Goal: Task Accomplishment & Management: Complete application form

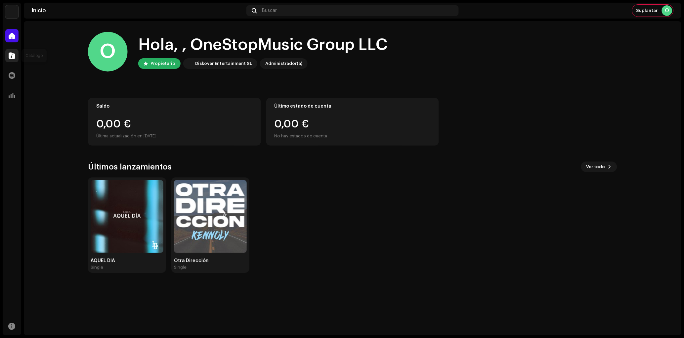
click at [10, 53] on span at bounding box center [12, 55] width 7 height 5
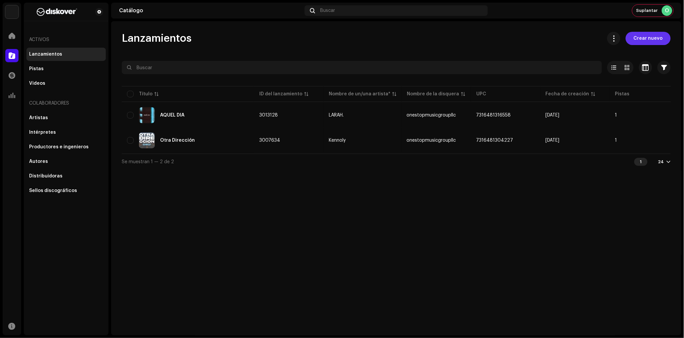
click at [636, 43] on button "Crear nuevo" at bounding box center [648, 38] width 45 height 13
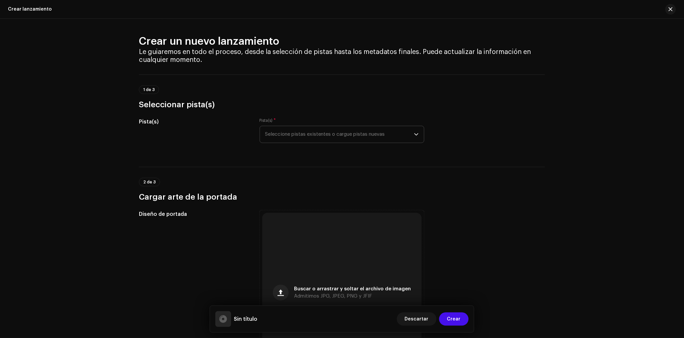
click at [327, 141] on span "Seleccione pistas existentes o cargue pistas nuevas" at bounding box center [339, 134] width 149 height 17
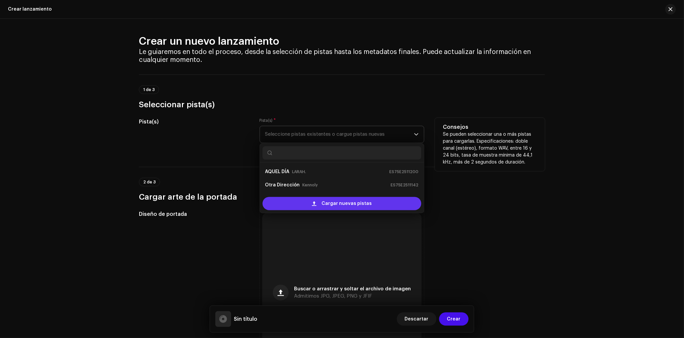
click at [314, 201] on span at bounding box center [314, 203] width 4 height 5
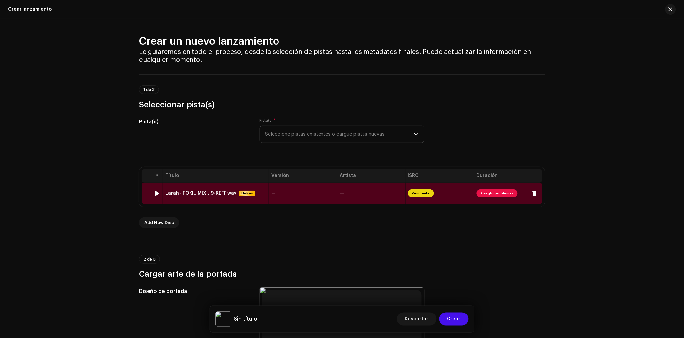
click at [259, 188] on td "Larah - FOKIU MIX J 9-REFF.wav Hi-Res" at bounding box center [216, 193] width 106 height 21
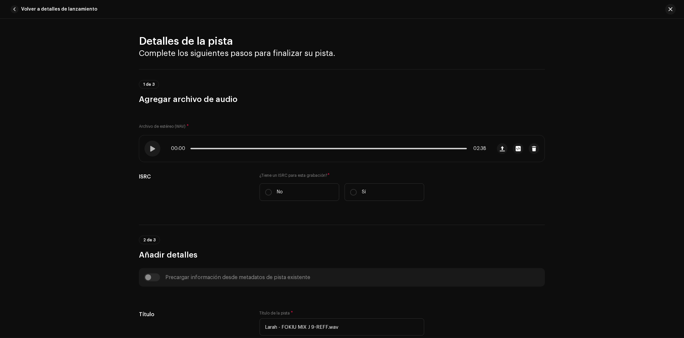
scroll to position [230, 0]
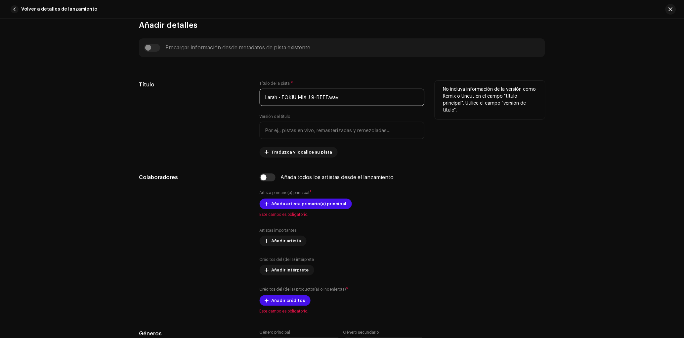
click at [318, 98] on input "Larah - FOKIU MIX J 9-REFF.wav" at bounding box center [342, 97] width 165 height 17
paste input "FOKiU"
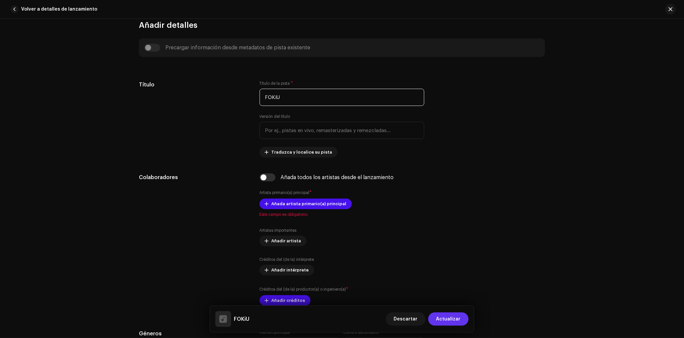
type input "FOKiU"
click at [449, 321] on span "Actualizar" at bounding box center [448, 318] width 24 height 13
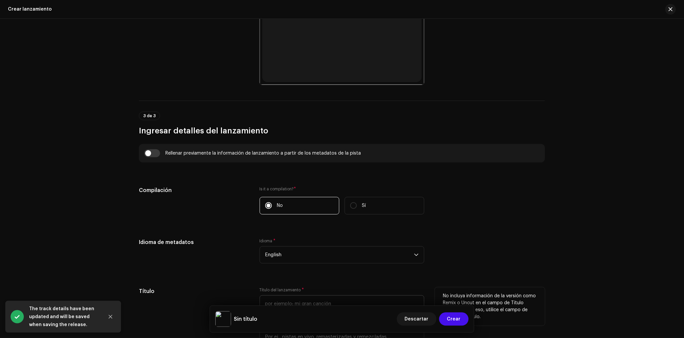
scroll to position [402, 0]
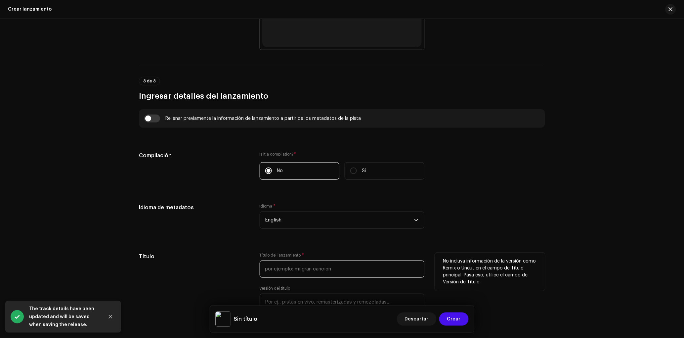
click at [303, 277] on input "text" at bounding box center [342, 268] width 165 height 17
paste input "FOKiU"
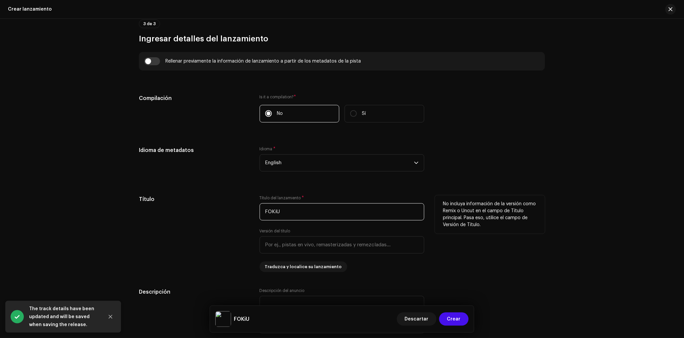
scroll to position [461, 0]
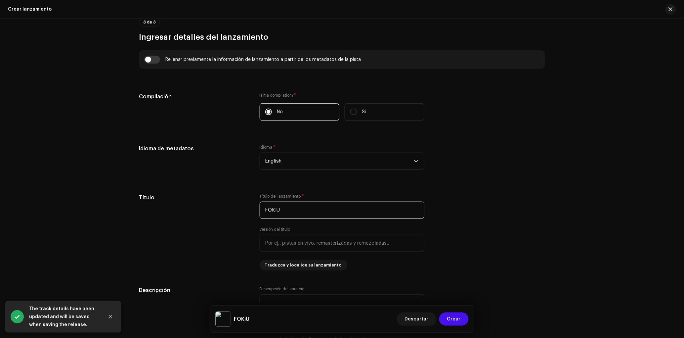
type input "FOKiU"
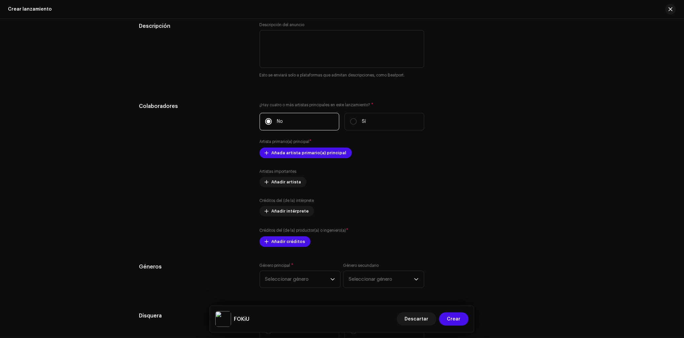
scroll to position [726, 0]
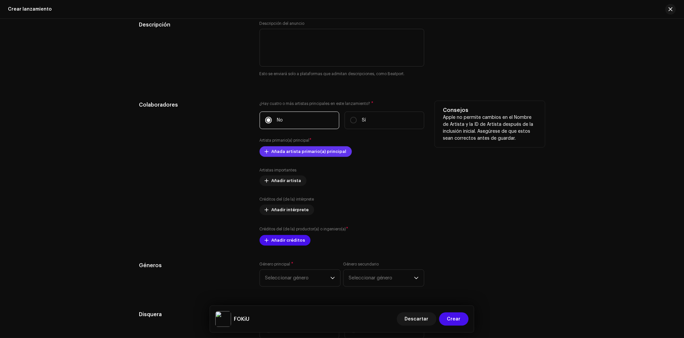
click at [308, 154] on span "Añada artista primario(a) principal" at bounding box center [309, 151] width 75 height 13
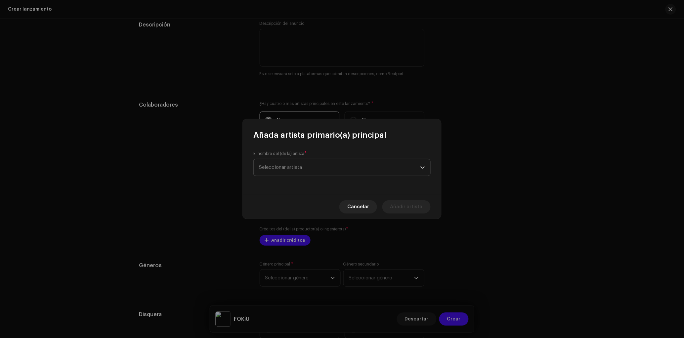
click at [308, 172] on span "Seleccionar artista" at bounding box center [339, 167] width 161 height 17
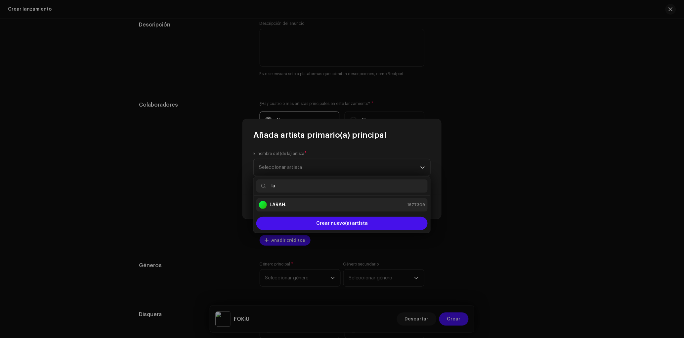
type input "la"
click at [310, 198] on li "LARAH. 1677309" at bounding box center [341, 204] width 171 height 13
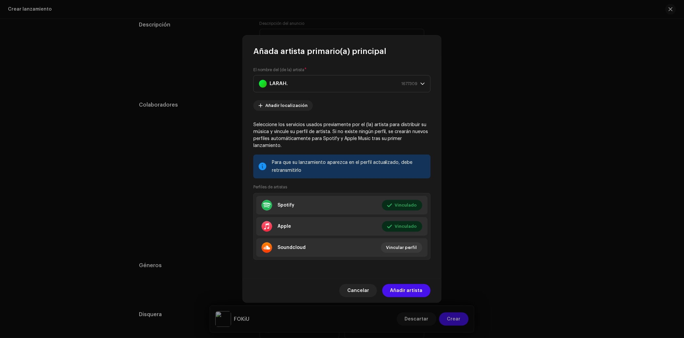
drag, startPoint x: 408, startPoint y: 284, endPoint x: 417, endPoint y: 278, distance: 11.1
click at [408, 284] on span "Añadir artista" at bounding box center [406, 290] width 32 height 13
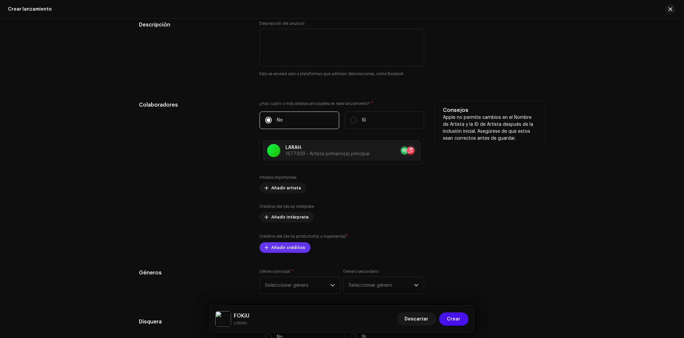
click at [289, 249] on span "Añadir créditos" at bounding box center [289, 247] width 34 height 13
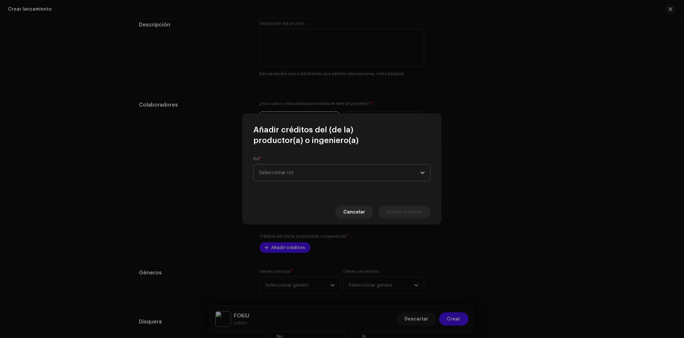
click at [302, 175] on span "Seleccionar rol" at bounding box center [339, 172] width 161 height 17
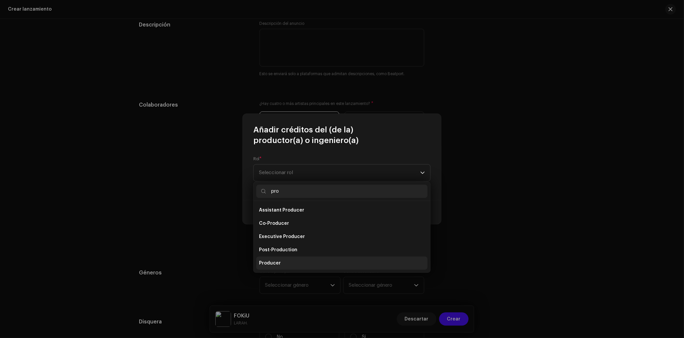
type input "pro"
click at [275, 260] on span "Producer" at bounding box center [270, 263] width 22 height 7
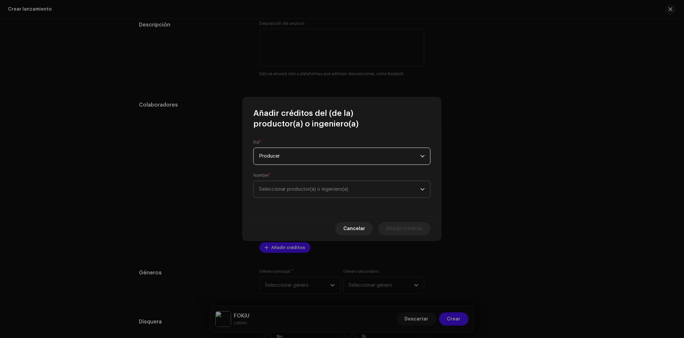
click at [300, 184] on span "Seleccionar productor(a) o ingeniero(a)" at bounding box center [339, 189] width 161 height 17
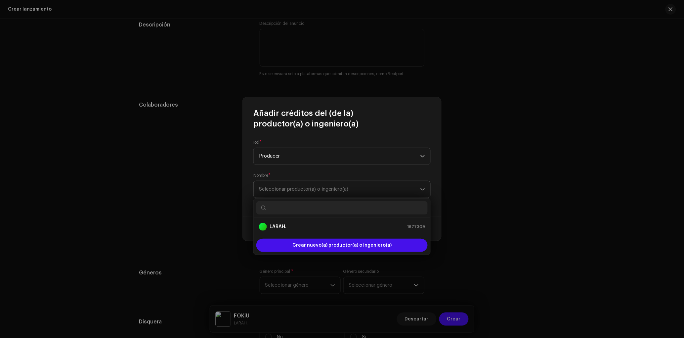
type input "Lumac"
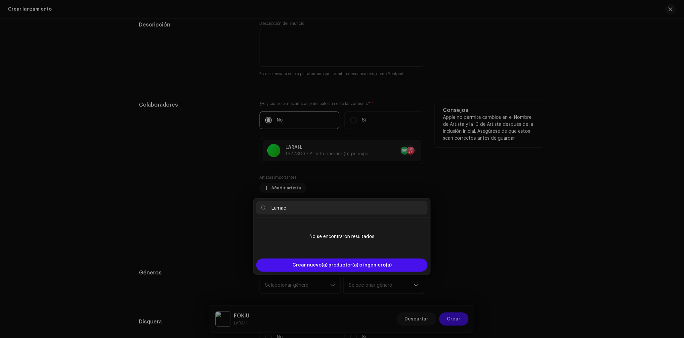
drag, startPoint x: 206, startPoint y: 193, endPoint x: 213, endPoint y: 192, distance: 6.6
click at [206, 192] on div "Añadir créditos del (de la) productor(a) o ingeniero(a) Rol * Producer Nombre *…" at bounding box center [342, 169] width 684 height 338
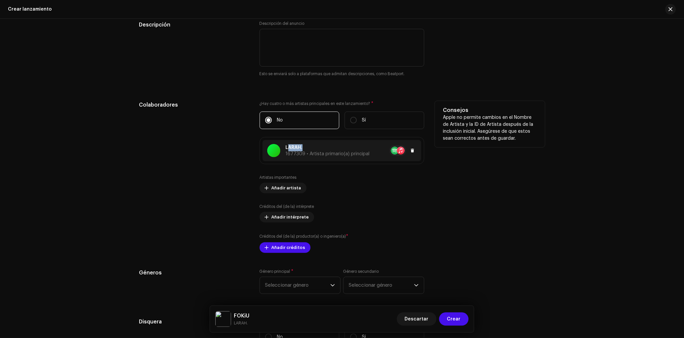
copy p "LARAH"
click at [304, 249] on button "Añadir créditos" at bounding box center [285, 247] width 51 height 11
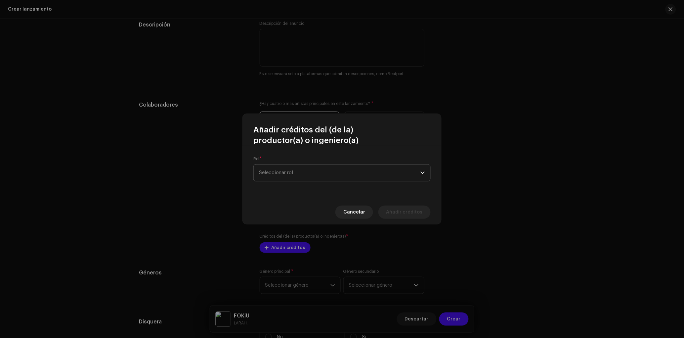
click at [335, 172] on span "Seleccionar rol" at bounding box center [339, 172] width 161 height 17
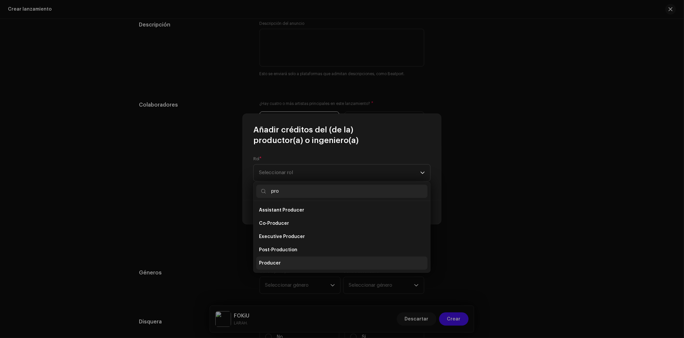
type input "pro"
click at [287, 260] on li "Producer" at bounding box center [341, 262] width 171 height 13
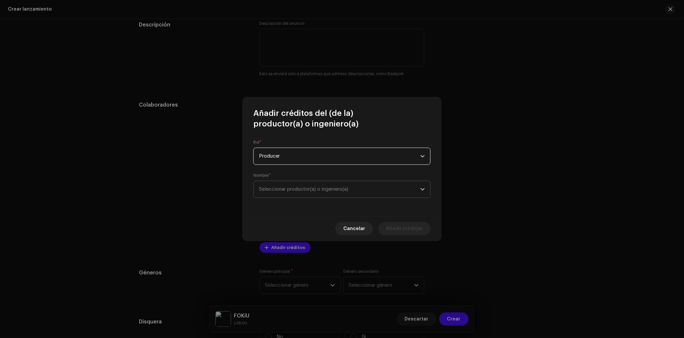
click at [291, 194] on span "Seleccionar productor(a) o ingeniero(a)" at bounding box center [339, 189] width 161 height 17
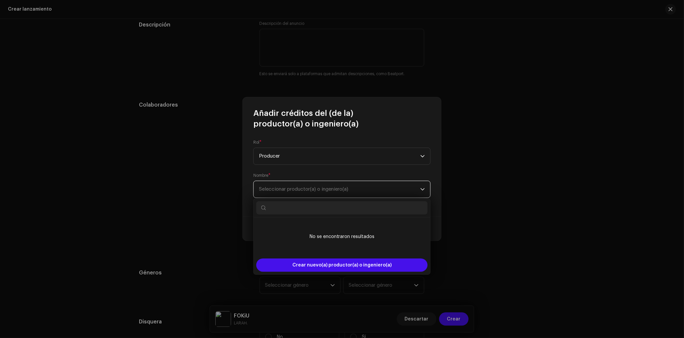
click at [291, 194] on span "Seleccionar productor(a) o ingeniero(a)" at bounding box center [339, 189] width 161 height 17
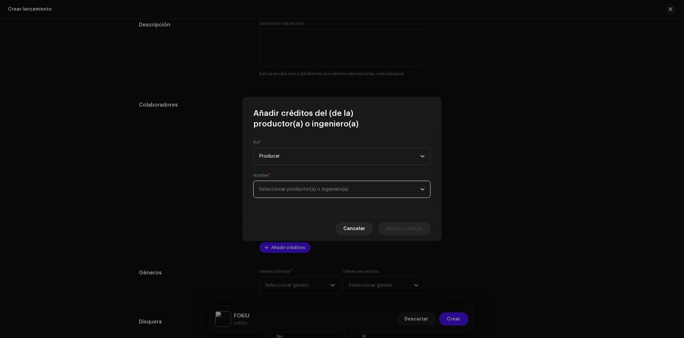
click at [290, 193] on span "Seleccionar productor(a) o ingeniero(a)" at bounding box center [339, 189] width 161 height 17
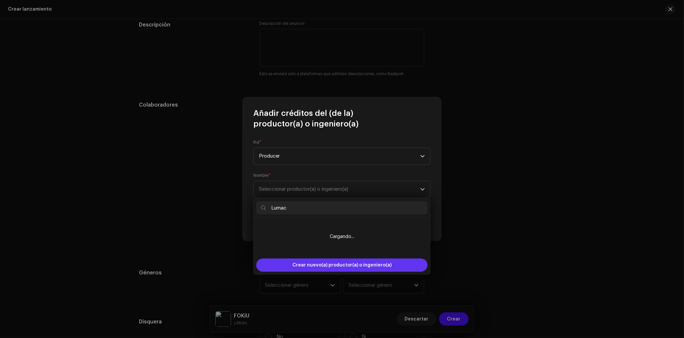
type input "Lumac"
click at [313, 269] on span "Crear nuevo(a) productor(a) o ingeniero(a)" at bounding box center [341, 264] width 99 height 13
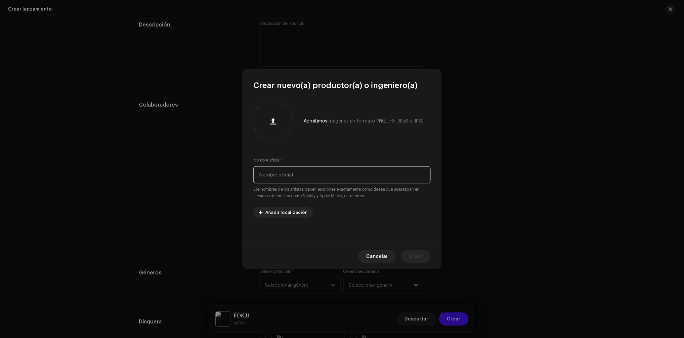
click at [301, 170] on input "text" at bounding box center [341, 174] width 177 height 17
paste input "Lumac"
type input "Lumac"
click at [421, 257] on span "Crear" at bounding box center [416, 256] width 14 height 13
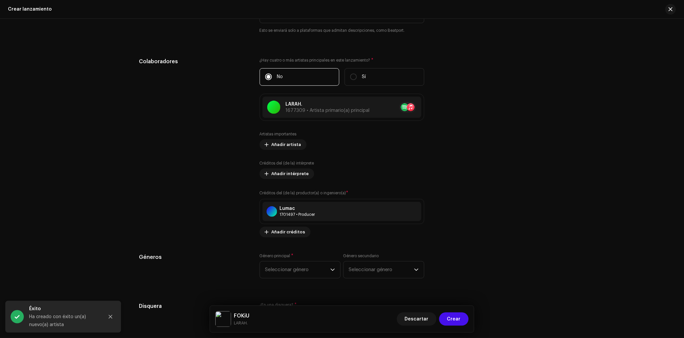
scroll to position [776, 0]
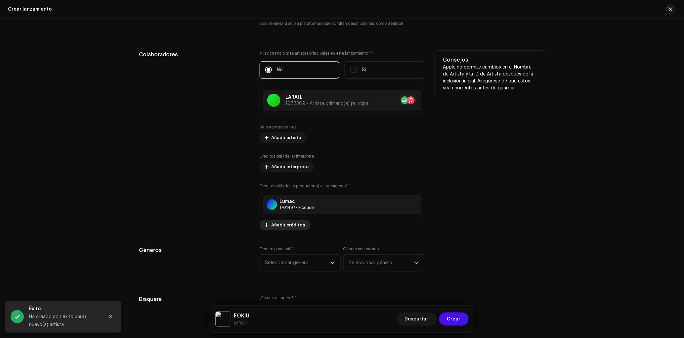
click at [289, 227] on span "Añadir créditos" at bounding box center [289, 224] width 34 height 13
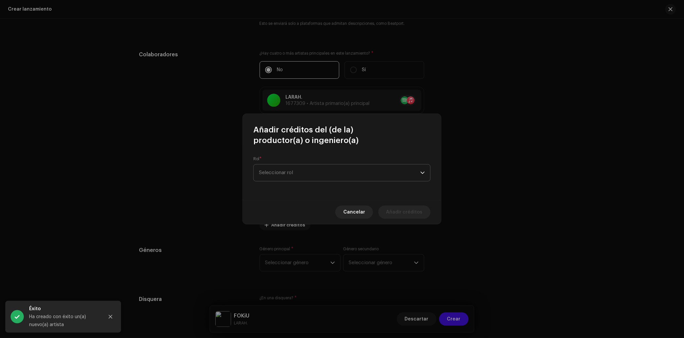
click at [290, 178] on span "Seleccionar rol" at bounding box center [339, 172] width 161 height 17
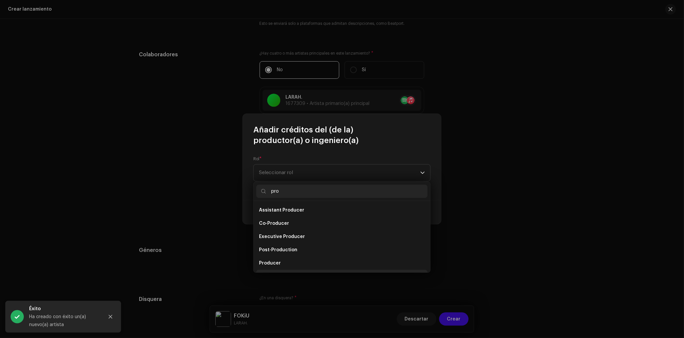
scroll to position [11, 0]
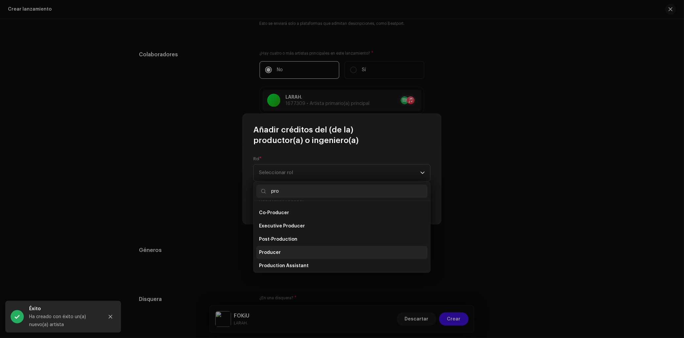
type input "pro"
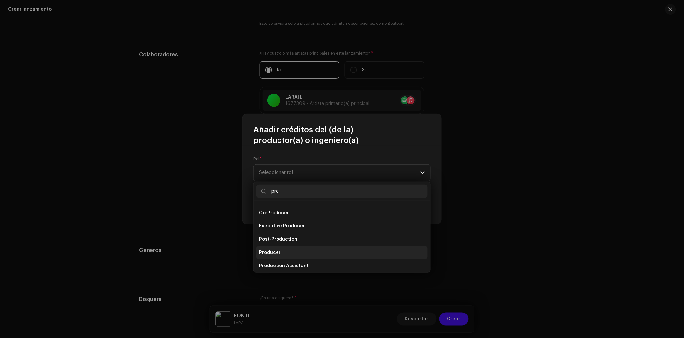
click at [279, 255] on li "Producer" at bounding box center [341, 252] width 171 height 13
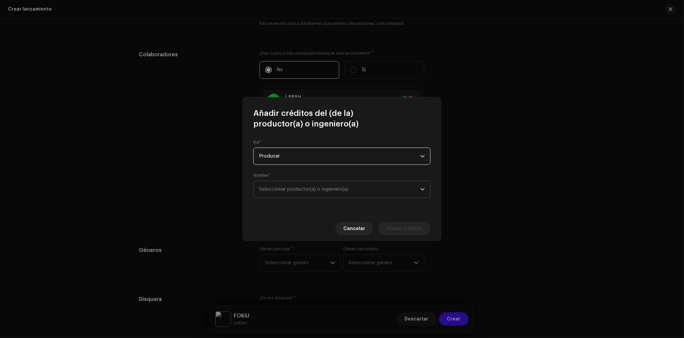
click at [287, 195] on span "Seleccionar productor(a) o ingeniero(a)" at bounding box center [339, 189] width 161 height 17
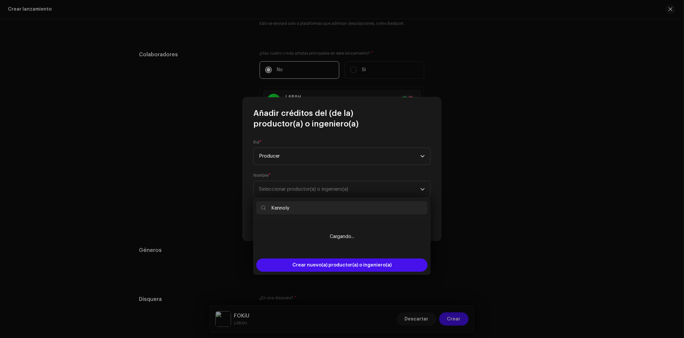
click at [303, 206] on input "Kennoly" at bounding box center [341, 207] width 171 height 13
type input "K"
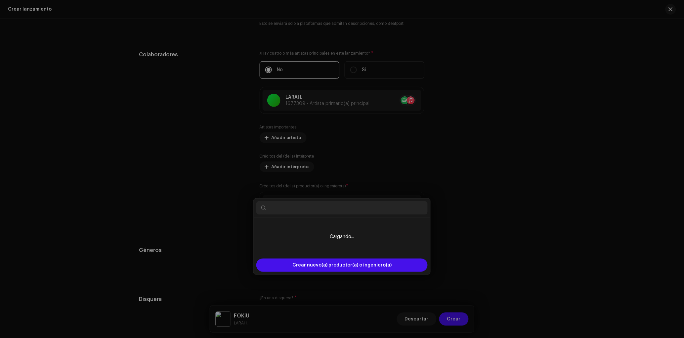
click at [193, 196] on div "Añadir créditos del (de la) productor(a) o ingeniero(a) Rol * Producer Nombre *…" at bounding box center [342, 169] width 684 height 338
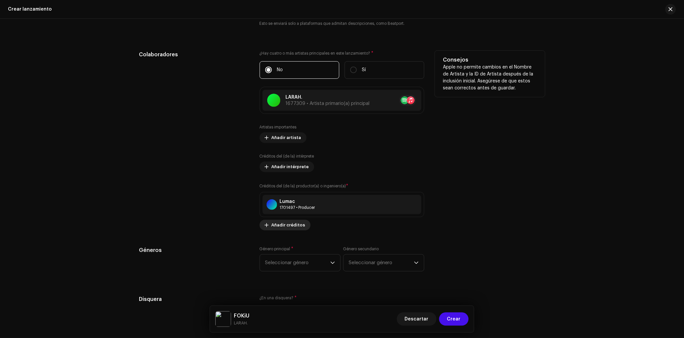
click at [288, 228] on span "Añadir créditos" at bounding box center [289, 224] width 34 height 13
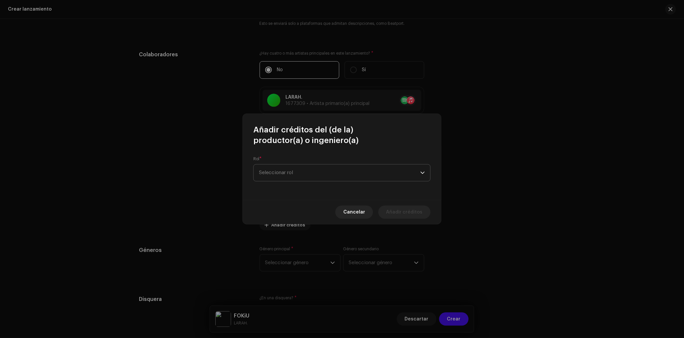
click at [299, 175] on span "Seleccionar rol" at bounding box center [339, 172] width 161 height 17
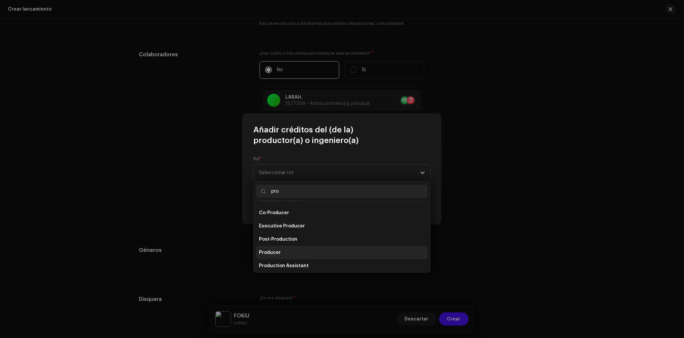
type input "pro"
click at [274, 256] on li "Producer" at bounding box center [341, 252] width 171 height 13
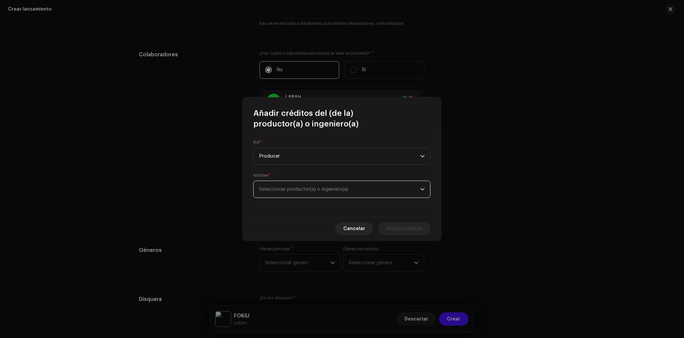
click at [292, 192] on span "Seleccionar productor(a) o ingeniero(a)" at bounding box center [339, 189] width 161 height 17
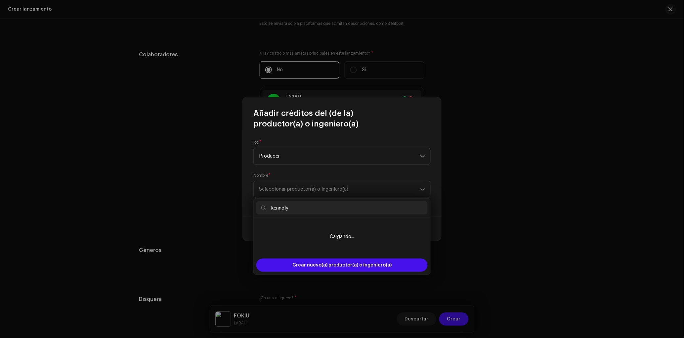
type input "kennoly"
click at [315, 206] on input "kennoly" at bounding box center [341, 207] width 171 height 13
click at [306, 208] on input "kennoly" at bounding box center [341, 207] width 171 height 13
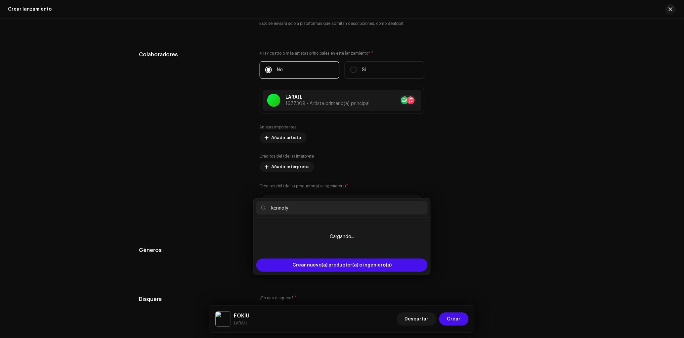
click at [537, 155] on div "Añadir créditos del (de la) productor(a) o ingeniero(a) Rol * Producer Nombre *…" at bounding box center [342, 169] width 684 height 338
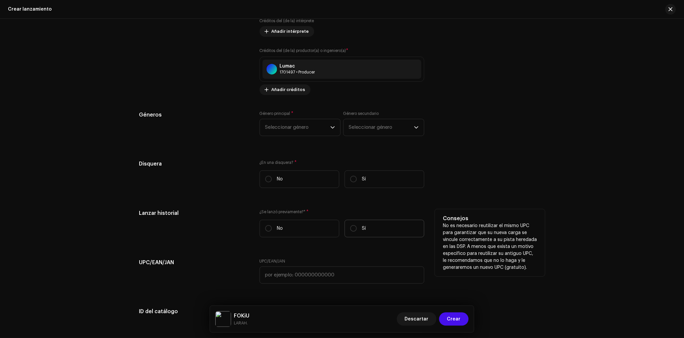
scroll to position [919, 0]
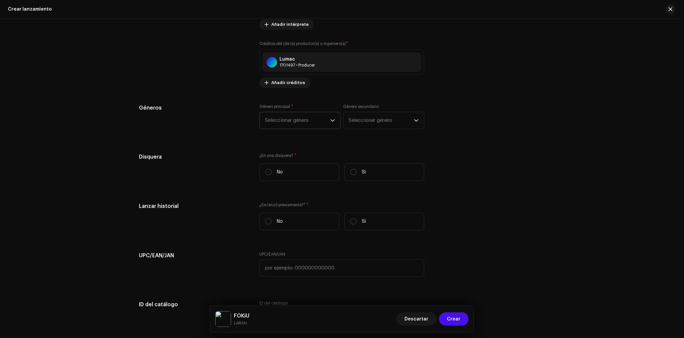
click at [306, 120] on span "Seleccionar género" at bounding box center [297, 120] width 65 height 17
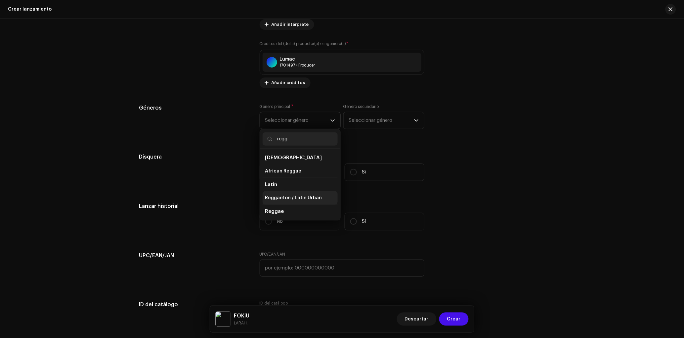
type input "regg"
click at [302, 201] on span "Reggaeton / Latin Urban" at bounding box center [293, 197] width 57 height 7
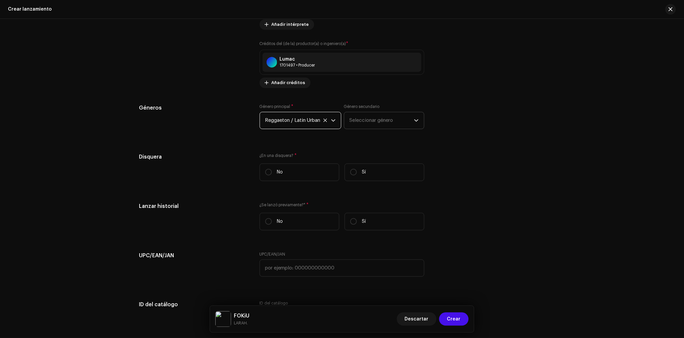
click at [377, 123] on span "Seleccionar género" at bounding box center [382, 120] width 65 height 17
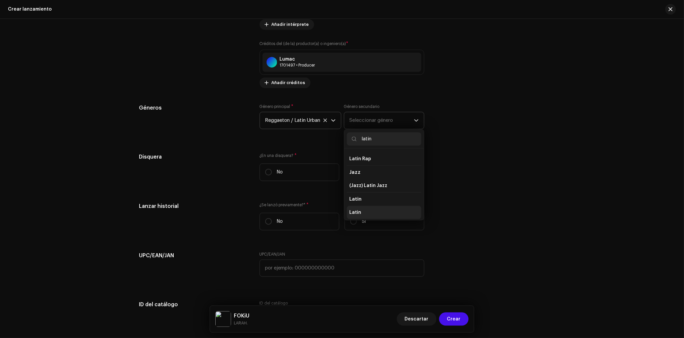
scroll to position [13, 0]
type input "latin"
click at [364, 215] on li "Latin" at bounding box center [384, 211] width 74 height 13
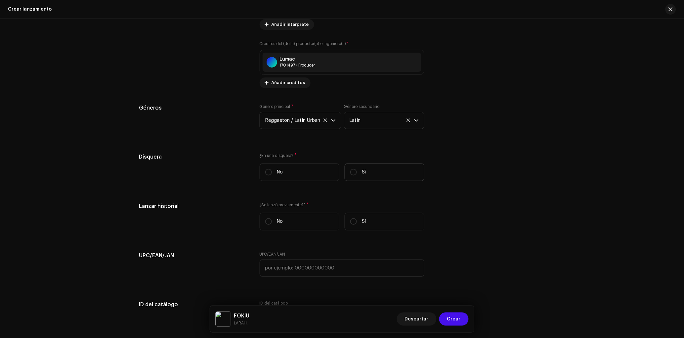
click at [377, 176] on label "Sí" at bounding box center [385, 172] width 80 height 18
click at [357, 175] on input "Sí" at bounding box center [353, 172] width 7 height 7
radio input "true"
click at [336, 210] on span "Seleccionar disquera" at bounding box center [339, 205] width 149 height 17
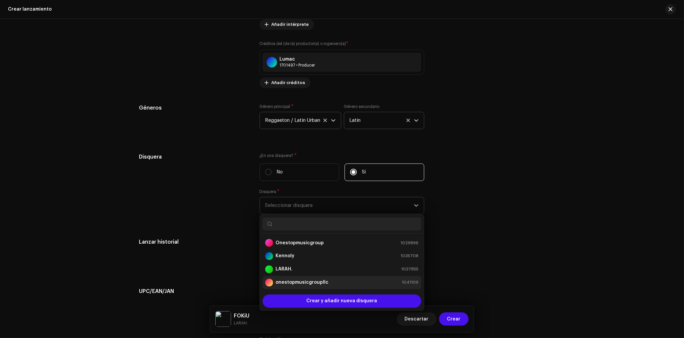
click at [332, 286] on div "onestopmusicgroupllc 1041109" at bounding box center [341, 283] width 153 height 8
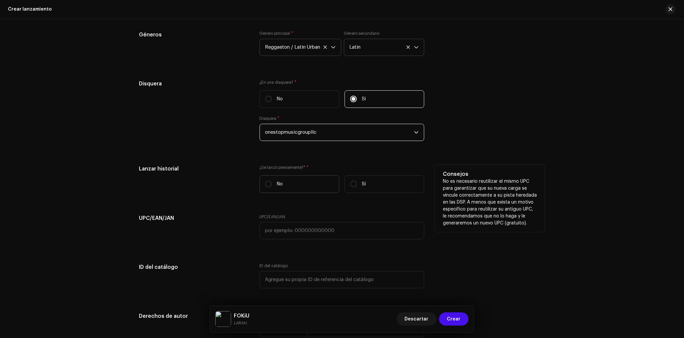
scroll to position [998, 0]
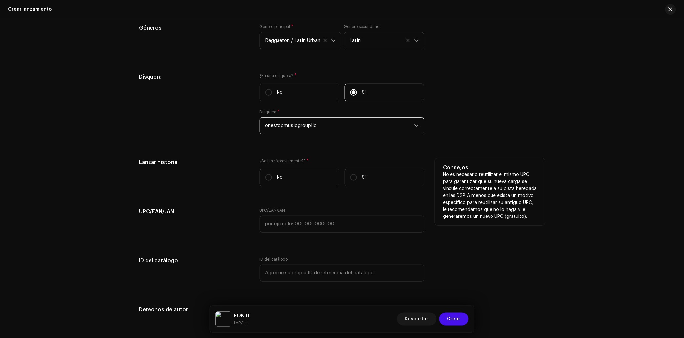
click at [320, 182] on label "No" at bounding box center [300, 178] width 80 height 18
click at [272, 181] on input "No" at bounding box center [268, 177] width 7 height 7
radio input "true"
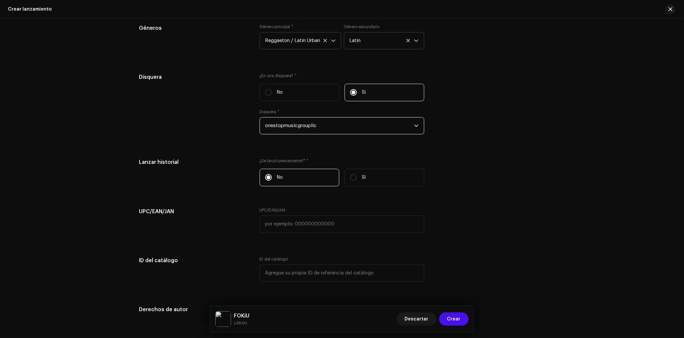
drag, startPoint x: 266, startPoint y: 128, endPoint x: 304, endPoint y: 133, distance: 38.3
click at [304, 133] on span "onestopmusicgroupllc" at bounding box center [339, 125] width 149 height 17
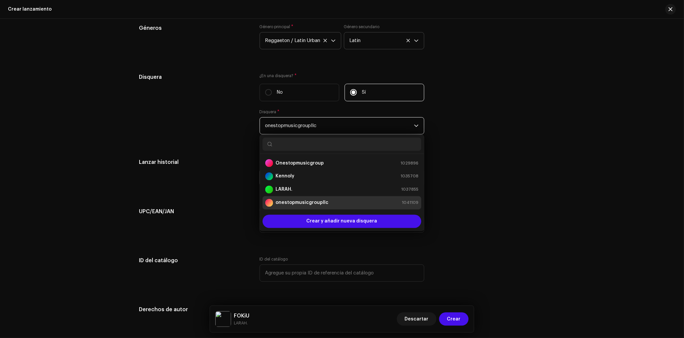
click at [302, 128] on span "onestopmusicgroupllc" at bounding box center [339, 125] width 149 height 17
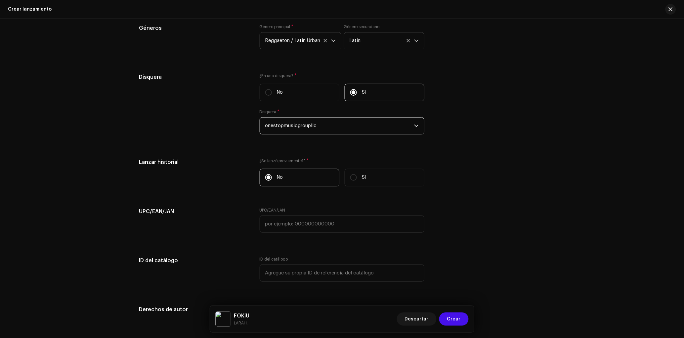
click at [302, 128] on span "onestopmusicgroupllc" at bounding box center [339, 125] width 149 height 17
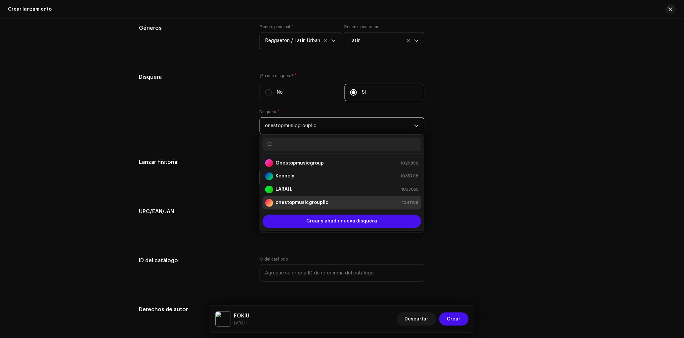
click at [302, 128] on span "onestopmusicgroupllc" at bounding box center [339, 125] width 149 height 17
click at [216, 131] on div "Disquera" at bounding box center [194, 107] width 110 height 69
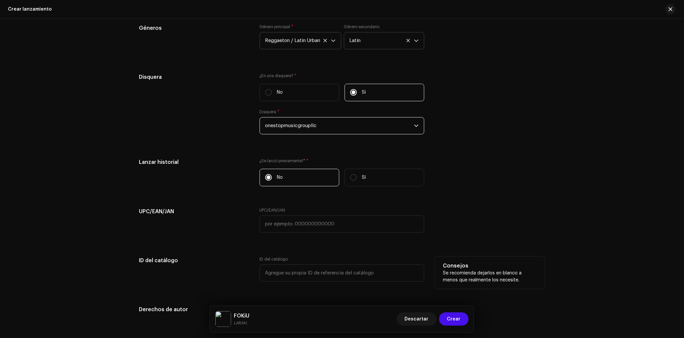
scroll to position [1101, 0]
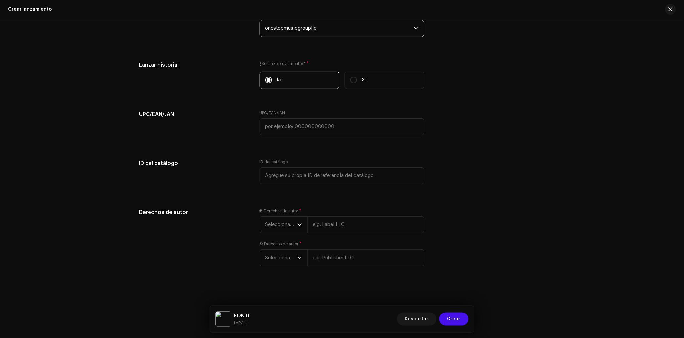
click at [342, 234] on div "Ⓟ Derechos de autor * Seleccionar año © Derechos de autor * Seleccionar año" at bounding box center [342, 241] width 165 height 66
drag, startPoint x: 338, startPoint y: 228, endPoint x: 339, endPoint y: 234, distance: 6.0
click at [338, 228] on input "text" at bounding box center [365, 224] width 117 height 17
paste input "onestopmusicgroupllc | Distributed by Diskover Co."
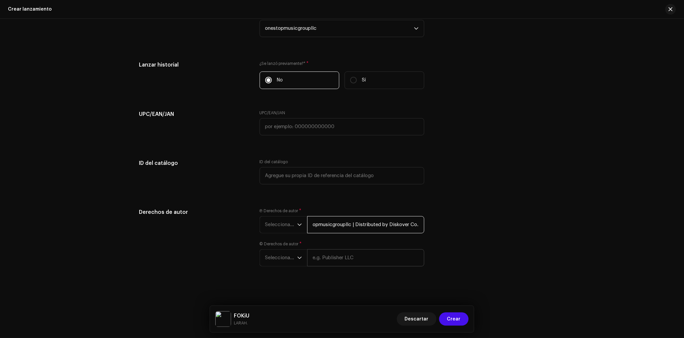
type input "onestopmusicgroupllc | Distributed by Diskover Co."
click at [338, 265] on input "text" at bounding box center [365, 257] width 117 height 17
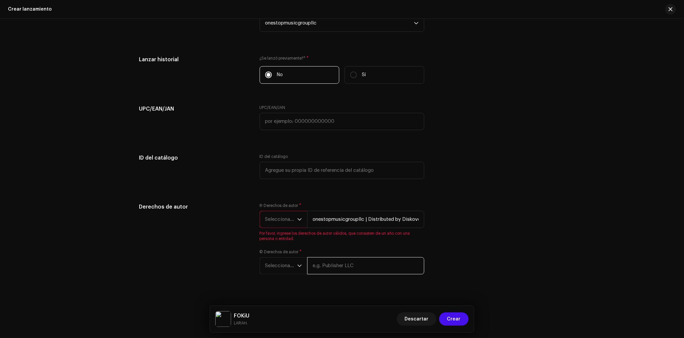
paste input "onestopmusicgroupllc | Distributed by Diskover Co."
type input "onestopmusicgroupllc | Distributed by Diskover Co."
click at [276, 222] on span "Seleccionar año" at bounding box center [281, 219] width 32 height 17
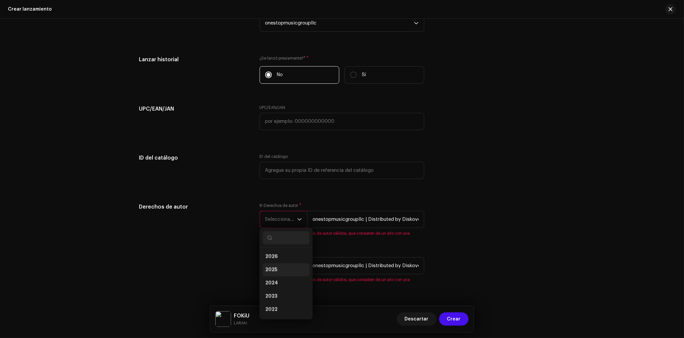
click at [276, 275] on li "2025" at bounding box center [286, 269] width 47 height 13
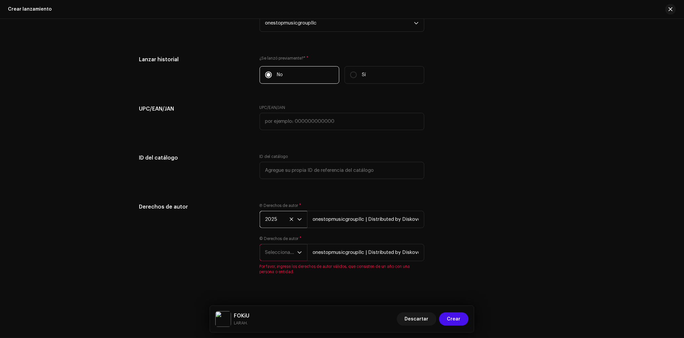
click at [276, 261] on span "Seleccionar año" at bounding box center [281, 252] width 32 height 17
click at [277, 199] on li "2025" at bounding box center [286, 194] width 47 height 13
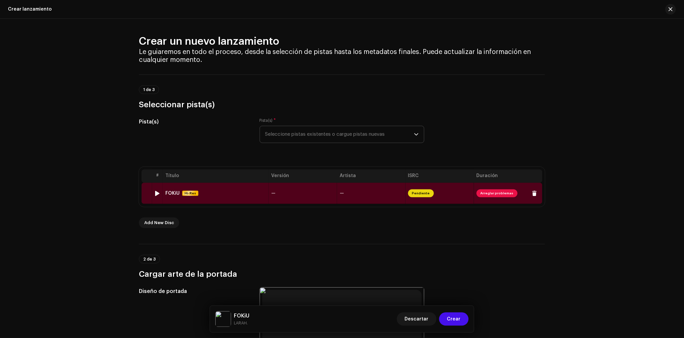
click at [306, 200] on td "—" at bounding box center [303, 193] width 68 height 21
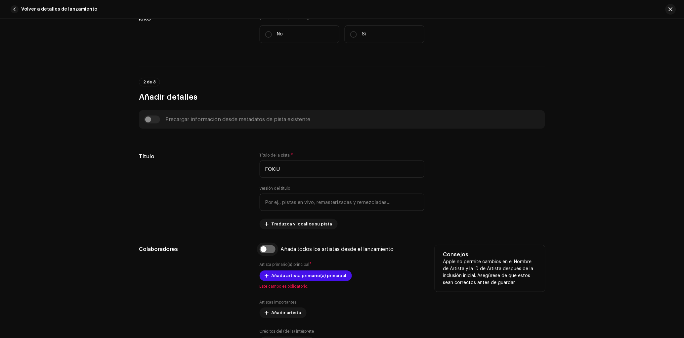
click at [269, 249] on input "checkbox" at bounding box center [268, 249] width 16 height 8
checkbox input "true"
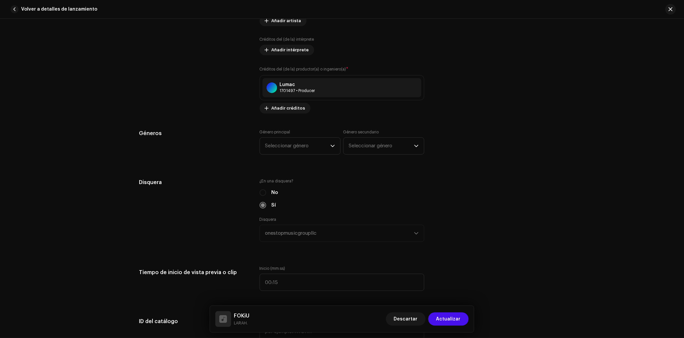
scroll to position [472, 0]
click at [297, 149] on span "Seleccionar género" at bounding box center [297, 144] width 65 height 17
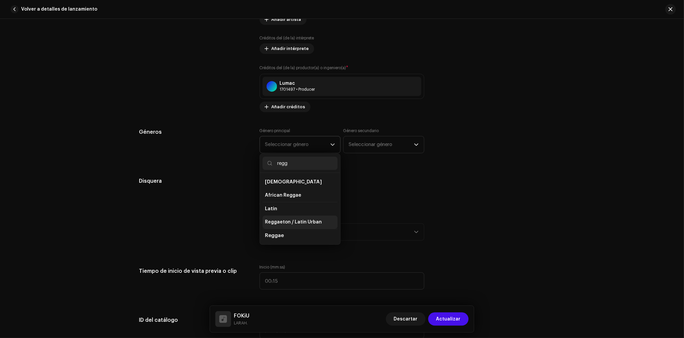
type input "regg"
click at [310, 220] on li "Reggaeton / Latin Urban" at bounding box center [300, 221] width 75 height 13
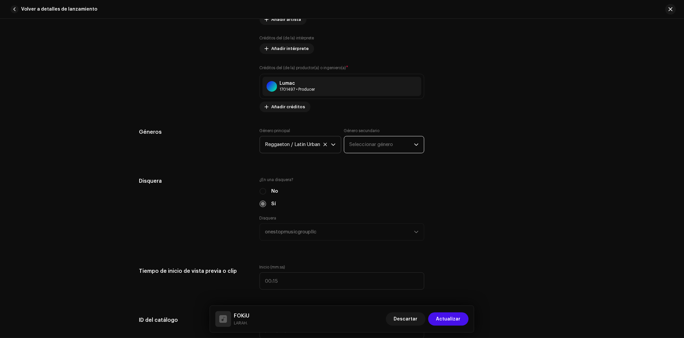
click at [372, 150] on span "Seleccionar género" at bounding box center [382, 144] width 65 height 17
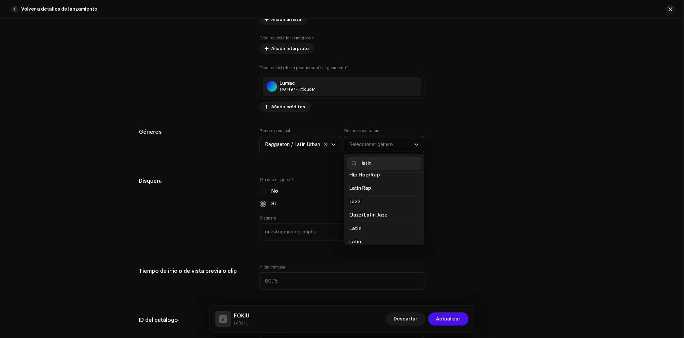
scroll to position [11, 0]
type input "latin"
click at [366, 241] on li "Latin" at bounding box center [384, 237] width 74 height 13
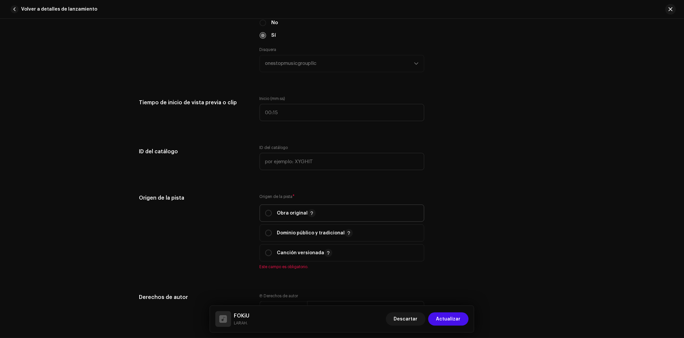
click at [282, 217] on p "Obra original" at bounding box center [296, 213] width 39 height 8
radio input "true"
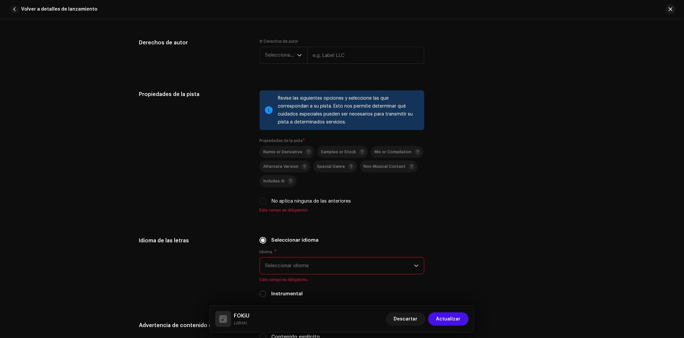
scroll to position [887, 0]
click at [262, 204] on input "No aplica ninguna de las anteriores" at bounding box center [263, 200] width 7 height 7
checkbox input "true"
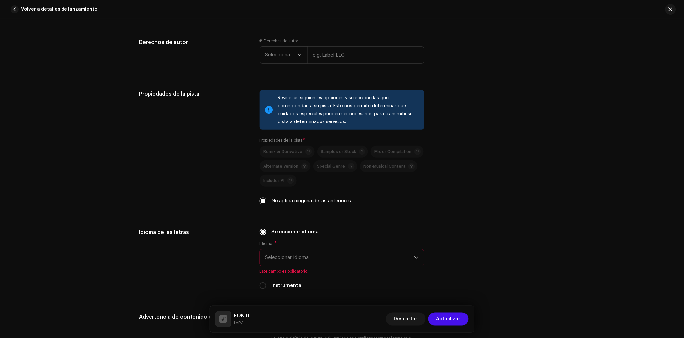
click at [283, 260] on span "Seleccionar idioma" at bounding box center [339, 257] width 149 height 17
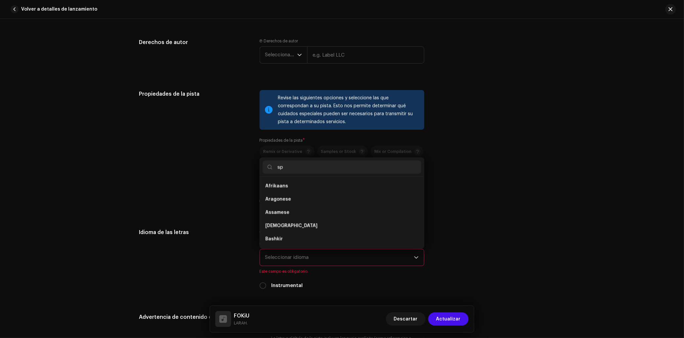
scroll to position [0, 0]
type input "spa"
click at [278, 187] on span "Spanish" at bounding box center [274, 186] width 19 height 7
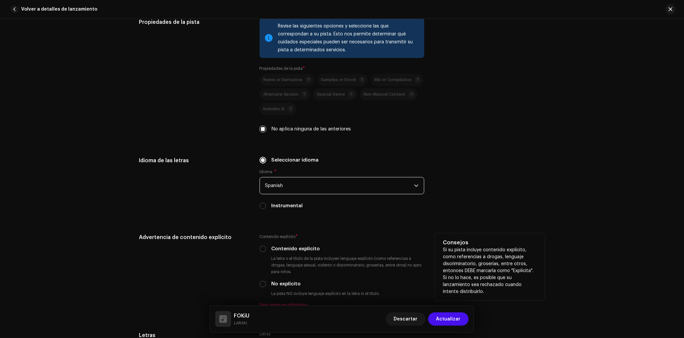
scroll to position [991, 0]
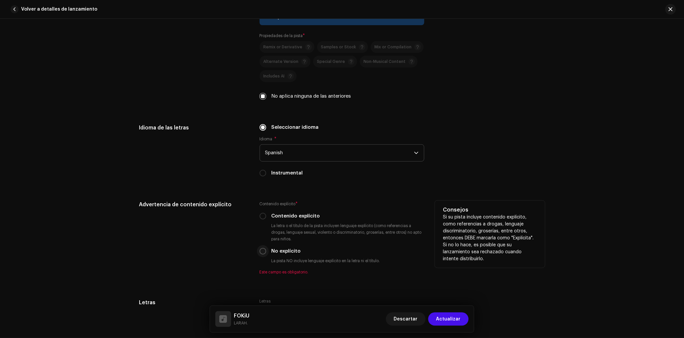
click at [264, 254] on input "No explícito" at bounding box center [263, 251] width 7 height 7
radio input "true"
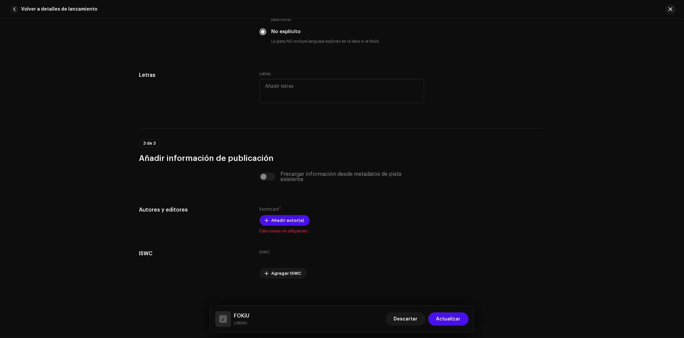
scroll to position [1219, 0]
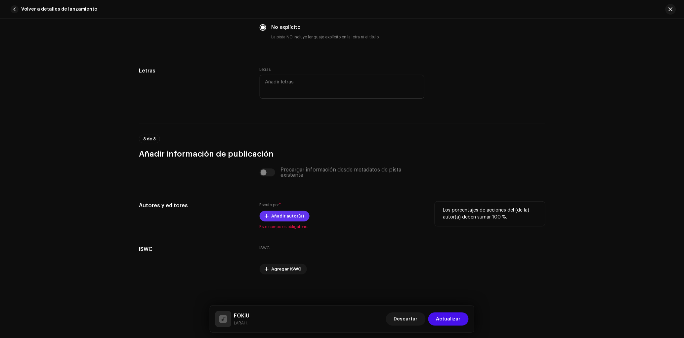
click at [283, 211] on span "Añadir autor(a)" at bounding box center [288, 215] width 33 height 13
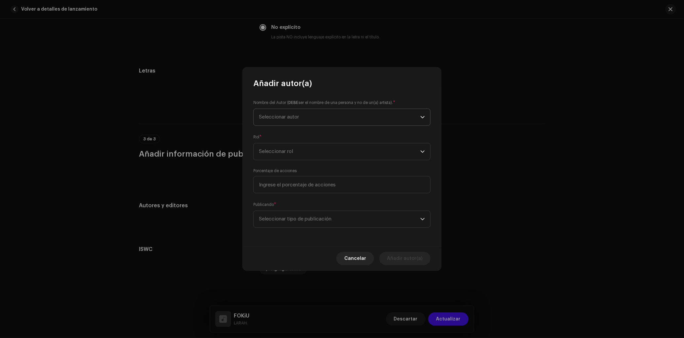
click at [296, 117] on span "Seleccionar autor" at bounding box center [279, 116] width 40 height 5
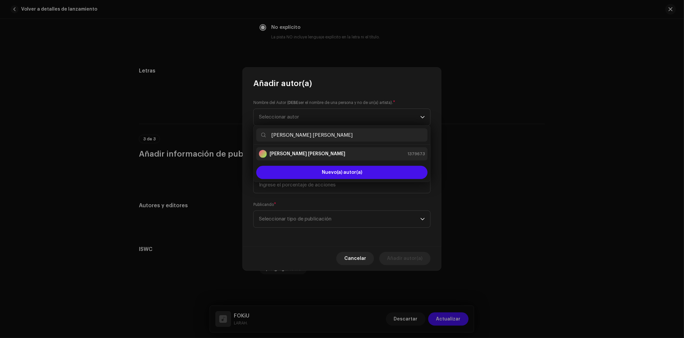
type input "[PERSON_NAME] [PERSON_NAME]"
click at [309, 158] on div "[PERSON_NAME] [PERSON_NAME]" at bounding box center [302, 154] width 86 height 8
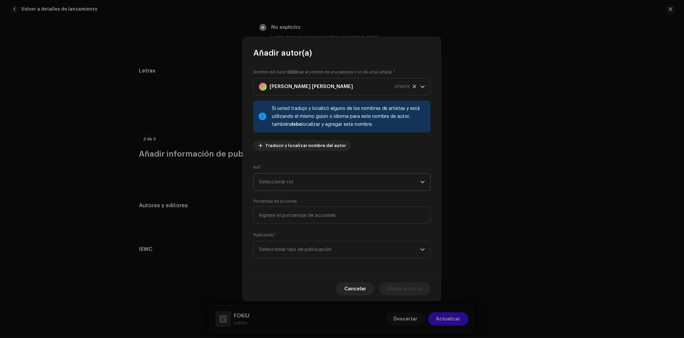
click at [303, 182] on span "Seleccionar rol" at bounding box center [339, 182] width 161 height 17
click at [307, 239] on li "Composer & Lyricist" at bounding box center [341, 239] width 171 height 13
click at [320, 244] on span "Seleccionar tipo de publicación" at bounding box center [339, 249] width 161 height 17
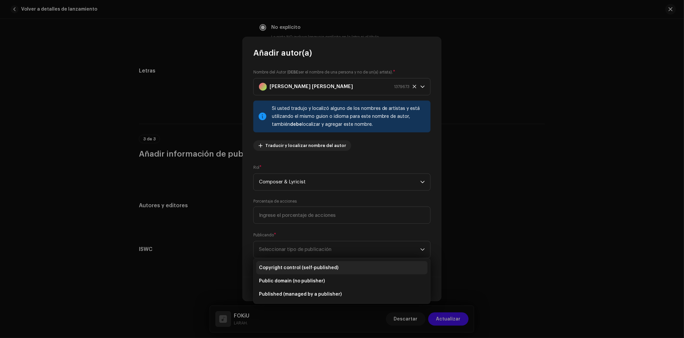
click at [330, 267] on span "Copyright control (self-published)" at bounding box center [298, 267] width 79 height 7
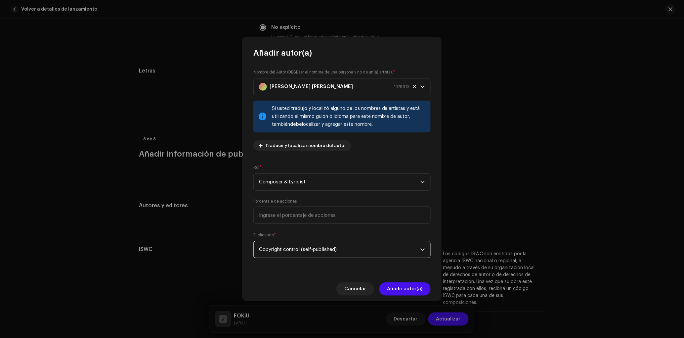
drag, startPoint x: 411, startPoint y: 285, endPoint x: 328, endPoint y: 287, distance: 83.0
click at [411, 286] on span "Añadir autor(a)" at bounding box center [404, 288] width 35 height 13
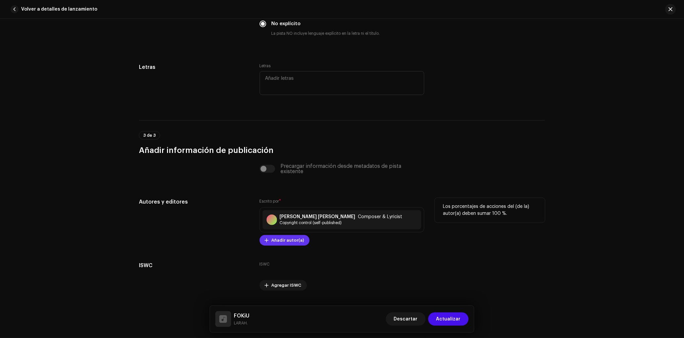
click at [297, 247] on span "Añadir autor(a)" at bounding box center [288, 240] width 33 height 13
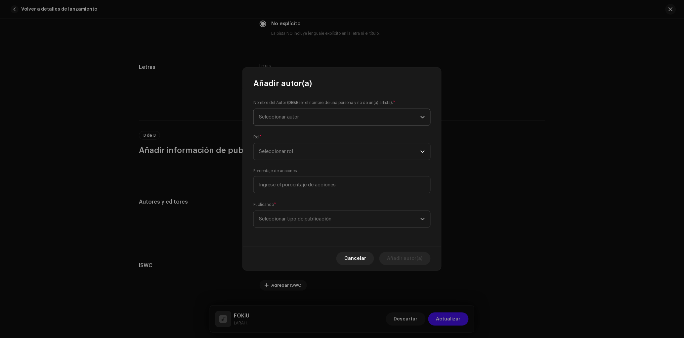
click at [287, 120] on span "Seleccionar autor" at bounding box center [339, 117] width 161 height 17
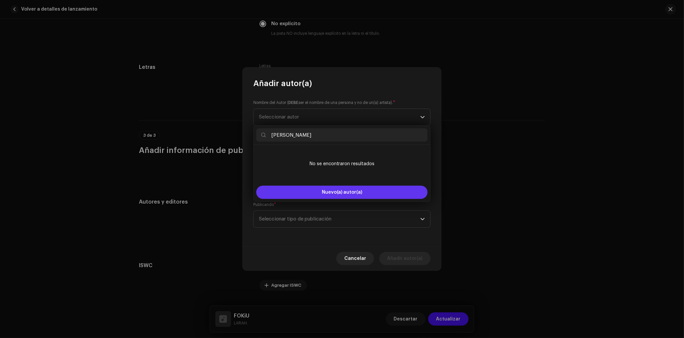
type input "[PERSON_NAME]"
click at [314, 193] on button "Nuevo(a) autor(a)" at bounding box center [341, 192] width 171 height 13
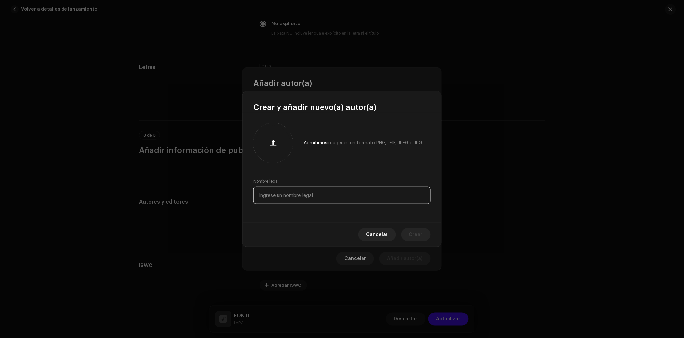
click at [293, 200] on input "text" at bounding box center [341, 195] width 177 height 17
paste input "[PERSON_NAME]"
type input "[PERSON_NAME]"
click at [397, 228] on div "Cancelar Crear" at bounding box center [342, 234] width 198 height 24
click at [407, 238] on button "Crear" at bounding box center [415, 234] width 29 height 13
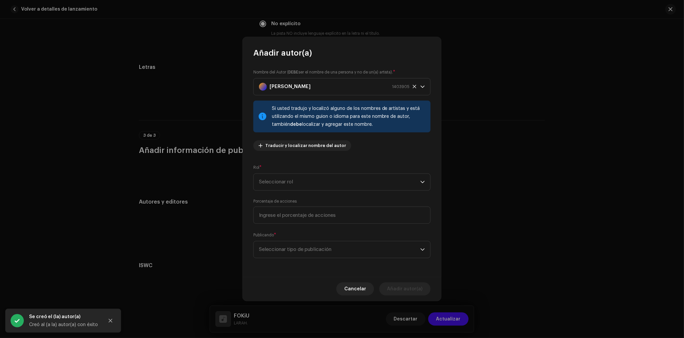
click at [312, 158] on div "Nombre del Autor ( DEBE ser el nombre de una persona y no de un(a) artista). * …" at bounding box center [342, 167] width 198 height 218
click at [309, 187] on span "Seleccionar rol" at bounding box center [339, 182] width 161 height 17
click at [313, 237] on li "Composer & Lyricist" at bounding box center [341, 239] width 171 height 13
drag, startPoint x: 322, startPoint y: 252, endPoint x: 325, endPoint y: 258, distance: 6.4
click at [322, 255] on span "Seleccionar tipo de publicación" at bounding box center [339, 249] width 161 height 17
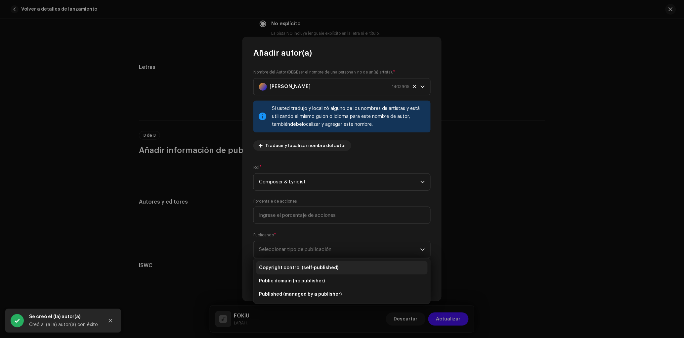
click at [334, 267] on span "Copyright control (self-published)" at bounding box center [298, 267] width 79 height 7
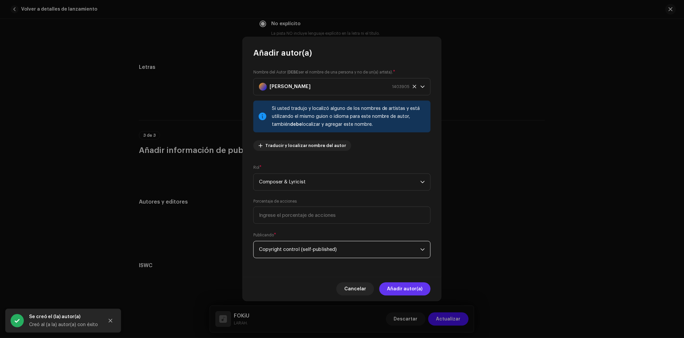
click at [414, 287] on span "Añadir autor(a)" at bounding box center [404, 288] width 35 height 13
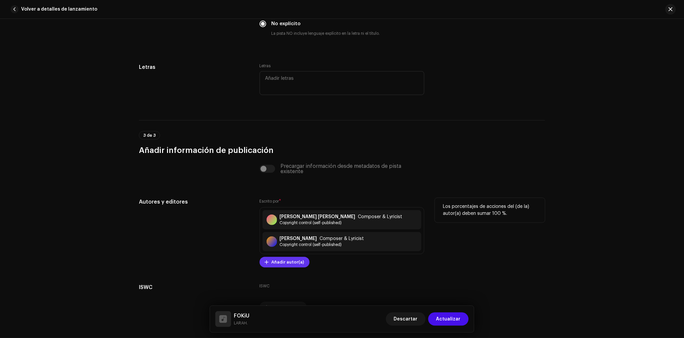
click at [294, 268] on span "Añadir autor(a)" at bounding box center [288, 261] width 33 height 13
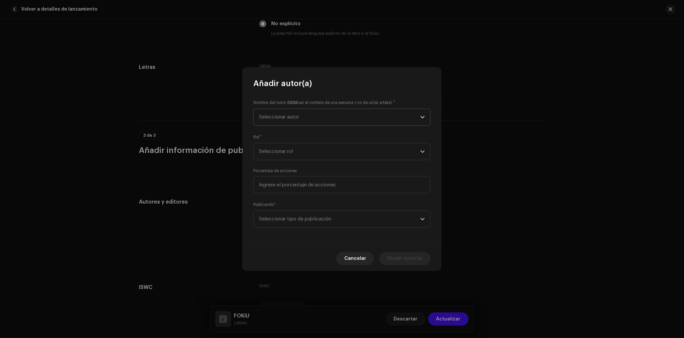
click at [303, 116] on span "Seleccionar autor" at bounding box center [339, 117] width 161 height 17
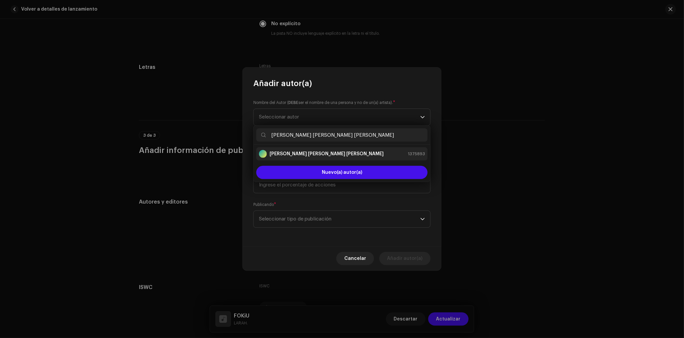
type input "[PERSON_NAME] [PERSON_NAME] [PERSON_NAME]"
click at [314, 152] on strong "[PERSON_NAME] [PERSON_NAME] [PERSON_NAME]" at bounding box center [327, 154] width 114 height 7
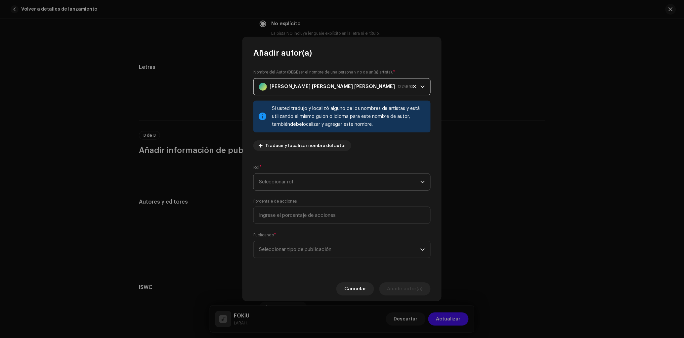
drag, startPoint x: 311, startPoint y: 189, endPoint x: 297, endPoint y: 181, distance: 16.0
click at [311, 188] on span "Seleccionar rol" at bounding box center [339, 182] width 161 height 17
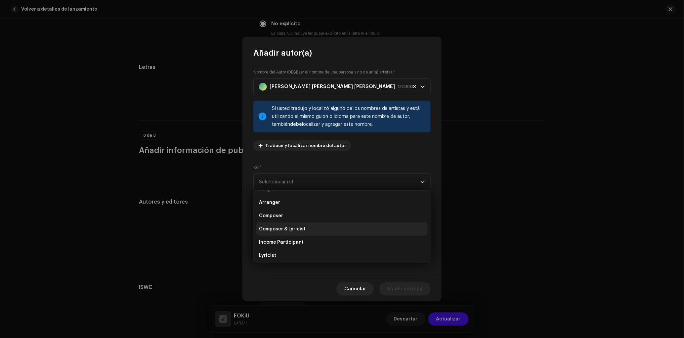
click at [295, 230] on span "Composer & Lyricist" at bounding box center [282, 229] width 47 height 7
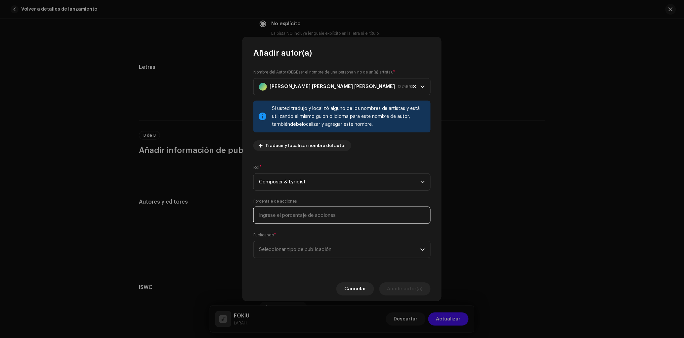
click at [295, 215] on input at bounding box center [341, 214] width 177 height 17
click at [303, 253] on span "Seleccionar tipo de publicación" at bounding box center [339, 249] width 161 height 17
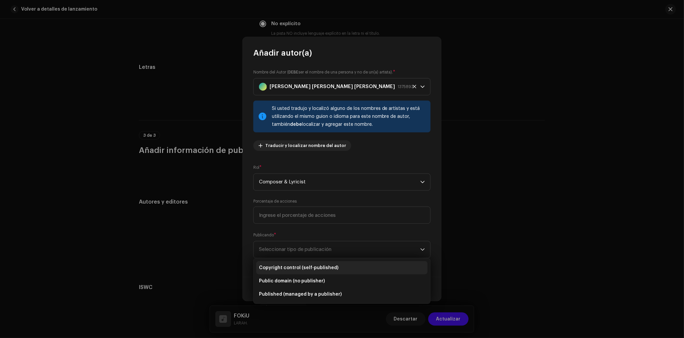
click at [309, 266] on span "Copyright control (self-published)" at bounding box center [298, 267] width 79 height 7
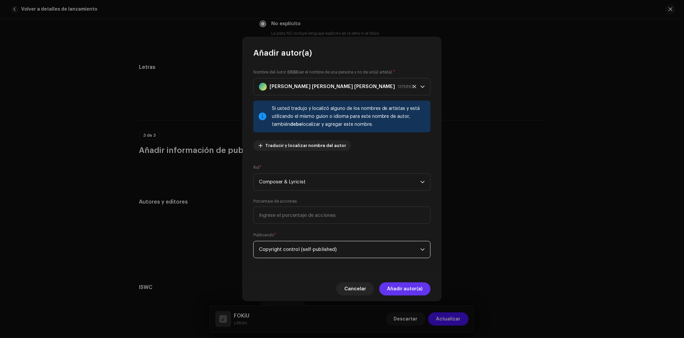
click at [419, 286] on span "Añadir autor(a)" at bounding box center [404, 288] width 35 height 13
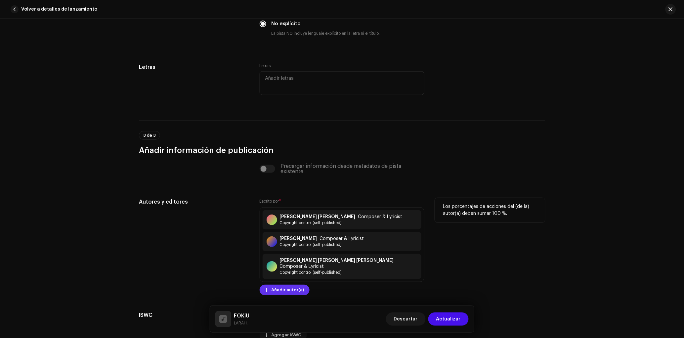
click at [297, 286] on span "Añadir autor(a)" at bounding box center [288, 289] width 33 height 13
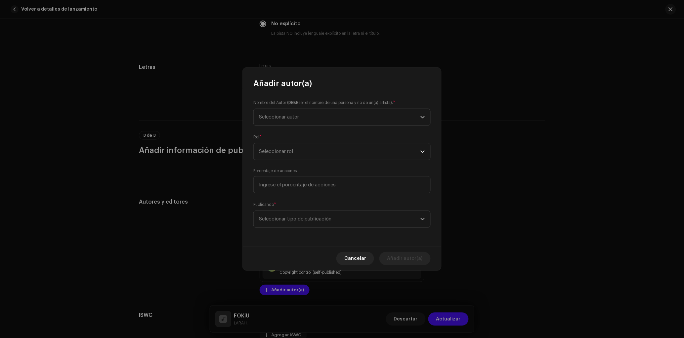
click at [302, 108] on div "Nombre del Autor ( DEBE ser el nombre de una persona y no de un(a) artista). * …" at bounding box center [341, 112] width 177 height 26
click at [303, 113] on span "Seleccionar autor" at bounding box center [339, 117] width 161 height 17
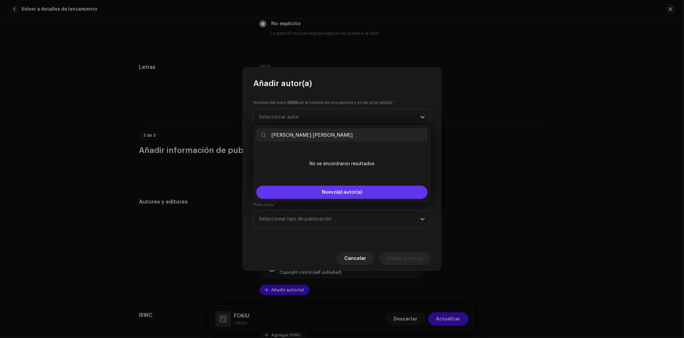
type input "[PERSON_NAME] [PERSON_NAME]"
click at [315, 189] on button "Nuevo(a) autor(a)" at bounding box center [341, 192] width 171 height 13
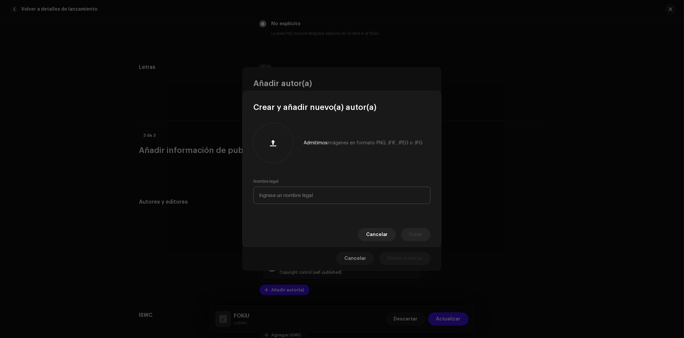
drag, startPoint x: 303, startPoint y: 185, endPoint x: 305, endPoint y: 194, distance: 9.5
click at [304, 189] on div "Nombre legal" at bounding box center [341, 191] width 177 height 25
click at [307, 198] on input "text" at bounding box center [341, 195] width 177 height 17
paste input "[PERSON_NAME] [PERSON_NAME]"
type input "[PERSON_NAME] [PERSON_NAME]"
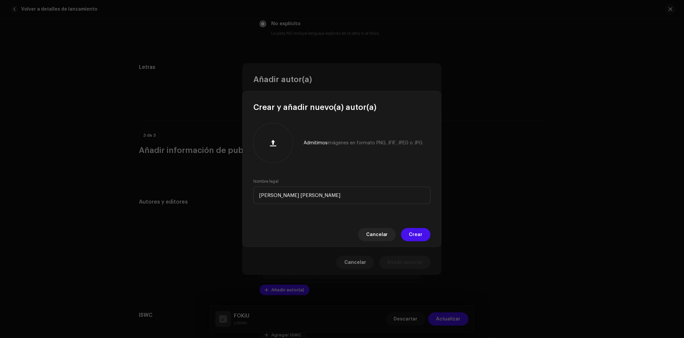
click at [418, 231] on span "Crear" at bounding box center [416, 234] width 14 height 13
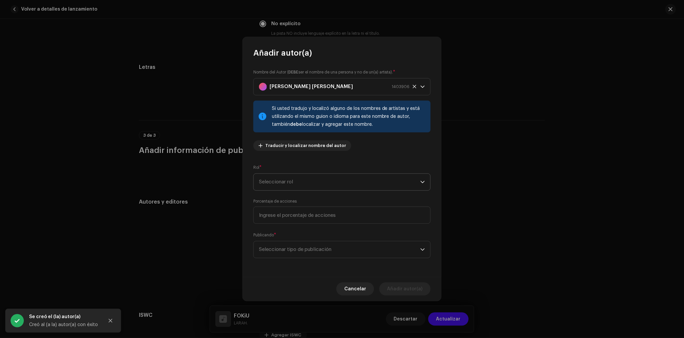
click at [296, 181] on span "Seleccionar rol" at bounding box center [339, 182] width 161 height 17
click at [306, 240] on li "Composer & Lyricist" at bounding box center [341, 239] width 171 height 13
click at [303, 245] on span "Seleccionar tipo de publicación" at bounding box center [339, 249] width 161 height 17
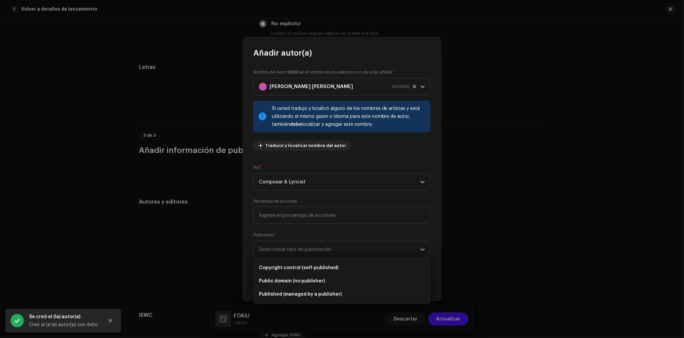
click at [306, 261] on ul "Copyright control (self-published) Public domain (no publisher) Published (mana…" at bounding box center [342, 280] width 177 height 45
drag, startPoint x: 357, startPoint y: 272, endPoint x: 373, endPoint y: 281, distance: 19.3
click at [357, 271] on li "Copyright control (self-published)" at bounding box center [341, 267] width 171 height 13
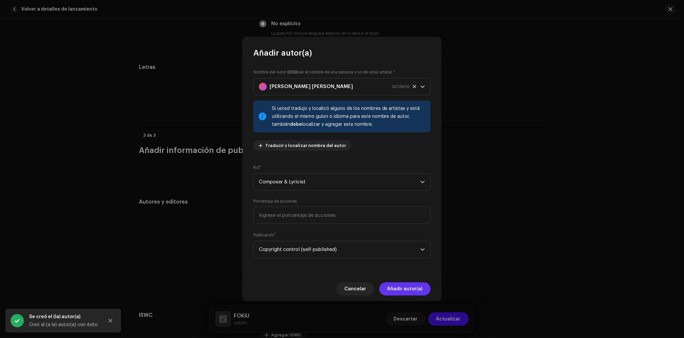
click at [398, 287] on span "Añadir autor(a)" at bounding box center [404, 288] width 35 height 13
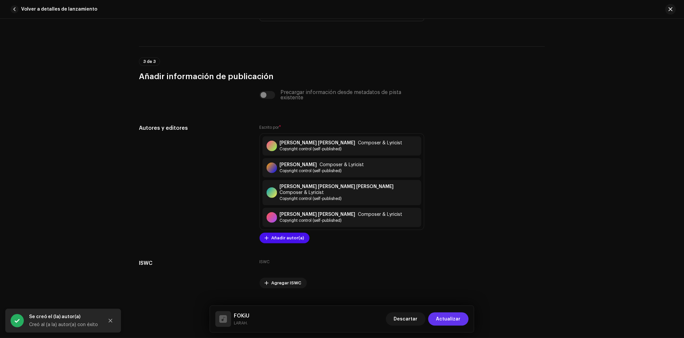
scroll to position [1304, 0]
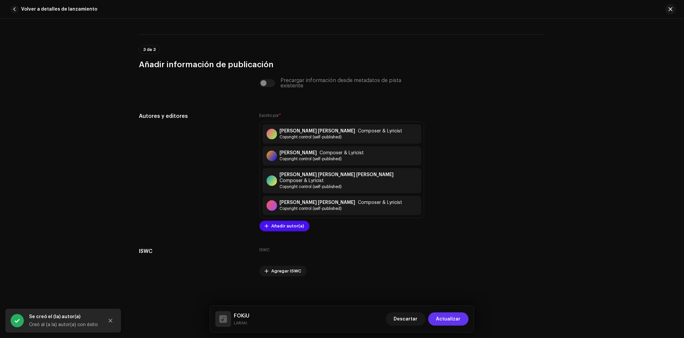
click at [456, 325] on span "Actualizar" at bounding box center [448, 318] width 24 height 13
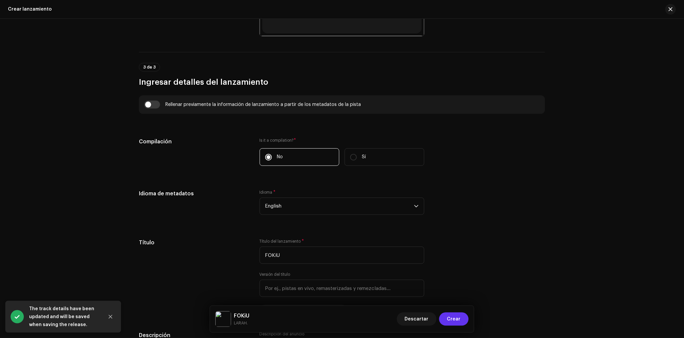
scroll to position [764, 0]
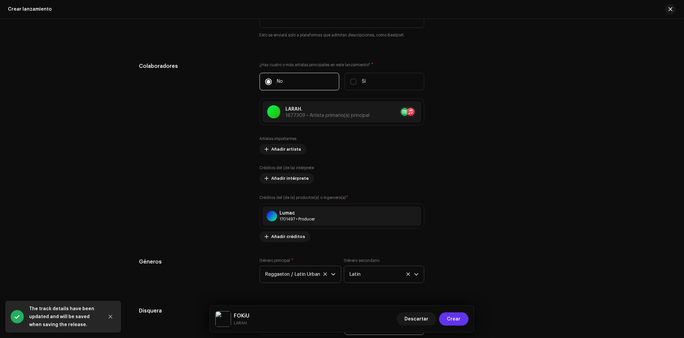
click at [454, 316] on span "Crear" at bounding box center [454, 318] width 14 height 13
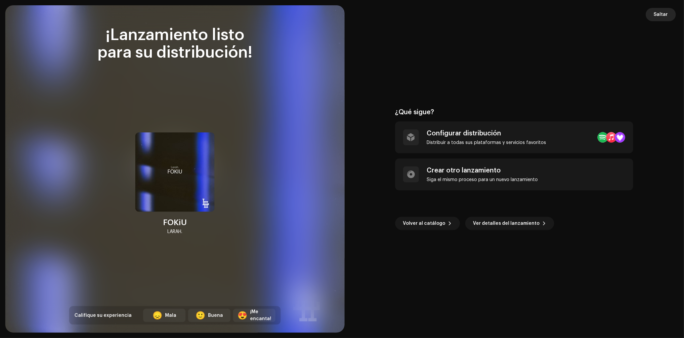
click at [661, 16] on span "Saltar" at bounding box center [661, 14] width 14 height 13
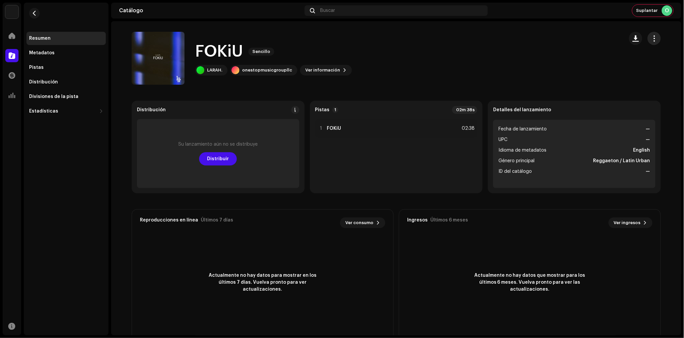
click at [654, 40] on span "button" at bounding box center [654, 38] width 6 height 5
click at [639, 65] on div "Editar" at bounding box center [623, 67] width 62 height 5
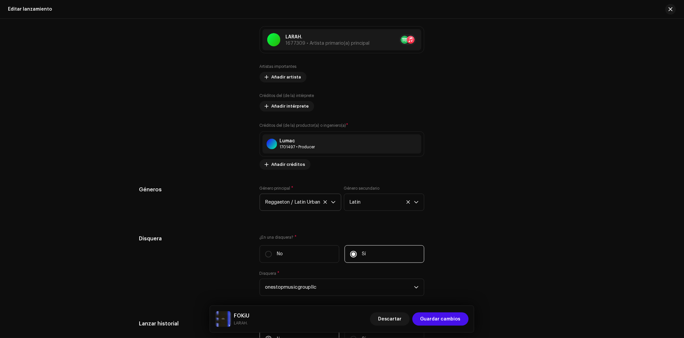
scroll to position [829, 0]
click at [291, 167] on span "Añadir créditos" at bounding box center [289, 163] width 34 height 13
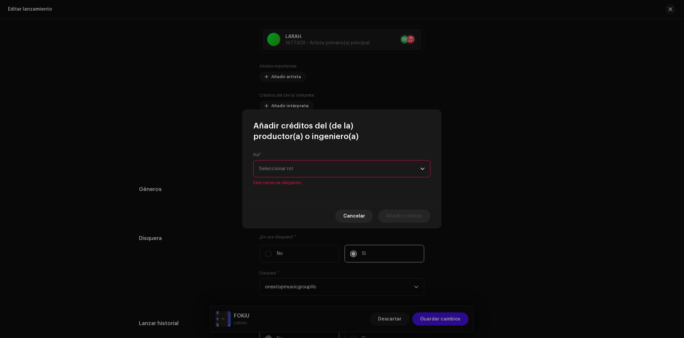
click at [297, 166] on span "Seleccionar rol" at bounding box center [339, 168] width 161 height 17
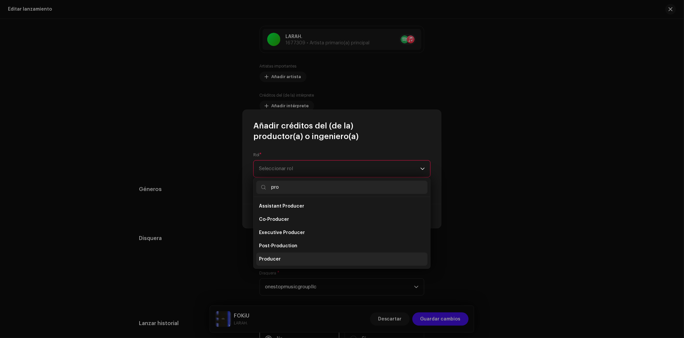
type input "pro"
click at [276, 259] on span "Producer" at bounding box center [270, 259] width 22 height 7
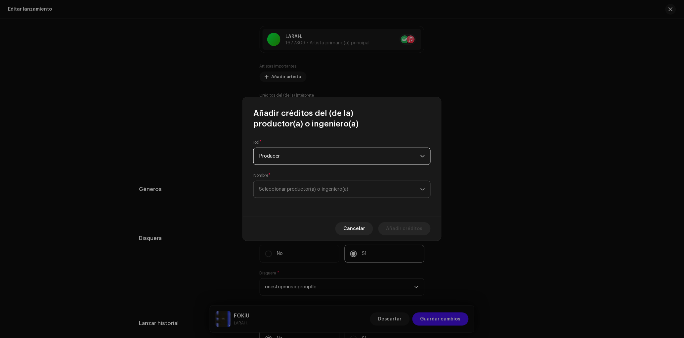
click at [290, 184] on span "Seleccionar productor(a) o ingeniero(a)" at bounding box center [339, 189] width 161 height 17
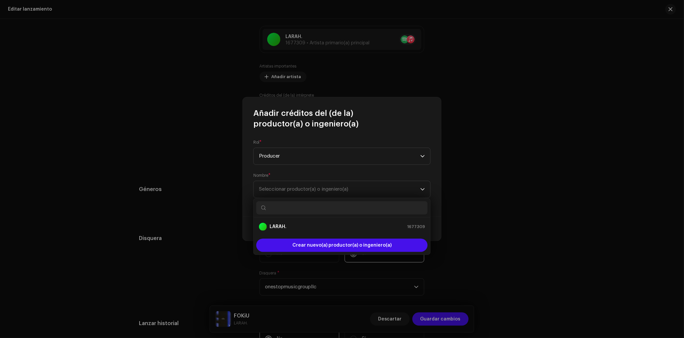
paste input "Kennoly"
type input "Kennoly"
click at [315, 227] on div "Kennoly 1672816" at bounding box center [342, 227] width 166 height 8
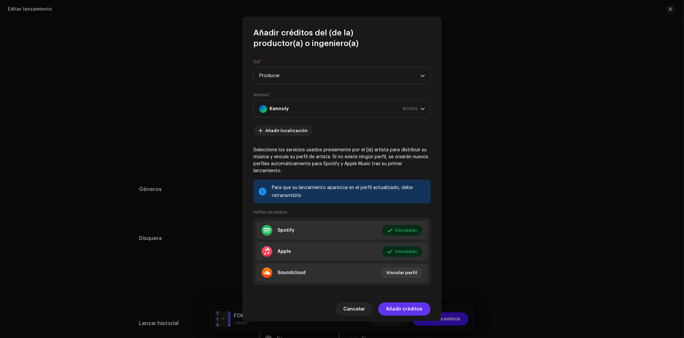
click at [421, 311] on span "Añadir créditos" at bounding box center [404, 308] width 36 height 13
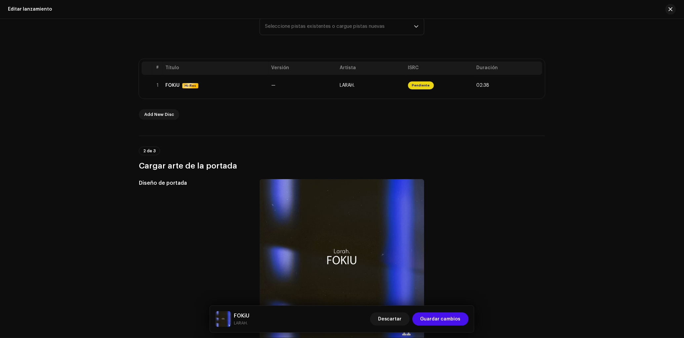
scroll to position [97, 0]
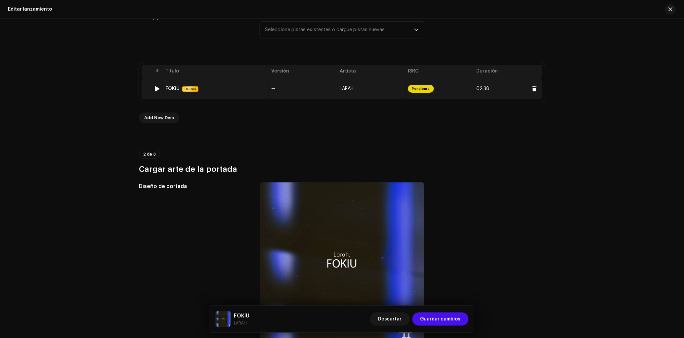
click at [283, 98] on td "—" at bounding box center [303, 88] width 68 height 21
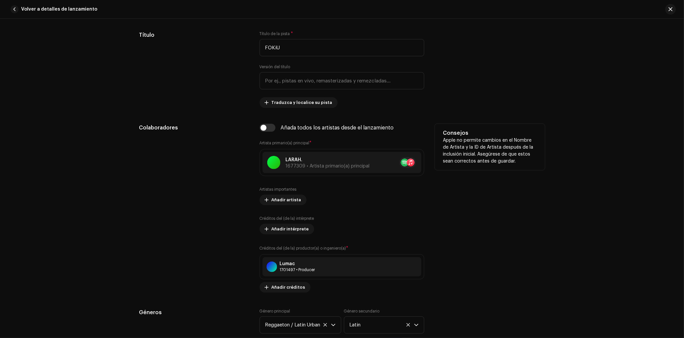
scroll to position [299, 0]
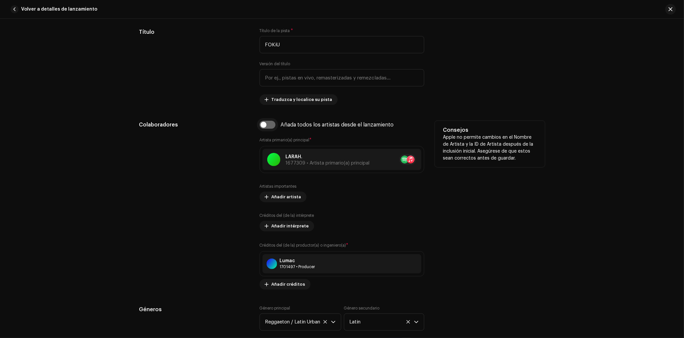
click at [265, 125] on input "checkbox" at bounding box center [268, 125] width 16 height 8
checkbox input "true"
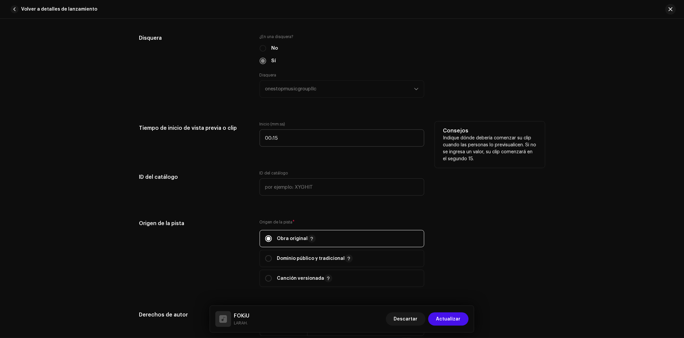
scroll to position [654, 0]
click at [297, 138] on input "00:15" at bounding box center [342, 137] width 165 height 17
click at [296, 139] on input "00:15" at bounding box center [342, 137] width 165 height 17
click at [270, 137] on input "00:15" at bounding box center [342, 137] width 165 height 17
drag, startPoint x: 279, startPoint y: 139, endPoint x: 254, endPoint y: 140, distance: 25.2
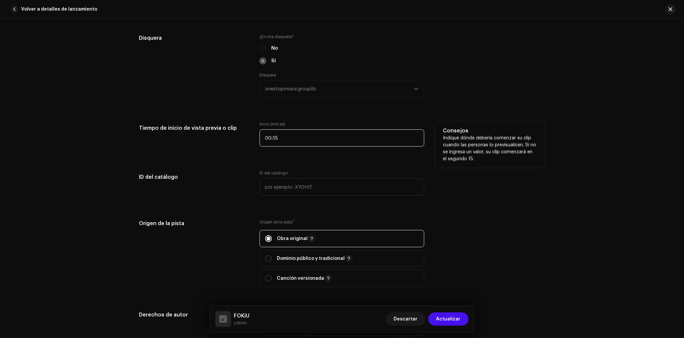
click at [254, 140] on div "Tiempo de inicio de vista previa o clip Inicio (mm:ss) 00:15 Consejos Indique d…" at bounding box center [342, 137] width 406 height 33
type input "01:40"
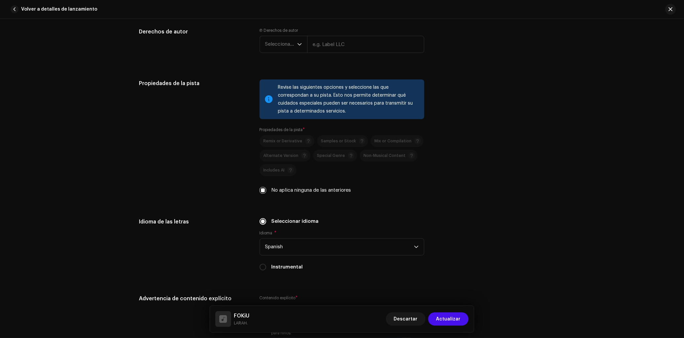
scroll to position [1343, 0]
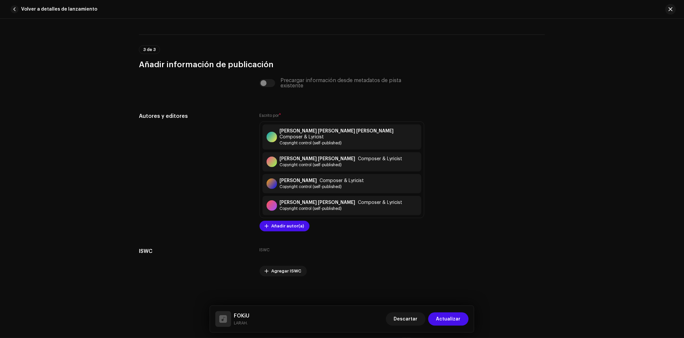
click at [458, 326] on div "Descartar Actualizar" at bounding box center [427, 319] width 83 height 16
click at [458, 323] on span "Actualizar" at bounding box center [448, 318] width 24 height 13
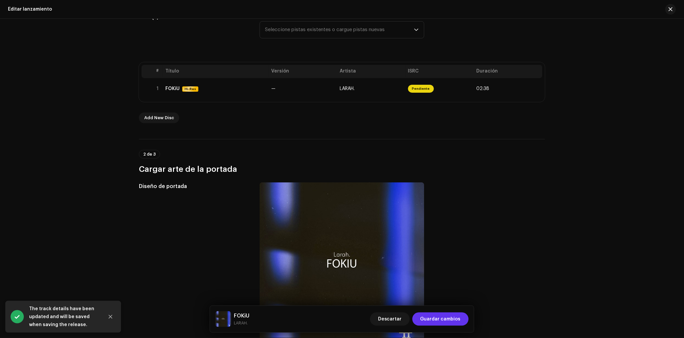
click at [458, 323] on span "Guardar cambios" at bounding box center [440, 318] width 40 height 13
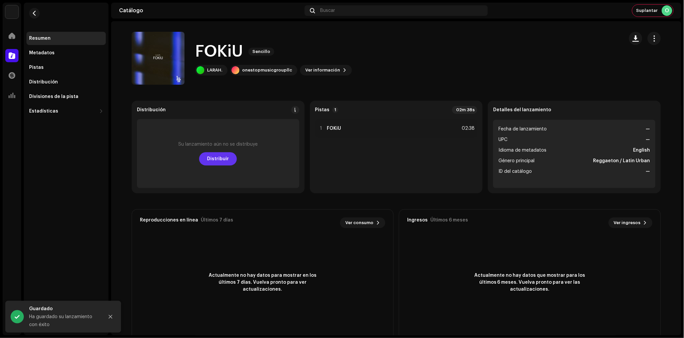
click at [233, 157] on button "Distribuir" at bounding box center [218, 158] width 38 height 13
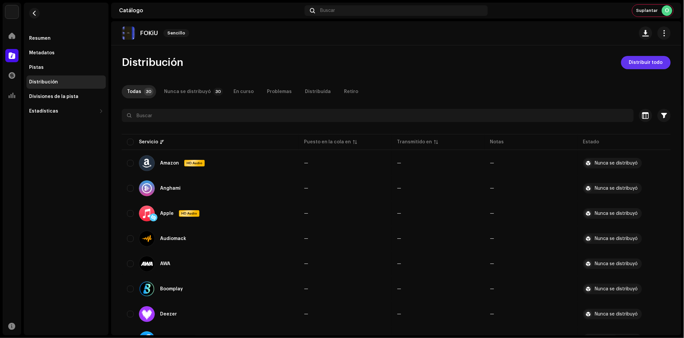
click at [657, 64] on span "Distribuir todo" at bounding box center [646, 62] width 34 height 13
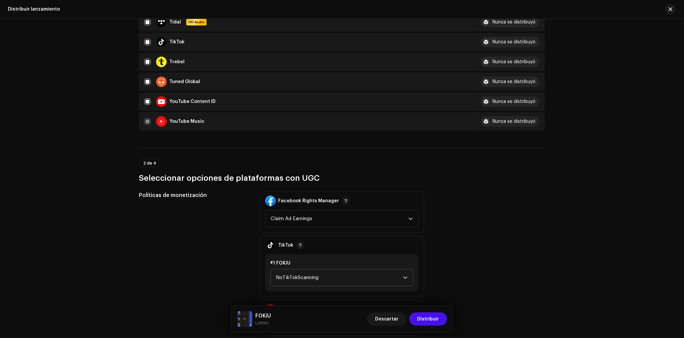
scroll to position [632, 0]
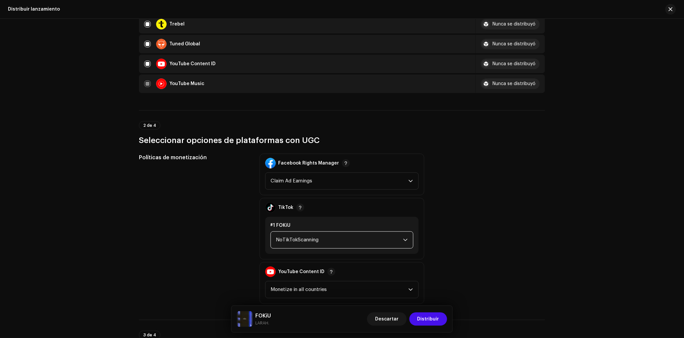
drag, startPoint x: 347, startPoint y: 231, endPoint x: 345, endPoint y: 235, distance: 4.3
click at [347, 232] on span "NoTikTokScanning" at bounding box center [339, 240] width 127 height 17
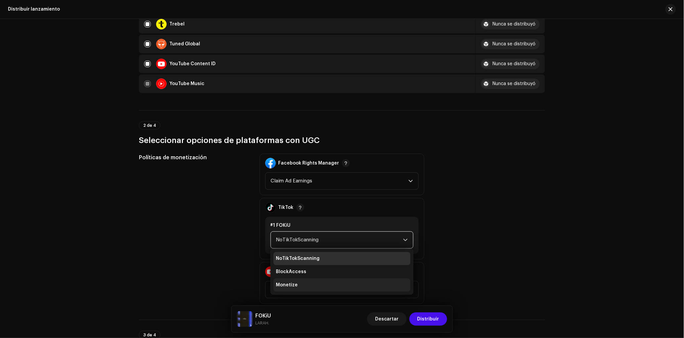
click at [288, 278] on li "Monetize" at bounding box center [342, 284] width 137 height 13
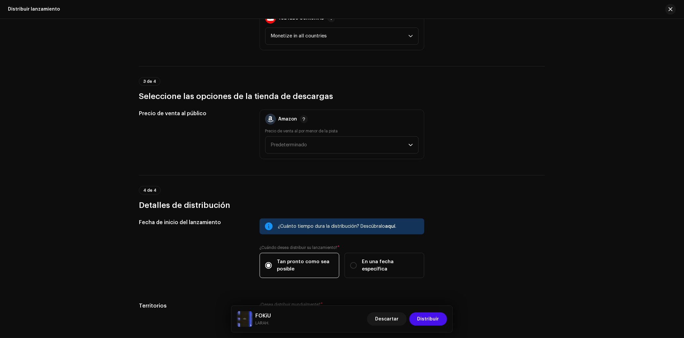
scroll to position [883, 0]
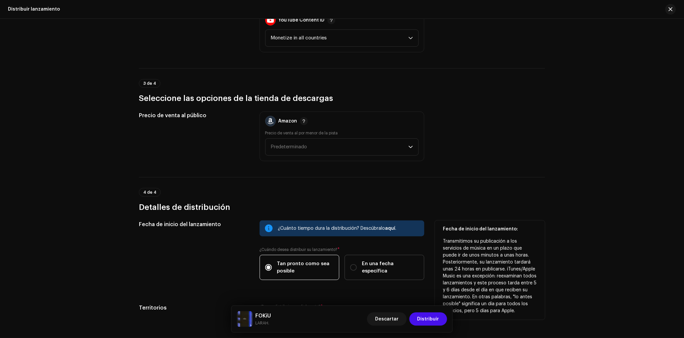
click at [401, 260] on span "En una fecha específica" at bounding box center [390, 267] width 57 height 15
click at [357, 264] on input "En una fecha específica" at bounding box center [353, 267] width 7 height 7
radio input "true"
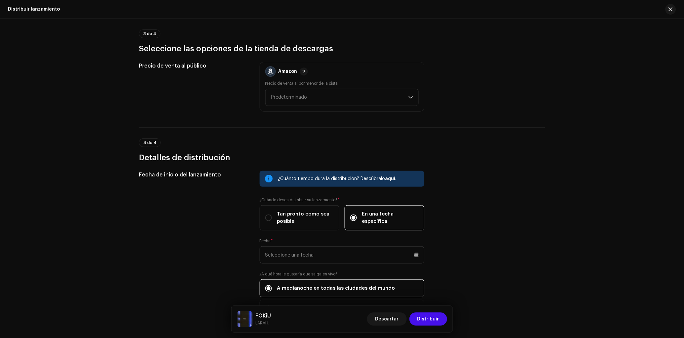
scroll to position [1026, 0]
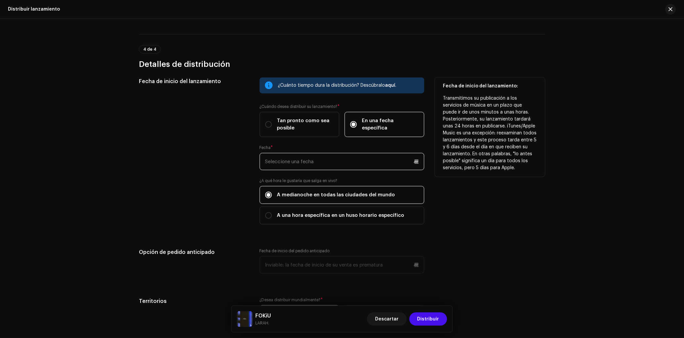
click at [314, 155] on input "text" at bounding box center [342, 161] width 165 height 17
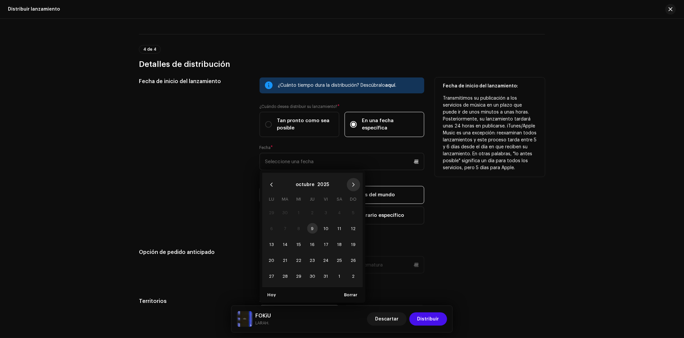
click at [354, 182] on button "Next Month" at bounding box center [353, 184] width 13 height 13
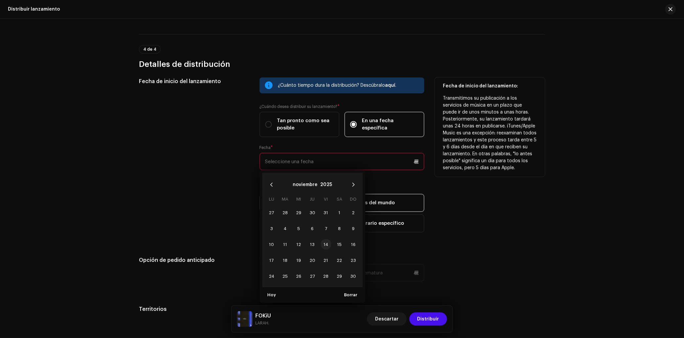
click at [323, 239] on span "14" at bounding box center [326, 244] width 11 height 11
type input "[DATE]"
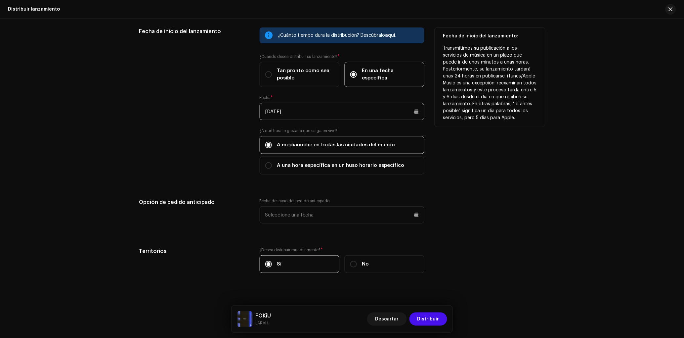
scroll to position [1078, 0]
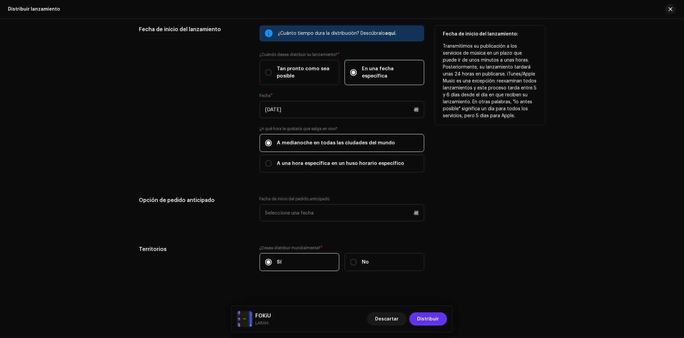
click at [416, 319] on button "Distribuir" at bounding box center [428, 318] width 38 height 13
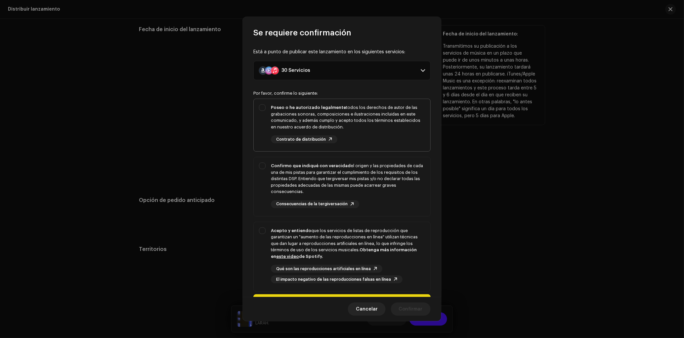
click at [357, 141] on div "Poseo o he autorizado legalmente todos los derechos de autor de las grabaciones…" at bounding box center [348, 123] width 154 height 39
checkbox input "true"
click at [355, 168] on div "Confirmo que indiqué con veracidad el origen y las propiedades de cada una de m…" at bounding box center [348, 178] width 154 height 32
checkbox input "true"
click at [359, 244] on div "Acepto y entiendo que los servicios de listas de reproducción que garantizan un…" at bounding box center [348, 243] width 154 height 32
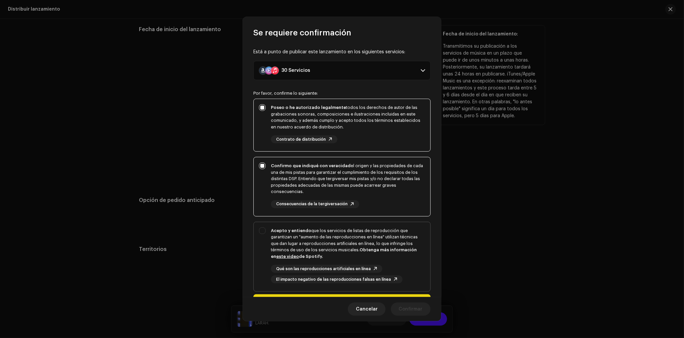
checkbox input "true"
click at [418, 306] on span "Confirmar" at bounding box center [411, 308] width 24 height 13
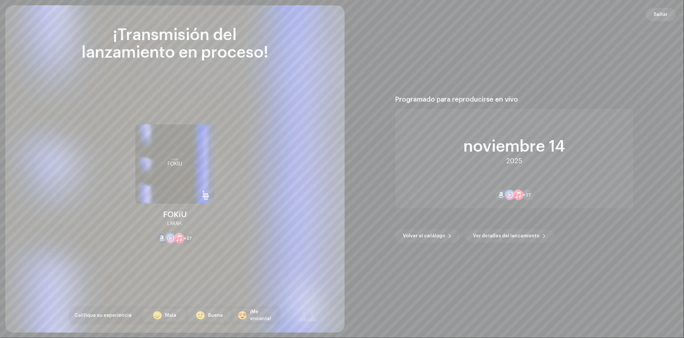
click at [654, 15] on button "Saltar" at bounding box center [661, 14] width 30 height 13
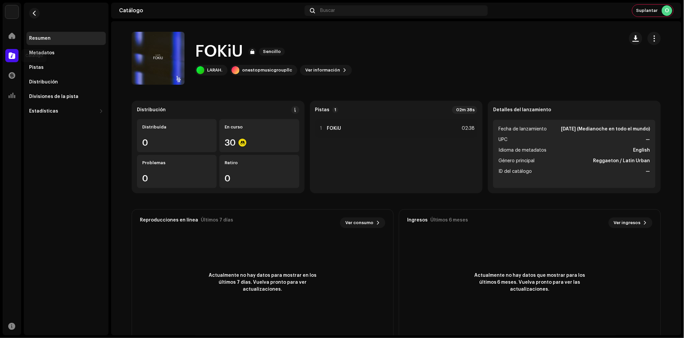
click at [11, 55] on span at bounding box center [12, 55] width 7 height 5
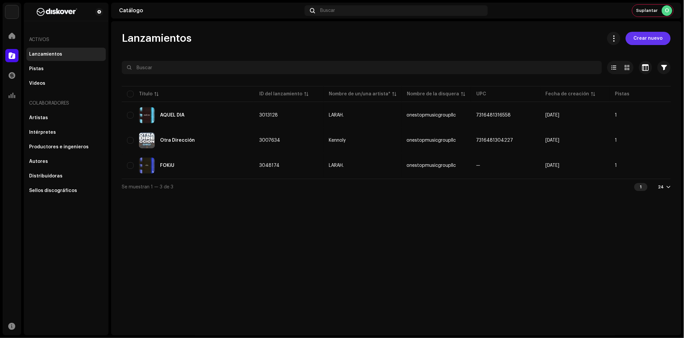
click at [645, 40] on span "Crear nuevo" at bounding box center [648, 38] width 29 height 13
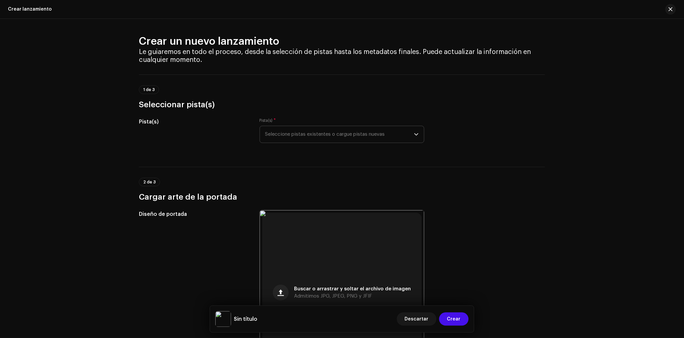
click at [311, 135] on span "Seleccione pistas existentes o cargue pistas nuevas" at bounding box center [339, 134] width 149 height 17
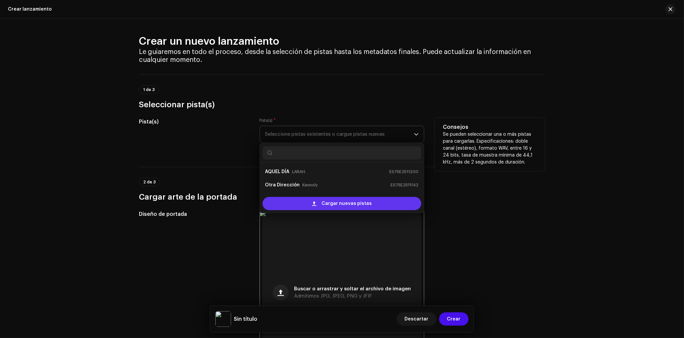
click at [321, 205] on div "Cargar nuevas pistas" at bounding box center [342, 203] width 159 height 13
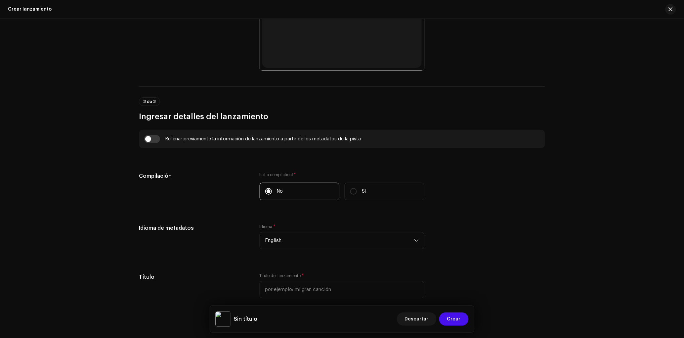
scroll to position [435, 0]
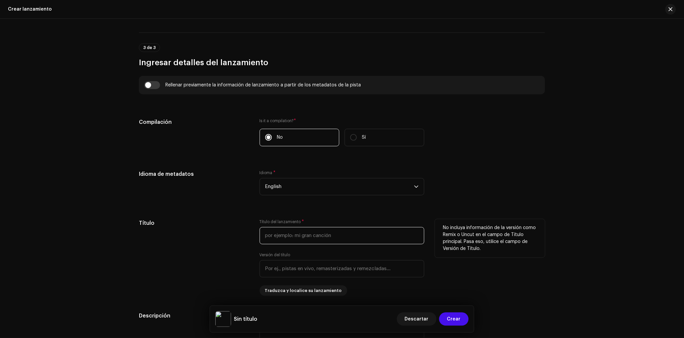
click at [320, 235] on input "text" at bounding box center [342, 235] width 165 height 17
paste input "me canse"
click at [299, 241] on input "me canse" at bounding box center [342, 235] width 165 height 17
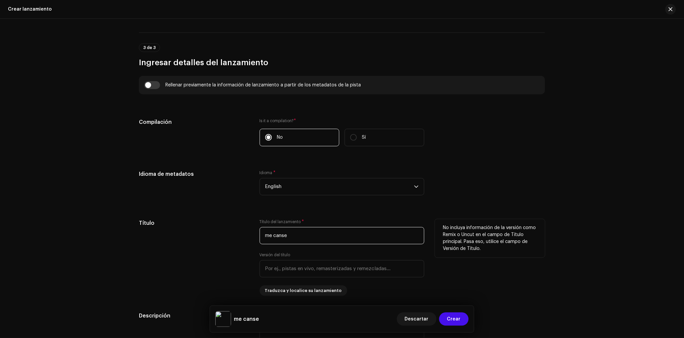
paste input "Me Cansé"
click at [267, 237] on input "Me Cansé" at bounding box center [342, 235] width 165 height 17
click at [276, 237] on input "me Cansé" at bounding box center [342, 235] width 165 height 17
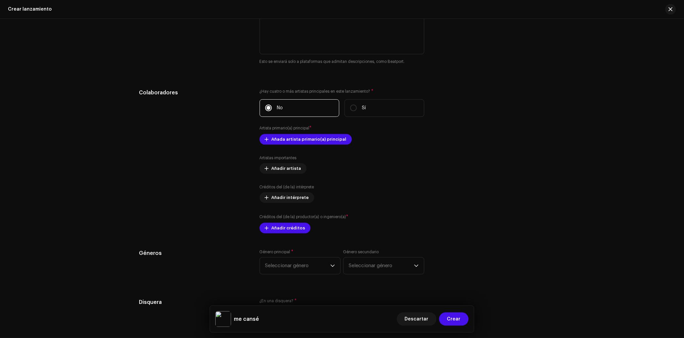
scroll to position [783, 0]
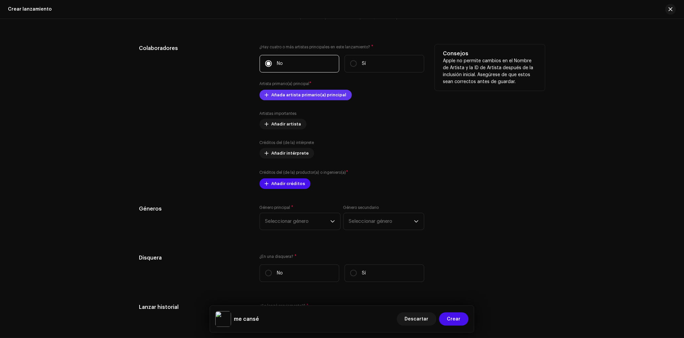
type input "me cansé"
click at [302, 100] on span "Añada artista primario(a) principal" at bounding box center [309, 94] width 75 height 13
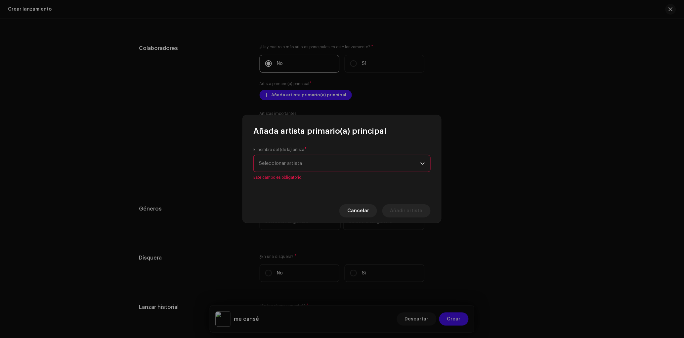
click at [328, 166] on span "Seleccionar artista" at bounding box center [339, 163] width 161 height 17
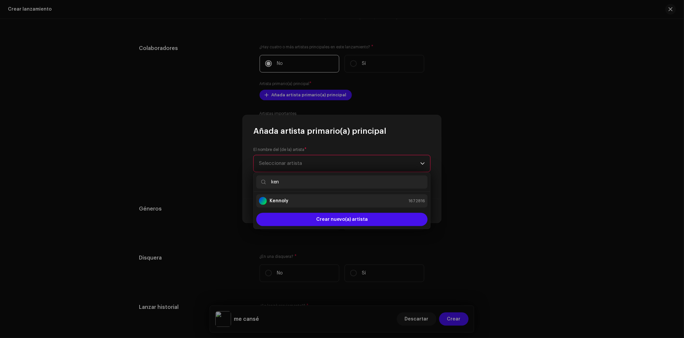
type input "ken"
click at [309, 203] on div "Kennoly 1672816" at bounding box center [342, 201] width 166 height 8
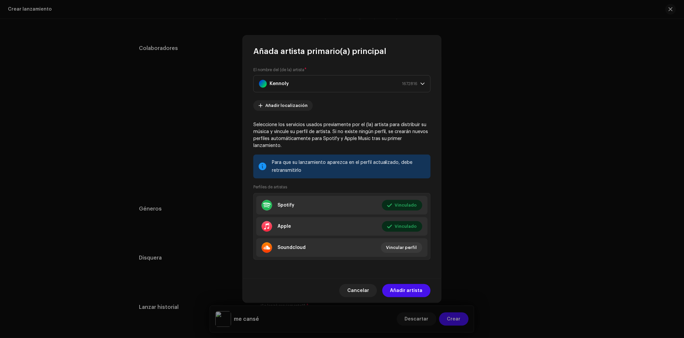
click at [417, 289] on span "Añadir artista" at bounding box center [406, 290] width 32 height 13
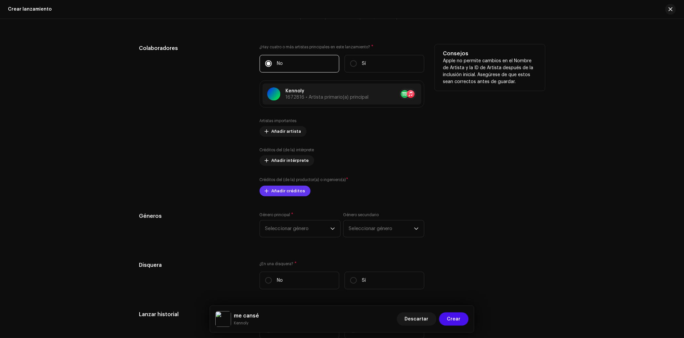
click at [296, 197] on span "Añadir créditos" at bounding box center [289, 190] width 34 height 13
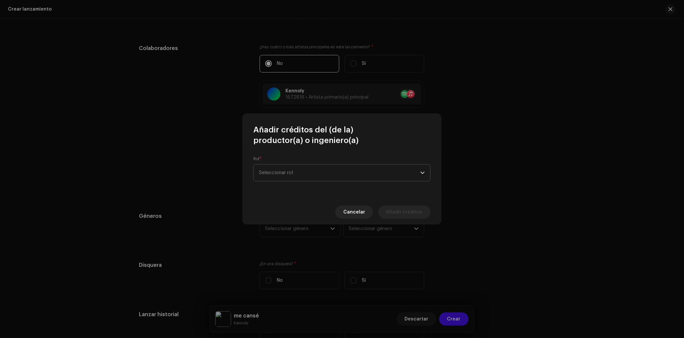
click at [309, 178] on span "Seleccionar rol" at bounding box center [339, 172] width 161 height 17
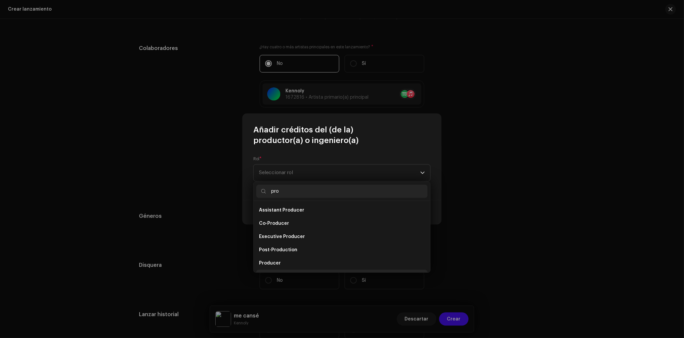
scroll to position [11, 0]
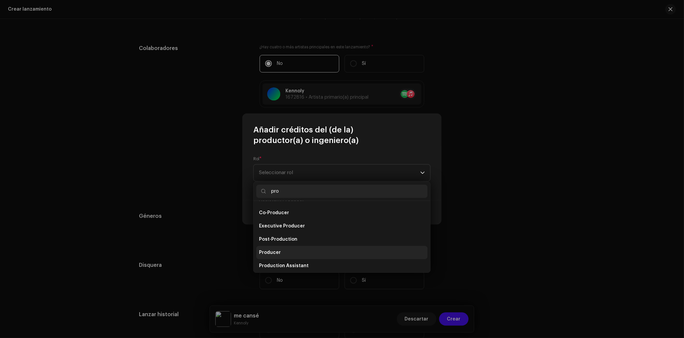
type input "pro"
click at [282, 250] on li "Producer" at bounding box center [341, 252] width 171 height 13
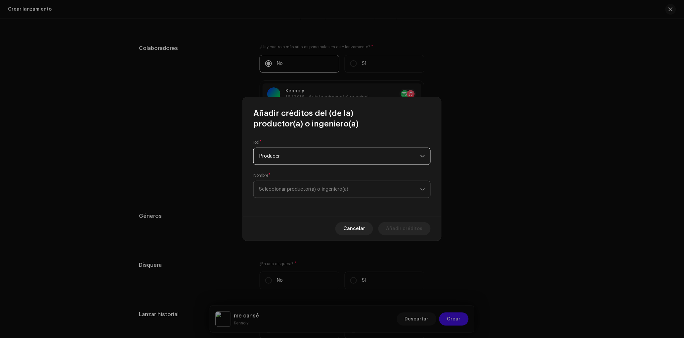
click at [287, 194] on span "Seleccionar productor(a) o ingeniero(a)" at bounding box center [339, 189] width 161 height 17
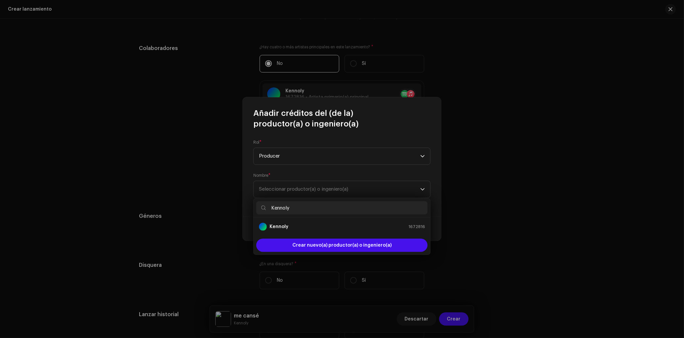
type input "Kennoly"
click at [326, 220] on p-selectitem "Kennoly 1672816" at bounding box center [341, 226] width 171 height 13
click at [327, 222] on li "Kennoly 1672816" at bounding box center [341, 226] width 171 height 13
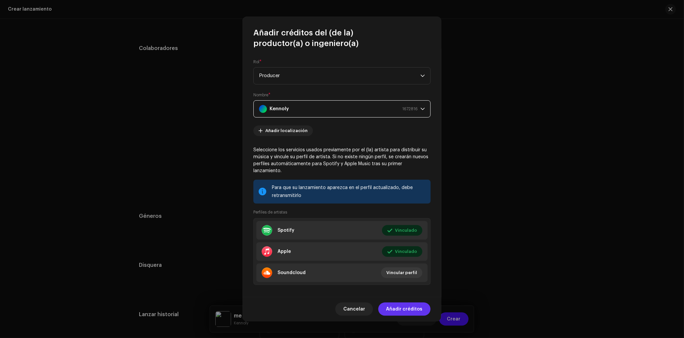
click at [409, 307] on span "Añadir créditos" at bounding box center [404, 308] width 36 height 13
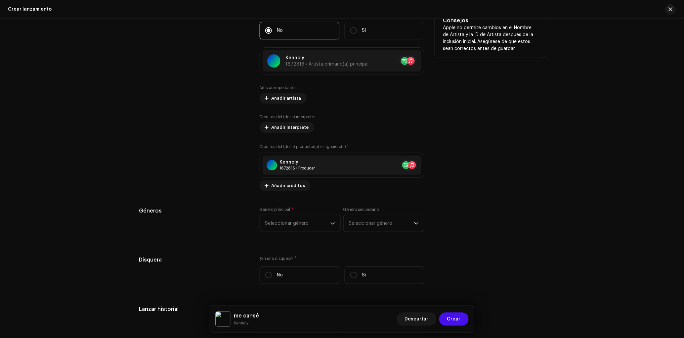
scroll to position [817, 0]
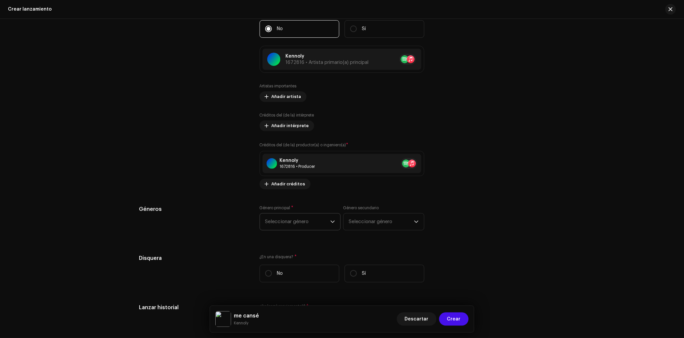
click at [306, 230] on span "Seleccionar género" at bounding box center [297, 221] width 65 height 17
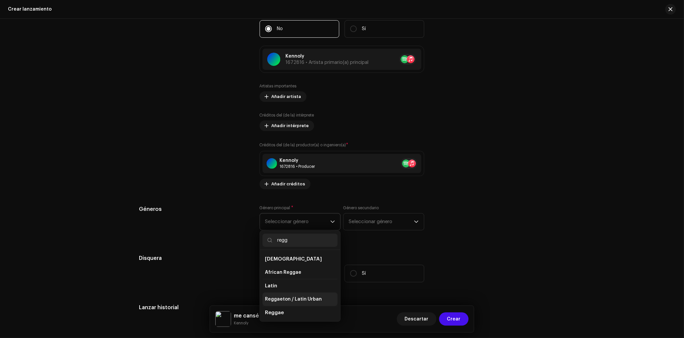
type input "regg"
click at [297, 302] on span "Reggaeton / Latin Urban" at bounding box center [293, 299] width 57 height 7
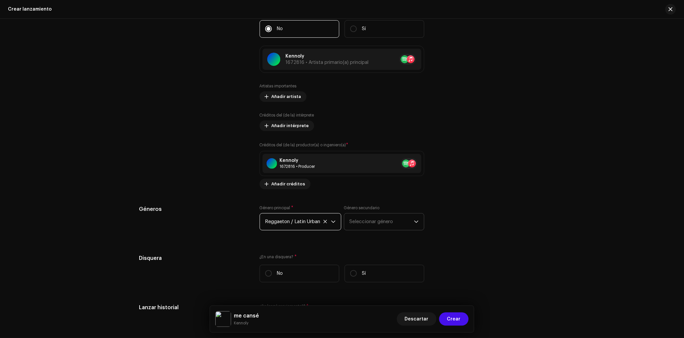
click at [369, 222] on span "Seleccionar género" at bounding box center [382, 221] width 65 height 17
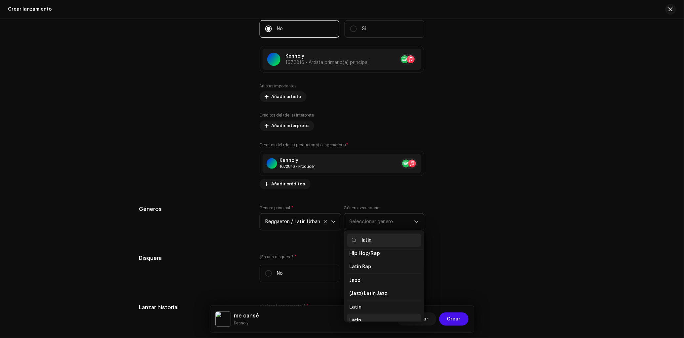
scroll to position [11, 0]
type input "latin"
click at [368, 321] on li "Latin" at bounding box center [384, 314] width 74 height 13
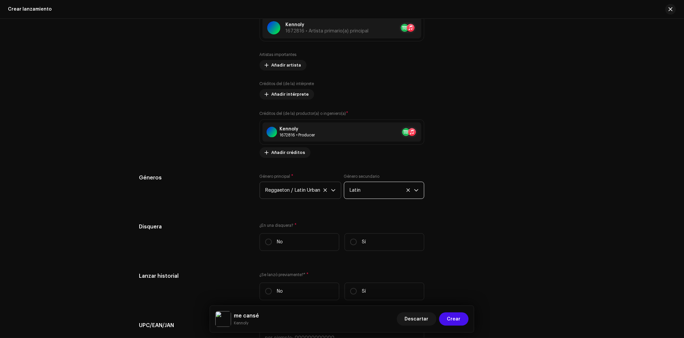
scroll to position [859, 0]
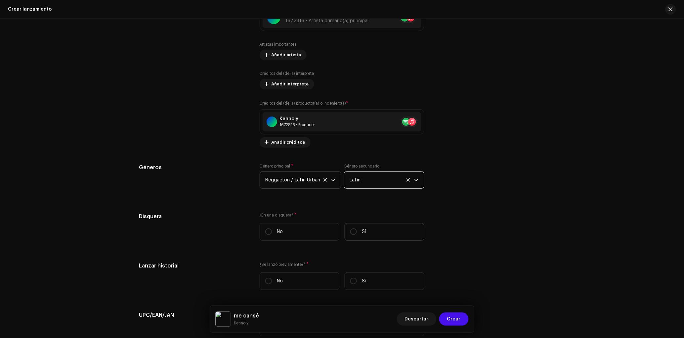
click at [347, 240] on label "Sí" at bounding box center [385, 232] width 80 height 18
click at [350, 235] on input "Sí" at bounding box center [353, 231] width 7 height 7
radio input "true"
click at [330, 264] on span "Seleccionar disquera" at bounding box center [339, 265] width 149 height 17
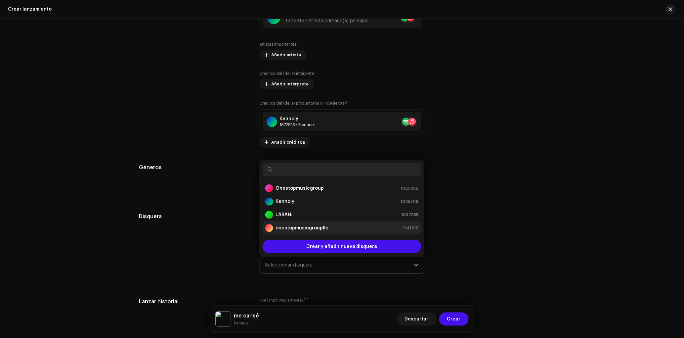
click at [326, 232] on div "onestopmusicgroupllc 1041109" at bounding box center [341, 228] width 153 height 8
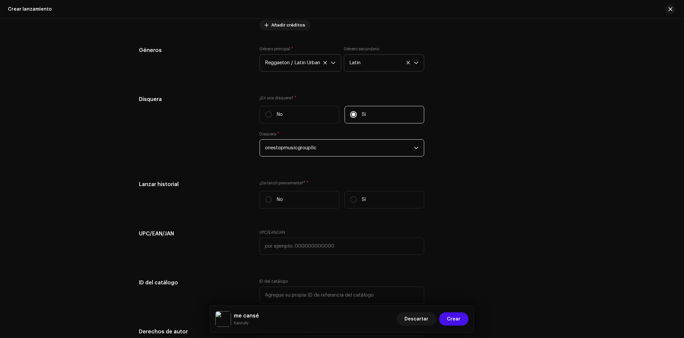
scroll to position [980, 0]
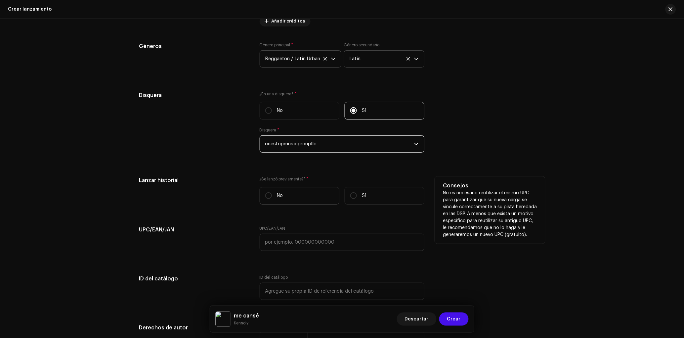
click at [303, 200] on label "No" at bounding box center [300, 196] width 80 height 18
click at [272, 199] on input "No" at bounding box center [268, 195] width 7 height 7
radio input "true"
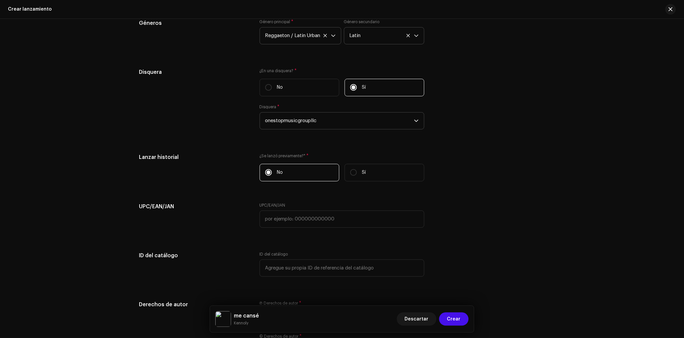
scroll to position [1101, 0]
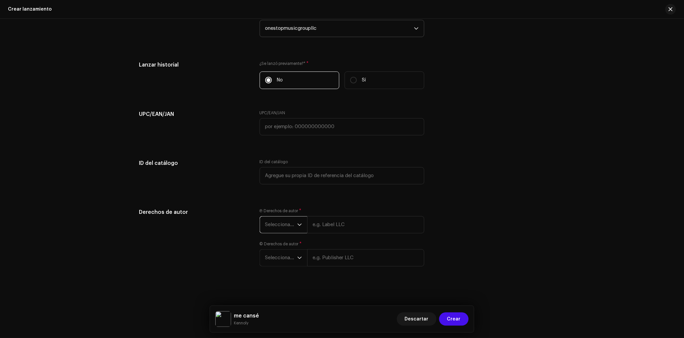
click at [279, 228] on span "Seleccionar año" at bounding box center [281, 224] width 32 height 17
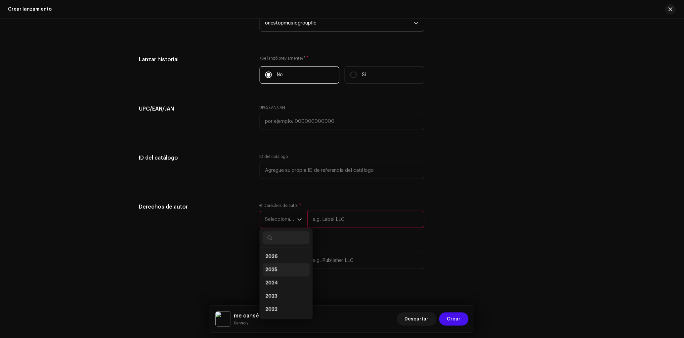
click at [273, 272] on span "2025" at bounding box center [271, 270] width 12 height 7
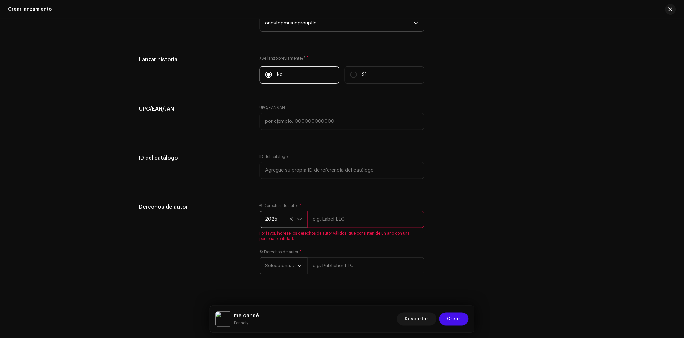
click at [279, 274] on span "Seleccionar año" at bounding box center [281, 265] width 32 height 17
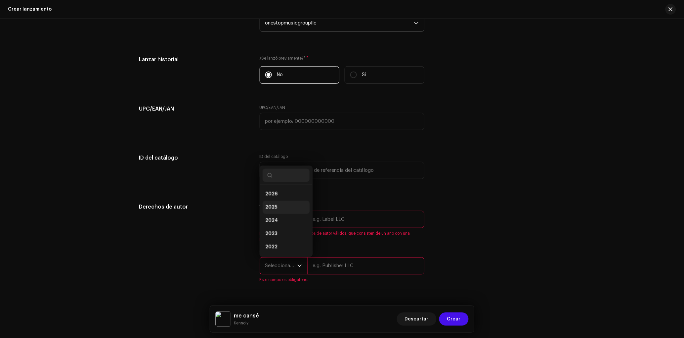
click at [279, 214] on li "2025" at bounding box center [286, 207] width 47 height 13
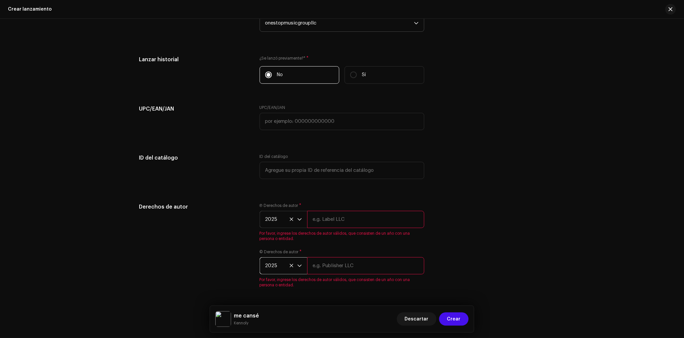
click at [335, 215] on div "Ⓟ Derechos de autor * 2025 Por favor, ingrese los derechos de autor válidos, qu…" at bounding box center [342, 222] width 165 height 38
click at [335, 227] on input "text" at bounding box center [365, 219] width 117 height 17
paste input "onestopmusicgroupllc | Distributed by Diskover Co."
type input "onestopmusicgroupllc | Distributed by Diskover Co."
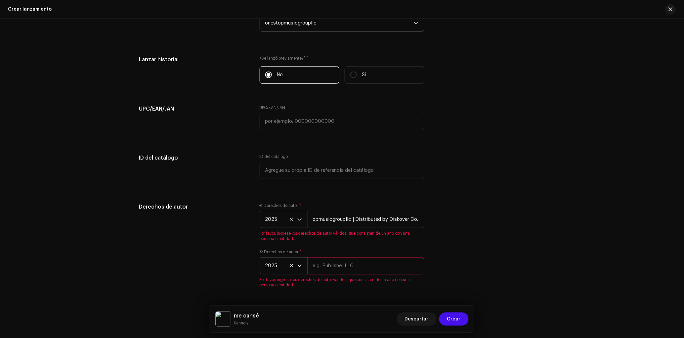
click at [336, 263] on input "text" at bounding box center [365, 265] width 117 height 17
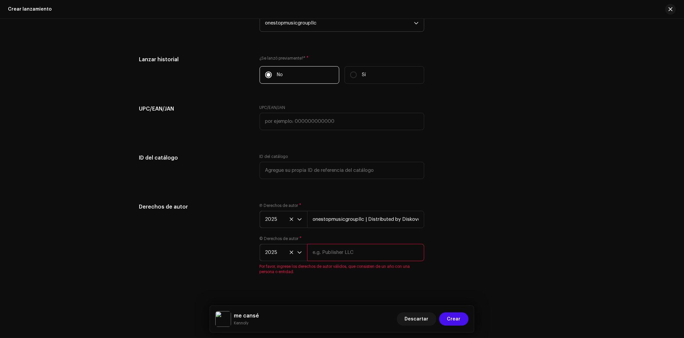
paste input "onestopmusicgroupllc | Distributed by Diskover Co."
type input "onestopmusicgroupllc | Distributed by Diskover Co."
click at [534, 172] on p "Se recomienda dejarlos en blanco a menos que realmente los necesite." at bounding box center [490, 174] width 94 height 14
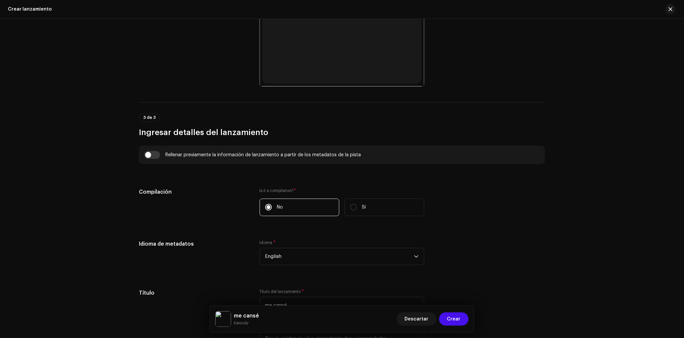
scroll to position [471, 0]
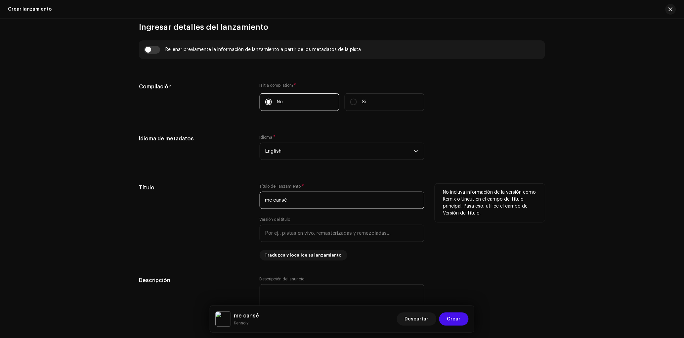
click at [299, 202] on input "me cansé" at bounding box center [342, 200] width 165 height 17
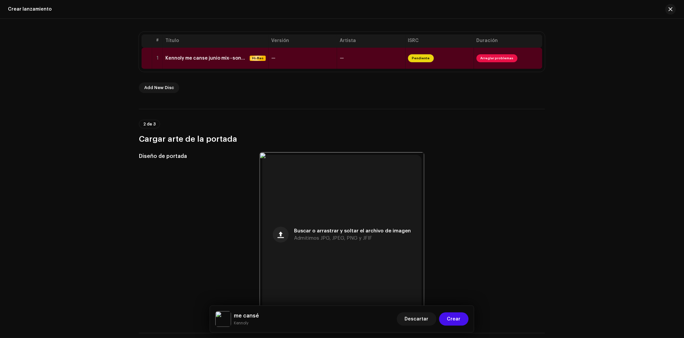
scroll to position [130, 0]
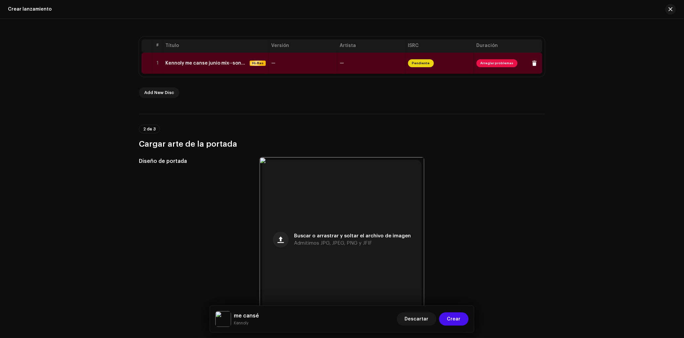
click at [286, 73] on td "—" at bounding box center [303, 63] width 68 height 21
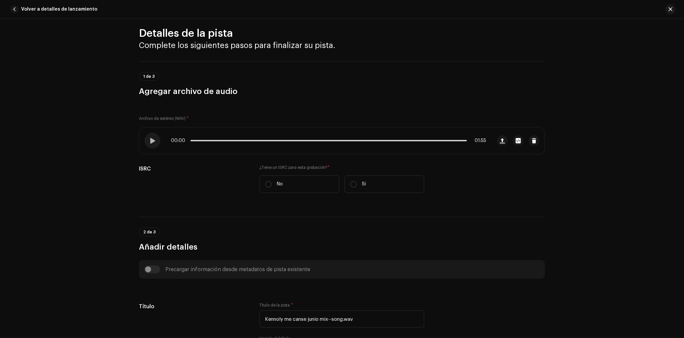
scroll to position [52, 0]
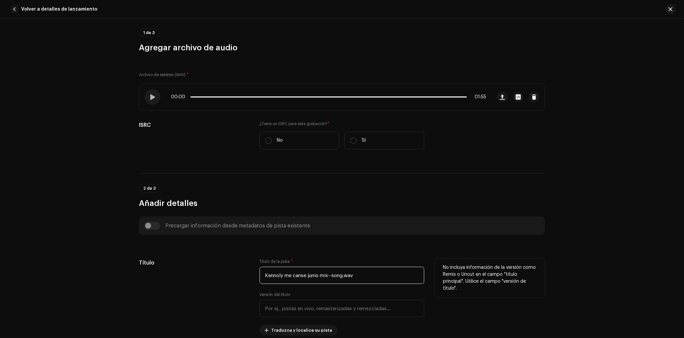
click at [335, 277] on input "Kennoly me canse junio mix--song.wav" at bounding box center [342, 275] width 165 height 17
paste input "me cansé"
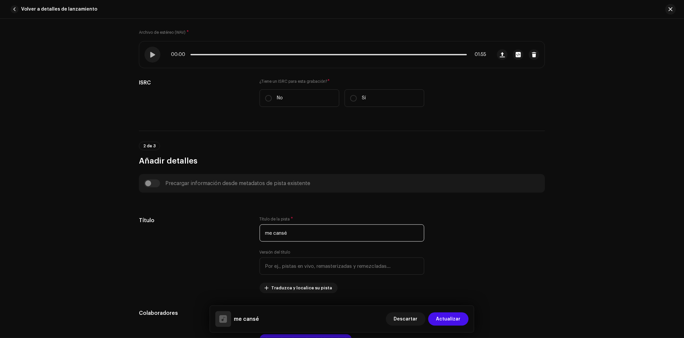
scroll to position [273, 0]
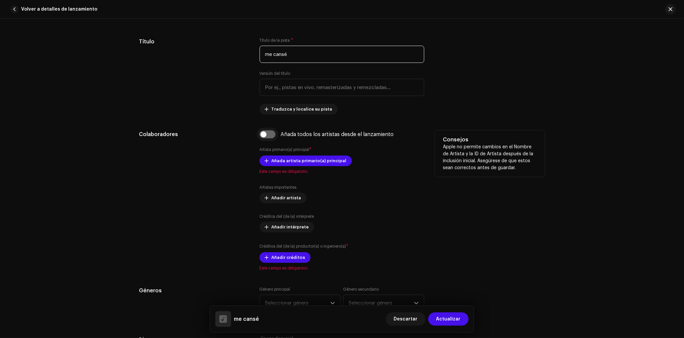
type input "me cansé"
click at [267, 137] on input "checkbox" at bounding box center [268, 134] width 16 height 8
checkbox input "true"
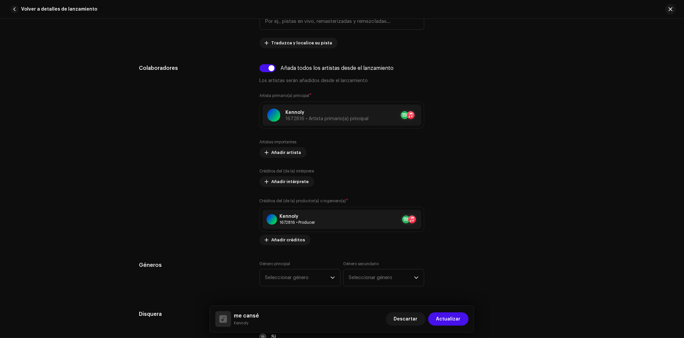
scroll to position [413, 0]
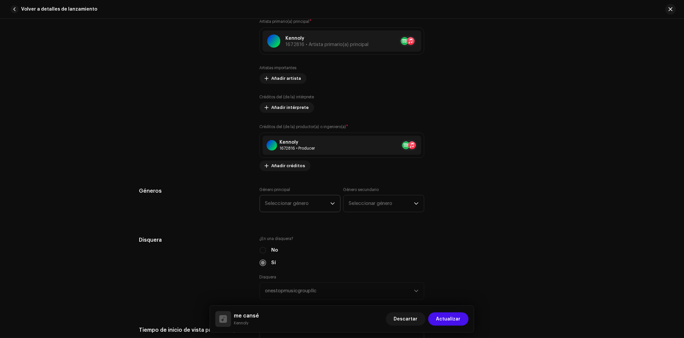
click at [288, 205] on span "Seleccionar género" at bounding box center [297, 203] width 65 height 17
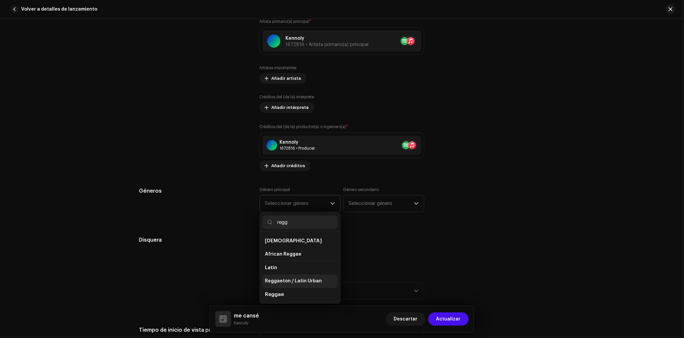
type input "regg"
click at [296, 284] on span "Reggaeton / Latin Urban" at bounding box center [293, 281] width 57 height 7
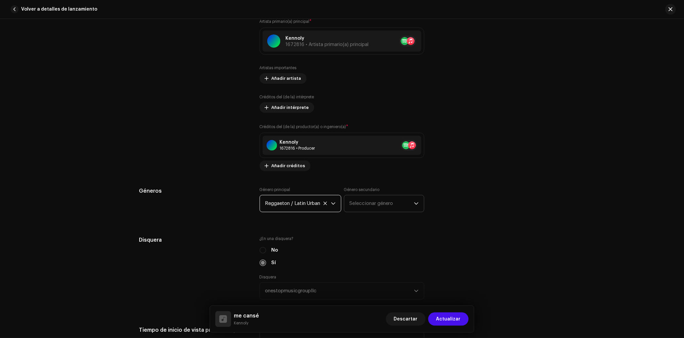
click at [369, 200] on span "Seleccionar género" at bounding box center [382, 203] width 65 height 17
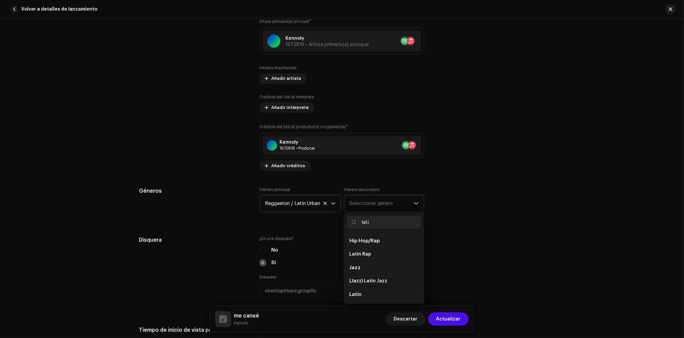
type input "latin"
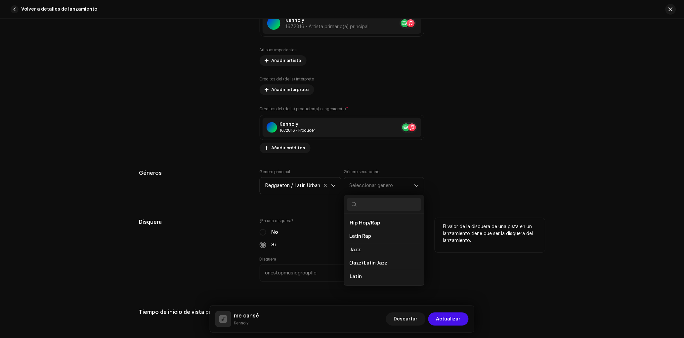
scroll to position [435, 0]
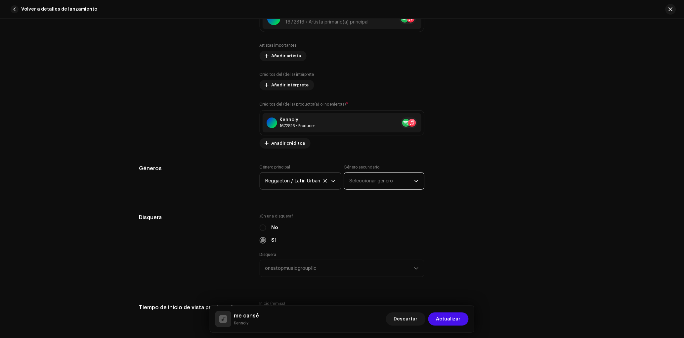
click at [371, 187] on span "Seleccionar género" at bounding box center [382, 181] width 65 height 17
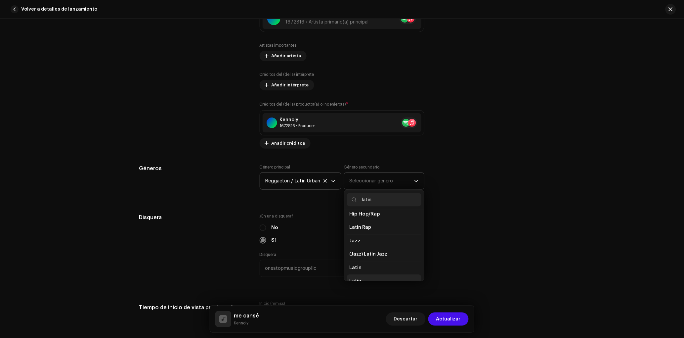
scroll to position [11, 0]
type input "latin"
click at [365, 276] on li "Latin" at bounding box center [384, 273] width 74 height 13
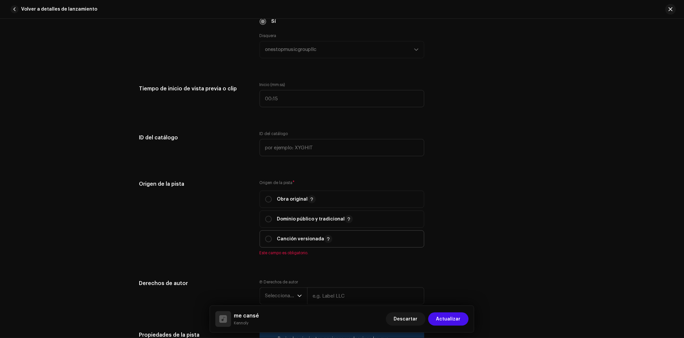
scroll to position [658, 0]
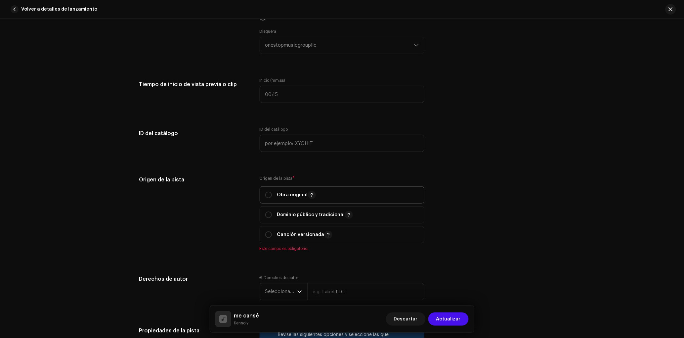
click at [274, 199] on div "Obra original" at bounding box center [290, 195] width 51 height 8
radio input "true"
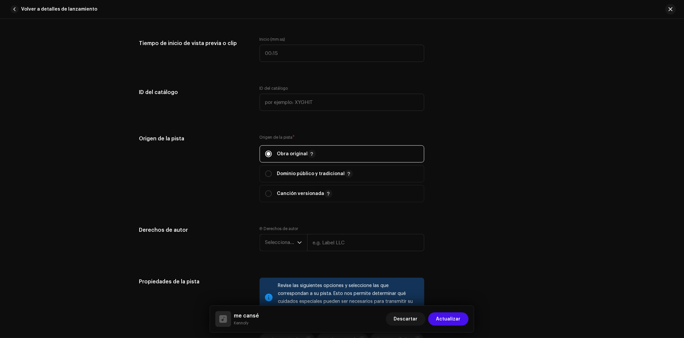
scroll to position [798, 0]
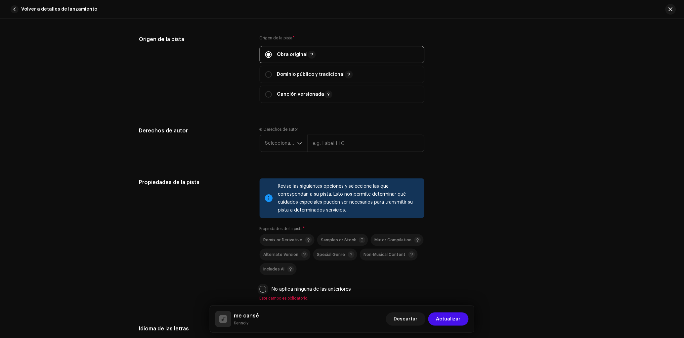
click at [264, 291] on input "No aplica ninguna de las anteriores" at bounding box center [263, 289] width 7 height 7
checkbox input "true"
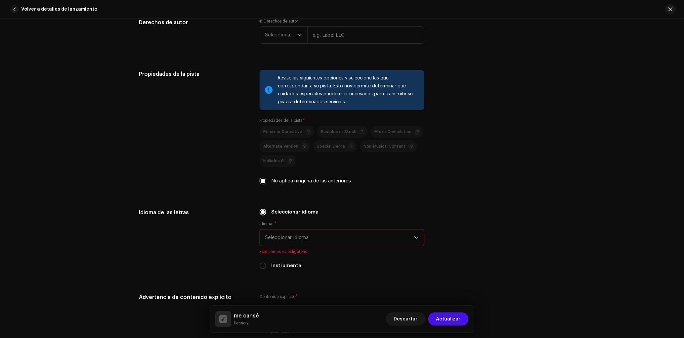
scroll to position [918, 0]
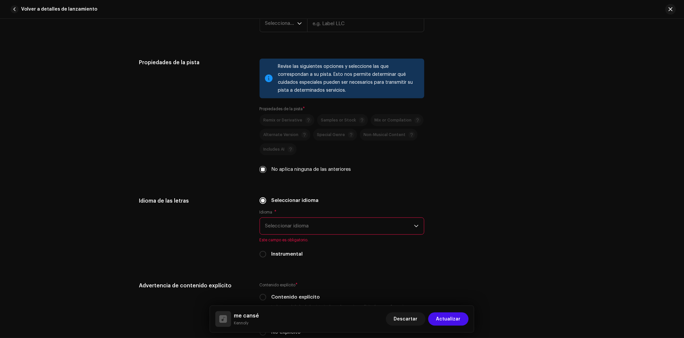
click at [280, 229] on span "Seleccionar idioma" at bounding box center [339, 226] width 149 height 17
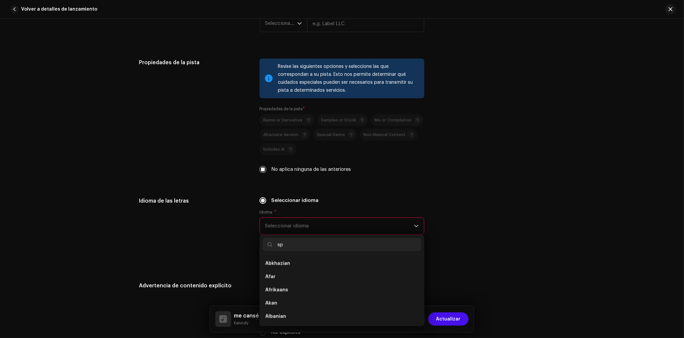
scroll to position [0, 0]
type input "spa"
click at [279, 267] on span "Spanish" at bounding box center [274, 263] width 19 height 7
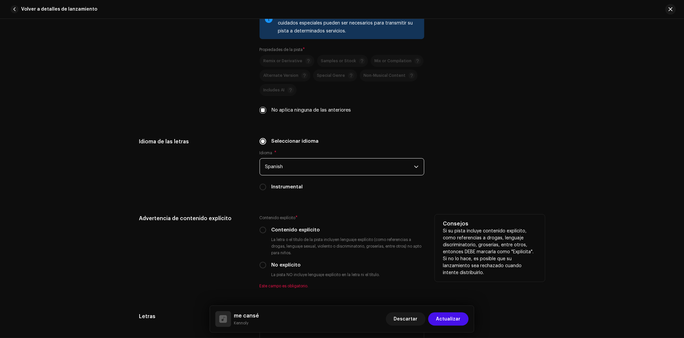
scroll to position [1024, 0]
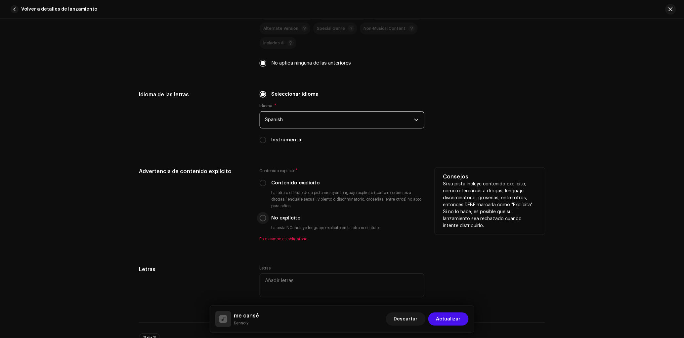
click at [260, 221] on input "No explícito" at bounding box center [263, 218] width 7 height 7
radio input "true"
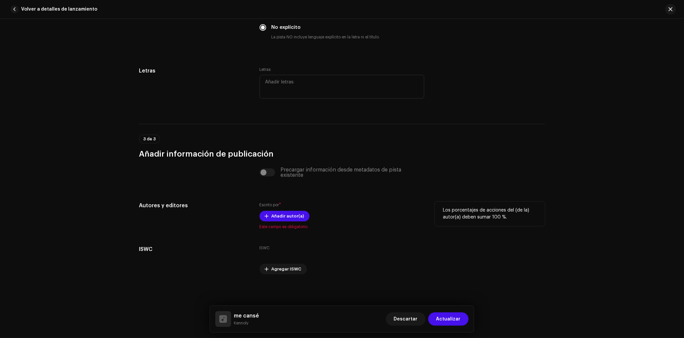
scroll to position [1219, 0]
click at [277, 225] on span "Este campo es obligatorio." at bounding box center [342, 226] width 165 height 5
click at [273, 218] on span "Añadir autor(a)" at bounding box center [288, 215] width 33 height 13
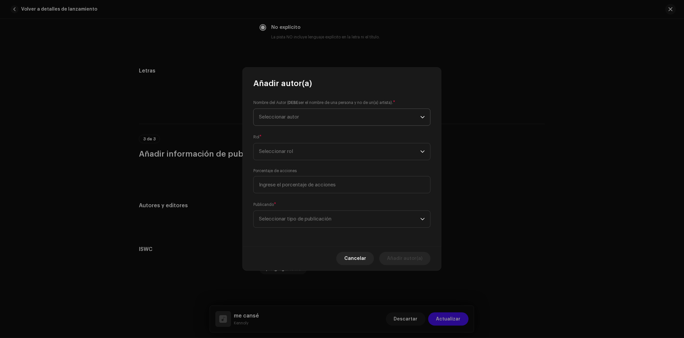
click at [286, 117] on span "Seleccionar autor" at bounding box center [279, 116] width 40 height 5
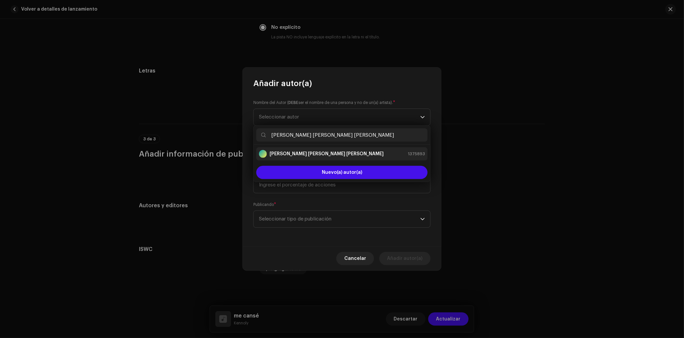
type input "[PERSON_NAME] [PERSON_NAME] [PERSON_NAME]"
click at [297, 153] on strong "[PERSON_NAME] [PERSON_NAME] [PERSON_NAME]" at bounding box center [327, 154] width 114 height 7
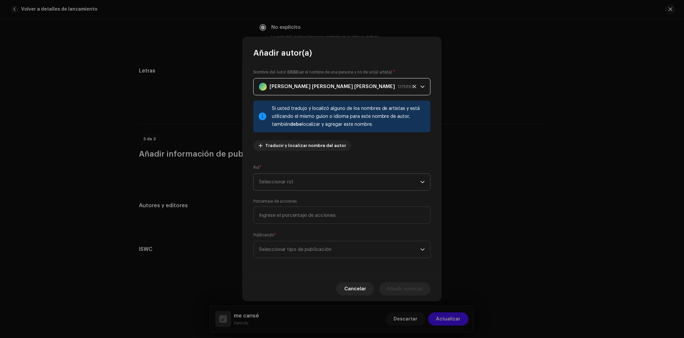
click at [294, 182] on span "Seleccionar rol" at bounding box center [339, 182] width 161 height 17
click at [297, 239] on span "Composer & Lyricist" at bounding box center [282, 239] width 47 height 7
click at [301, 218] on input at bounding box center [341, 214] width 177 height 17
click at [300, 257] on span "Seleccionar tipo de publicación" at bounding box center [339, 249] width 161 height 17
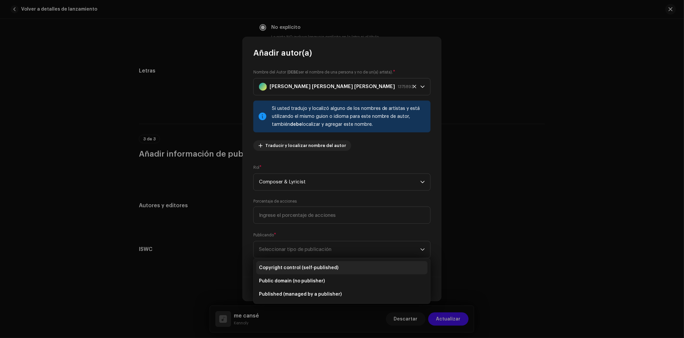
click at [304, 267] on span "Copyright control (self-published)" at bounding box center [298, 267] width 79 height 7
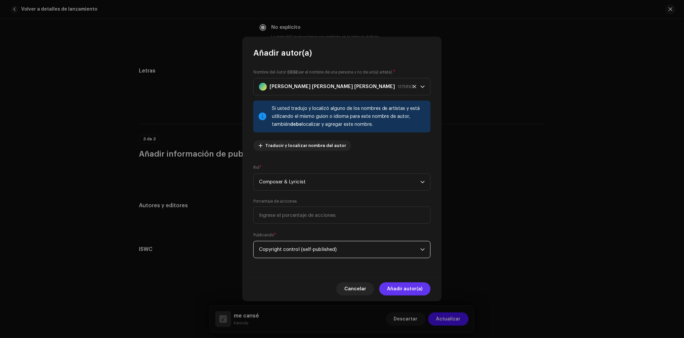
click at [416, 292] on span "Añadir autor(a)" at bounding box center [404, 288] width 35 height 13
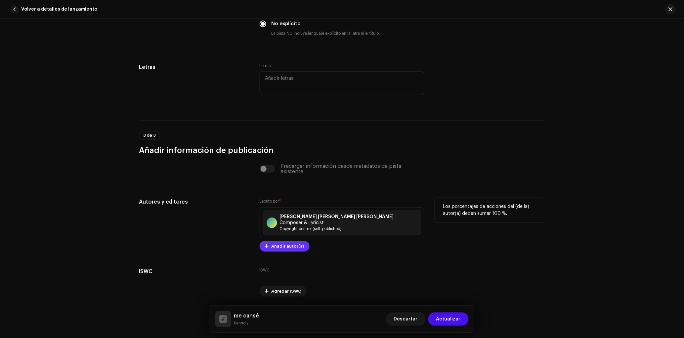
click at [286, 240] on span "Añadir autor(a)" at bounding box center [288, 245] width 33 height 13
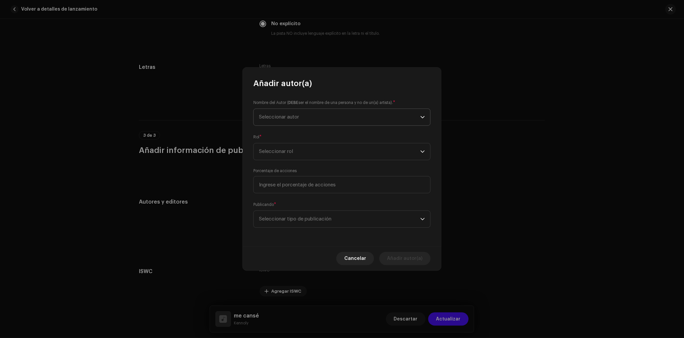
click at [284, 113] on span "Seleccionar autor" at bounding box center [339, 117] width 161 height 17
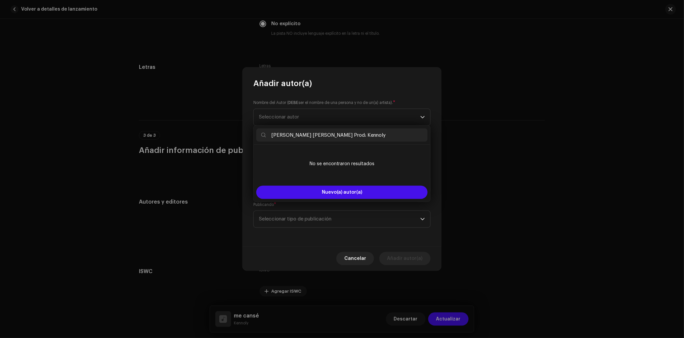
click at [289, 137] on input "[PERSON_NAME] [PERSON_NAME] Prod: Kennoly" at bounding box center [341, 134] width 171 height 13
drag, startPoint x: 324, startPoint y: 133, endPoint x: 324, endPoint y: 142, distance: 9.3
click at [324, 142] on div "[PERSON_NAME] [PERSON_NAME] Prod: Kennoly" at bounding box center [342, 135] width 177 height 19
drag, startPoint x: 290, startPoint y: 136, endPoint x: 312, endPoint y: 133, distance: 22.5
click at [290, 136] on input "[PERSON_NAME] [PERSON_NAME]" at bounding box center [341, 134] width 171 height 13
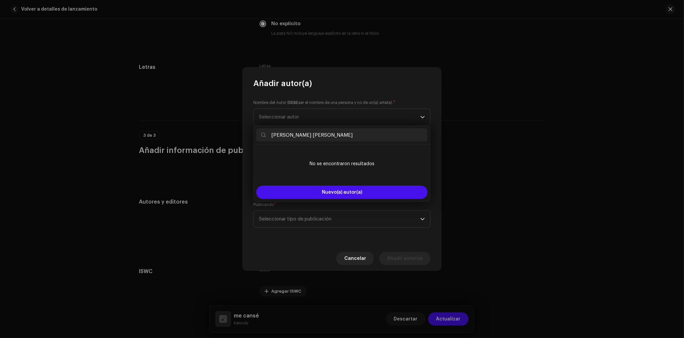
drag, startPoint x: 329, startPoint y: 136, endPoint x: 289, endPoint y: 138, distance: 40.4
click at [289, 138] on input "[PERSON_NAME] [PERSON_NAME]" at bounding box center [341, 134] width 171 height 13
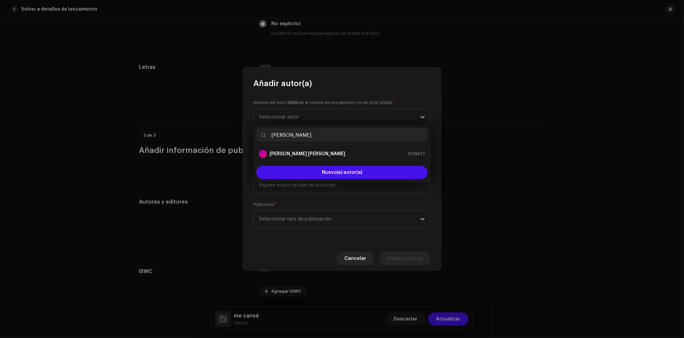
click at [319, 132] on input "[PERSON_NAME]" at bounding box center [341, 134] width 171 height 13
paste input "[PERSON_NAME] [PERSON_NAME]"
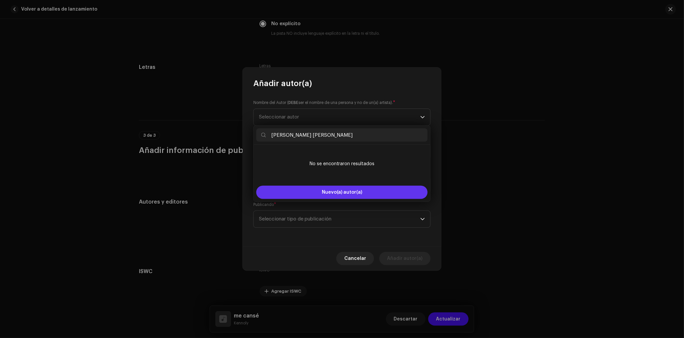
type input "[PERSON_NAME] [PERSON_NAME]"
click at [328, 191] on span "Nuevo(a) autor(a)" at bounding box center [342, 192] width 41 height 5
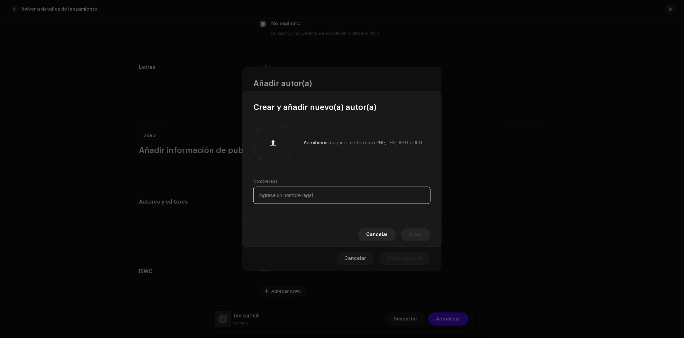
click at [321, 193] on input "text" at bounding box center [341, 195] width 177 height 17
paste input "[PERSON_NAME] [PERSON_NAME]"
type input "[PERSON_NAME] [PERSON_NAME]"
click at [401, 234] on div "Cancelar Crear" at bounding box center [342, 234] width 198 height 24
click at [407, 234] on button "Crear" at bounding box center [415, 234] width 29 height 13
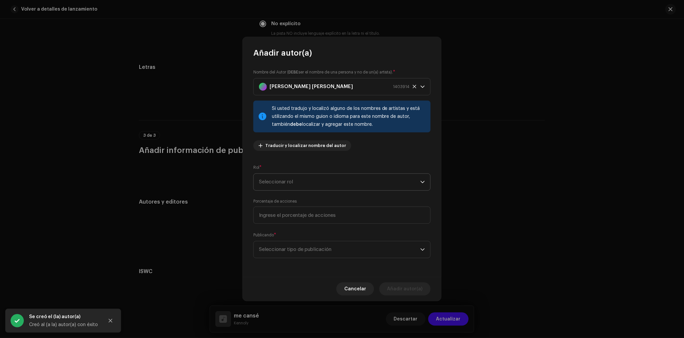
click at [319, 179] on span "Seleccionar rol" at bounding box center [339, 182] width 161 height 17
click at [298, 240] on span "Composer & Lyricist" at bounding box center [282, 239] width 47 height 7
click at [309, 252] on span "Seleccionar tipo de publicación" at bounding box center [339, 249] width 161 height 17
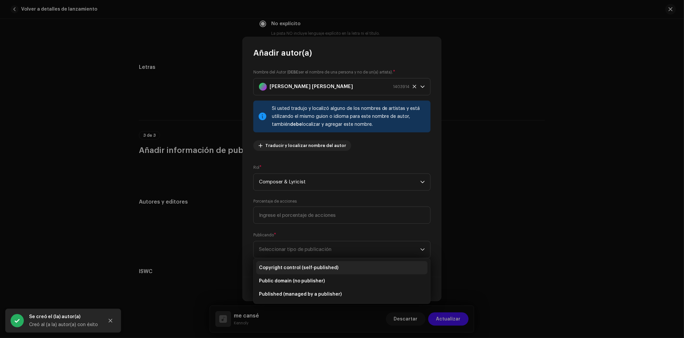
click at [323, 269] on span "Copyright control (self-published)" at bounding box center [298, 267] width 79 height 7
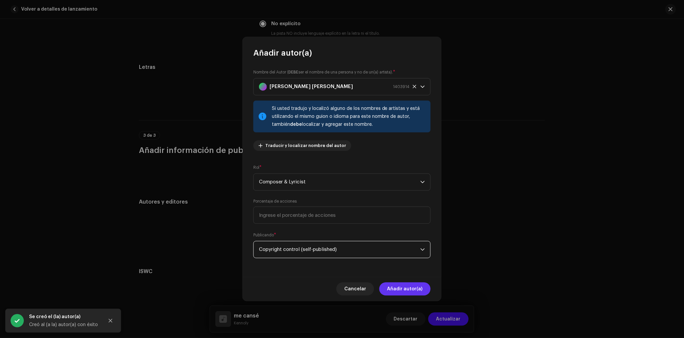
click at [407, 289] on span "Añadir autor(a)" at bounding box center [404, 288] width 35 height 13
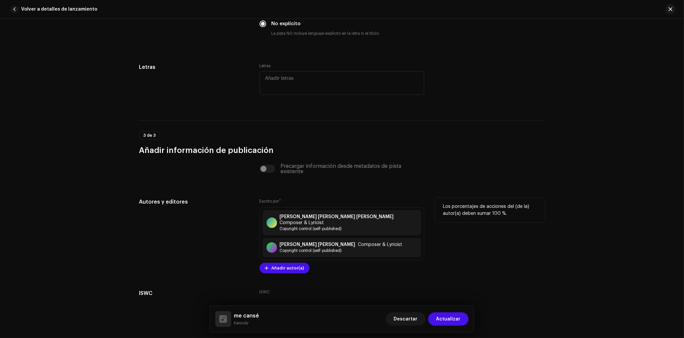
click at [191, 219] on div "Autores y editores" at bounding box center [194, 235] width 110 height 75
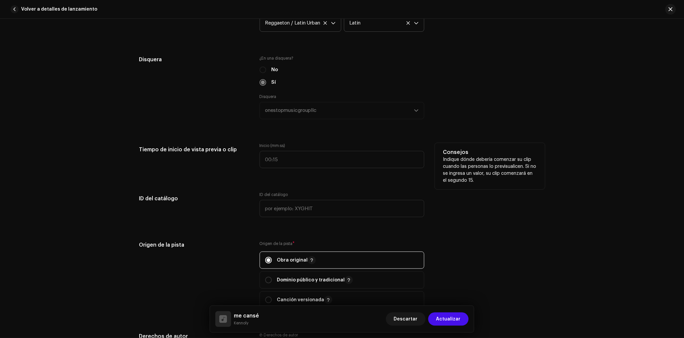
scroll to position [589, 0]
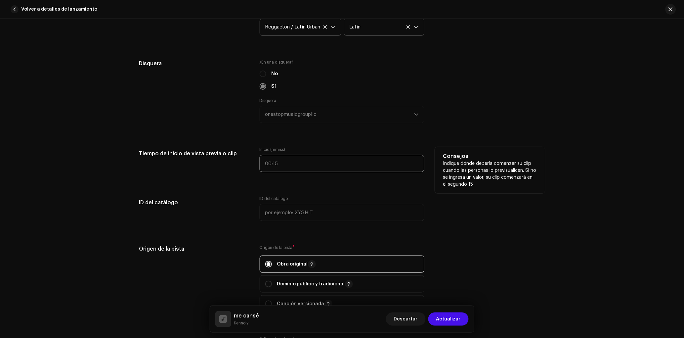
type input ":"
click at [297, 164] on input ":" at bounding box center [342, 163] width 165 height 17
click at [296, 165] on input ":" at bounding box center [342, 163] width 165 height 17
click at [269, 165] on input ":" at bounding box center [342, 163] width 165 height 17
click at [256, 165] on div "Tiempo de inicio de vista previa o clip Inicio (mm:ss) Consejos Indique dónde d…" at bounding box center [342, 163] width 406 height 33
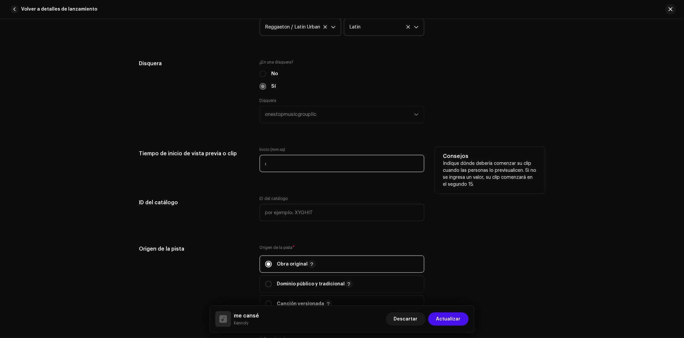
click at [283, 163] on input ":" at bounding box center [342, 163] width 165 height 17
type input "00:35"
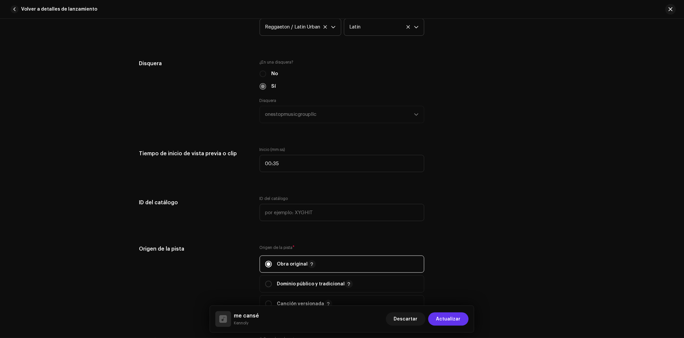
click at [458, 324] on span "Actualizar" at bounding box center [448, 318] width 24 height 13
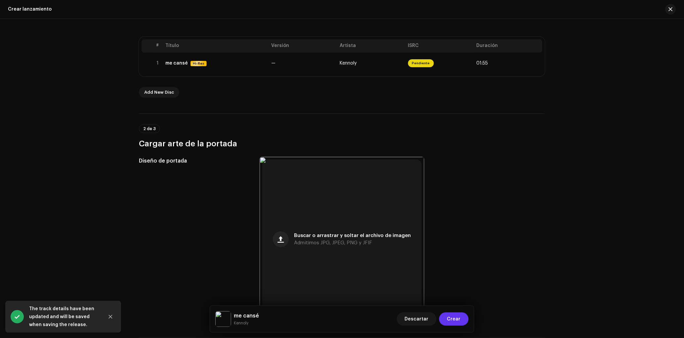
click at [458, 322] on span "Crear" at bounding box center [454, 318] width 14 height 13
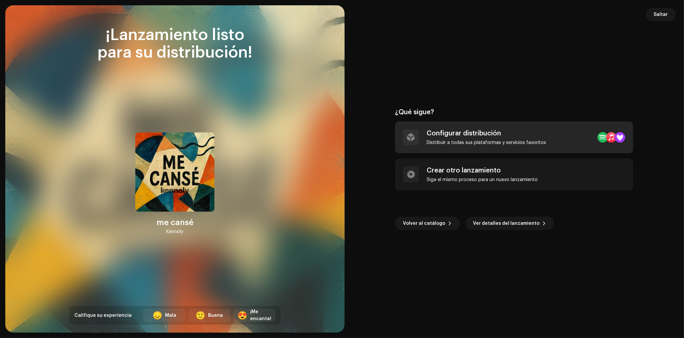
click at [547, 131] on div "Configurar distribución Distribuir a todas sus plataformas y servicios favoritos" at bounding box center [514, 137] width 238 height 32
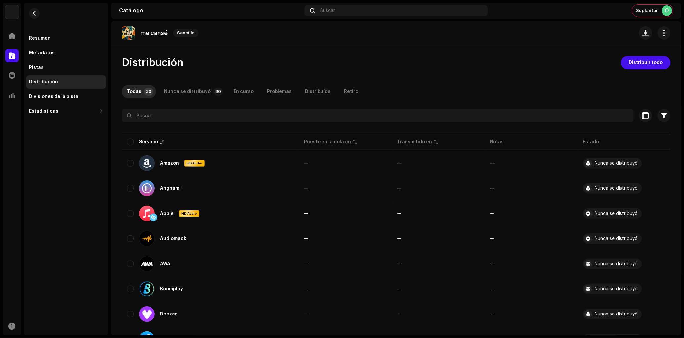
click at [631, 65] on span "Distribuir todo" at bounding box center [646, 62] width 34 height 13
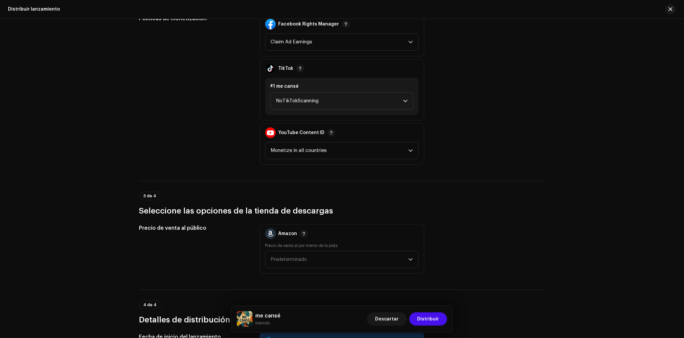
scroll to position [778, 0]
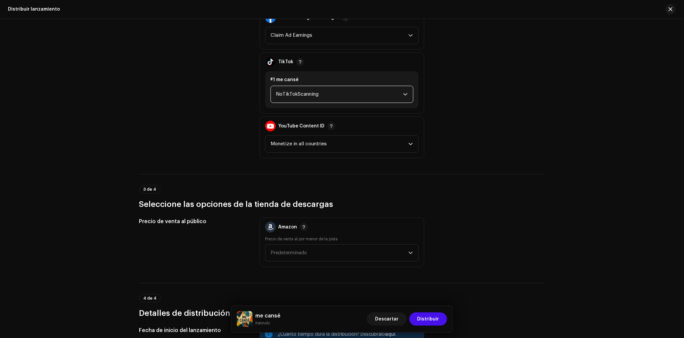
click at [313, 89] on span "NoTikTokScanning" at bounding box center [339, 94] width 127 height 17
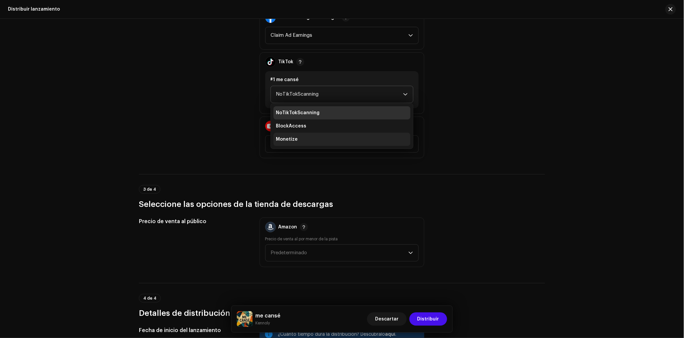
click at [304, 133] on li "Monetize" at bounding box center [342, 139] width 137 height 13
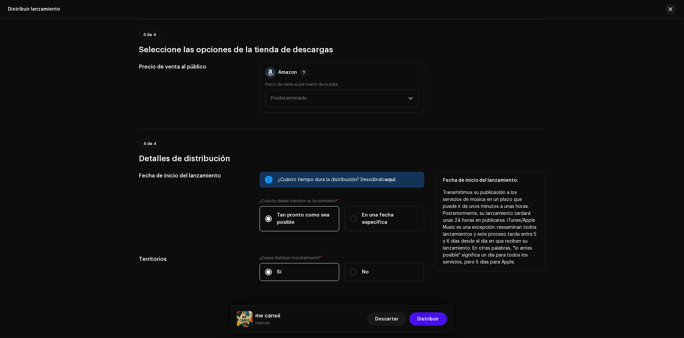
scroll to position [938, 0]
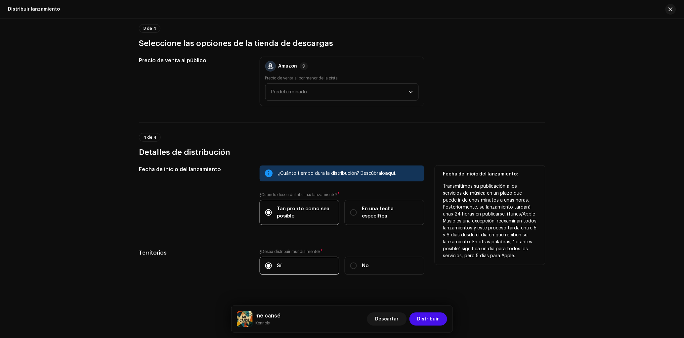
click at [371, 210] on label "En una fecha específica" at bounding box center [385, 212] width 80 height 25
click at [357, 210] on input "En una fecha específica" at bounding box center [353, 212] width 7 height 7
radio input "true"
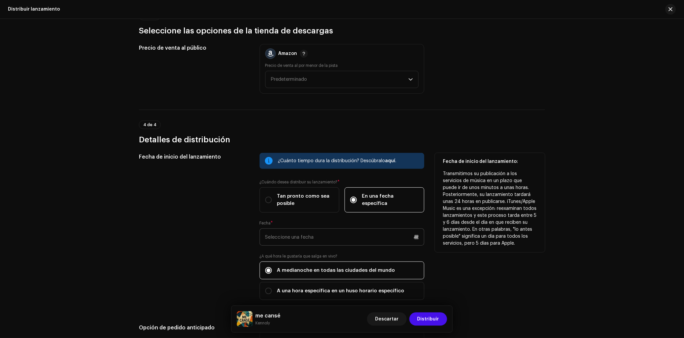
scroll to position [952, 0]
click at [334, 234] on input "text" at bounding box center [342, 236] width 165 height 17
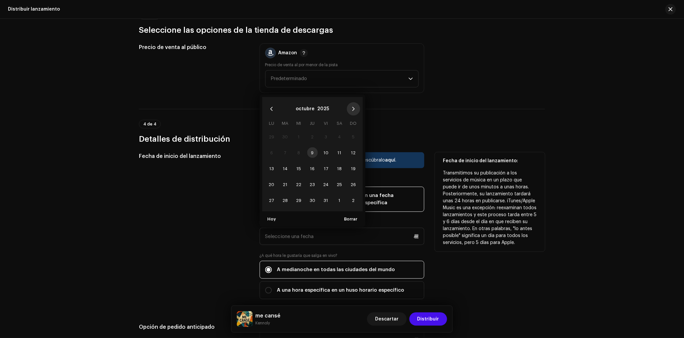
click at [351, 107] on icon "Next Month" at bounding box center [353, 109] width 5 height 5
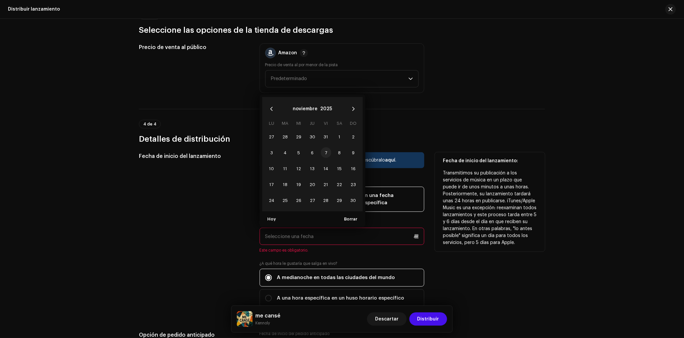
click at [321, 147] on span "7" at bounding box center [326, 152] width 11 height 11
type input "[DATE]"
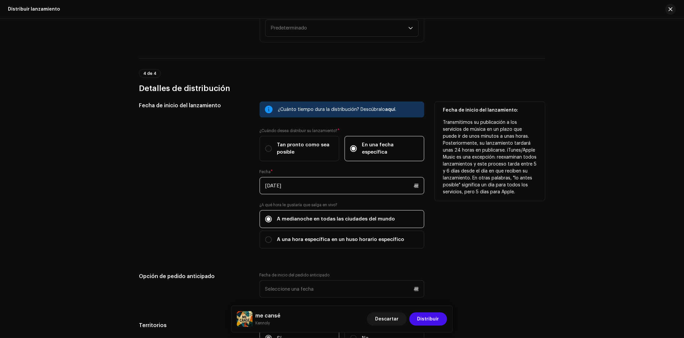
scroll to position [1078, 0]
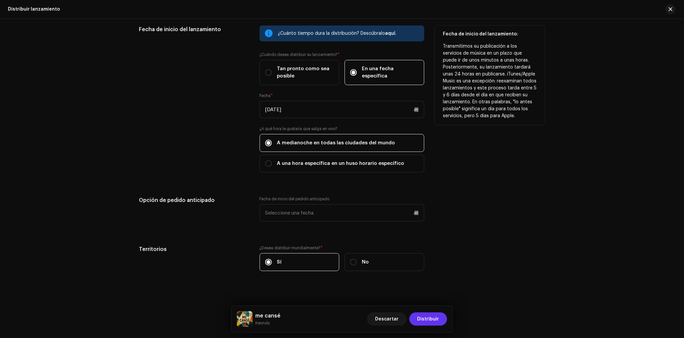
click at [429, 325] on span "Distribuir" at bounding box center [428, 318] width 22 height 13
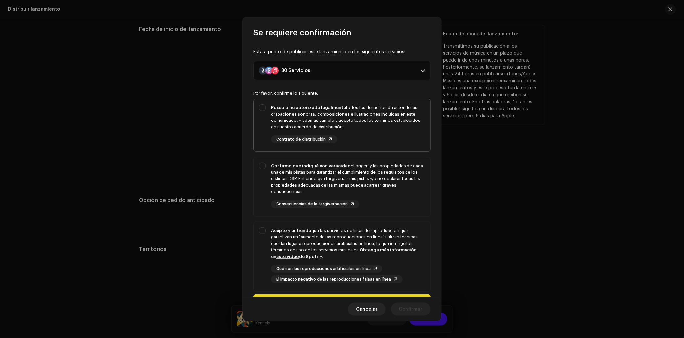
click at [358, 141] on div "Poseo o he autorizado legalmente todos los derechos de autor de las grabaciones…" at bounding box center [348, 123] width 154 height 39
checkbox input "true"
drag, startPoint x: 358, startPoint y: 171, endPoint x: 357, endPoint y: 177, distance: 5.7
click at [357, 173] on div "Confirmo que indiqué con veracidad el origen y las propiedades de cada una de m…" at bounding box center [348, 178] width 154 height 32
checkbox input "true"
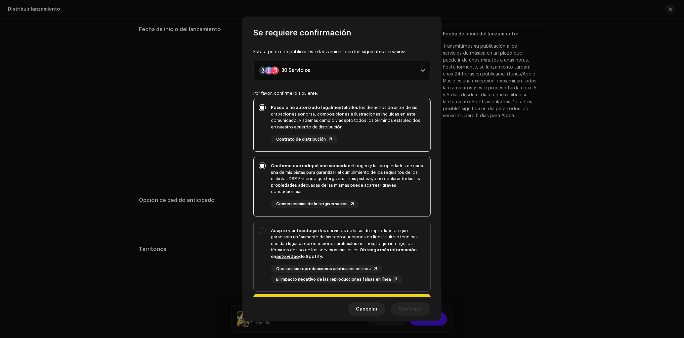
drag, startPoint x: 360, startPoint y: 229, endPoint x: 372, endPoint y: 253, distance: 26.9
click at [360, 229] on div "Acepto y entiendo que los servicios de listas de reproducción que garantizan un…" at bounding box center [348, 243] width 154 height 32
checkbox input "true"
click at [418, 313] on span "Confirmar" at bounding box center [411, 308] width 24 height 13
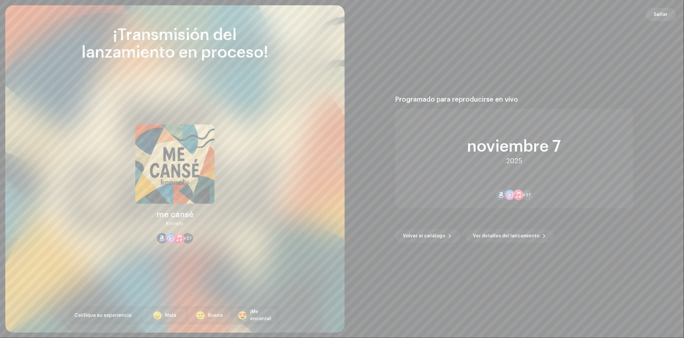
click at [660, 11] on span "Saltar" at bounding box center [661, 14] width 14 height 13
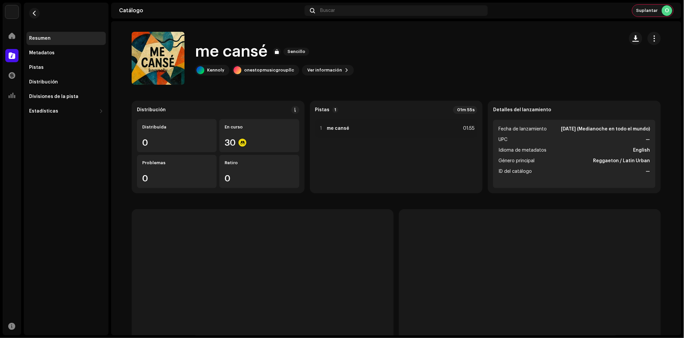
click at [645, 10] on span "Suplantar" at bounding box center [647, 10] width 22 height 5
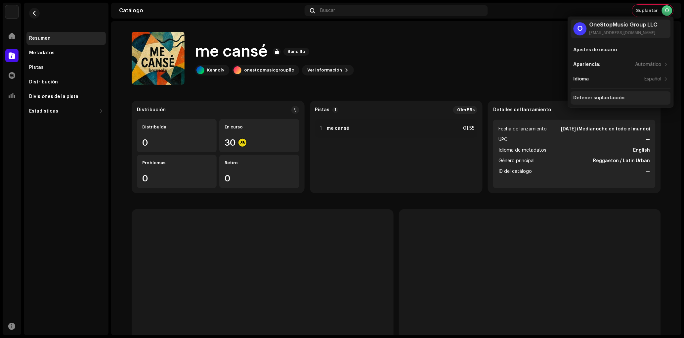
click at [595, 94] on div "Detener suplantación" at bounding box center [621, 97] width 100 height 13
